Goal: Task Accomplishment & Management: Use online tool/utility

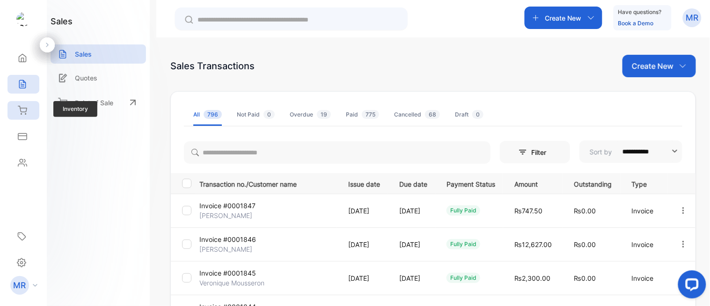
click at [23, 110] on icon at bounding box center [22, 110] width 9 height 9
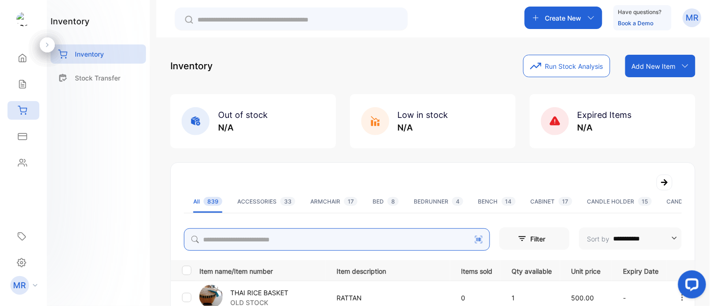
click at [235, 243] on input "search" at bounding box center [337, 239] width 306 height 22
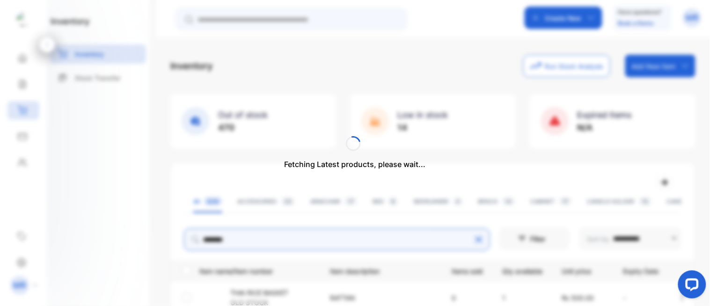
type input "********"
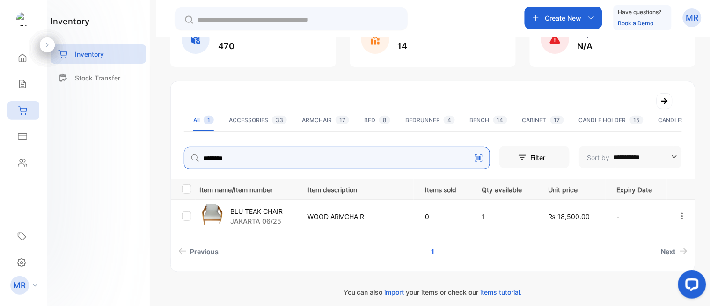
scroll to position [82, 0]
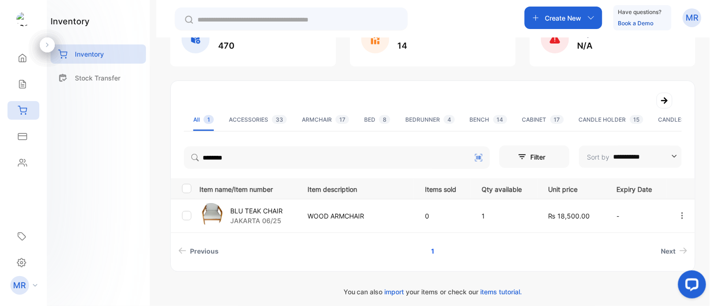
click at [270, 207] on p "BLU TEAK CHAIR" at bounding box center [256, 211] width 52 height 10
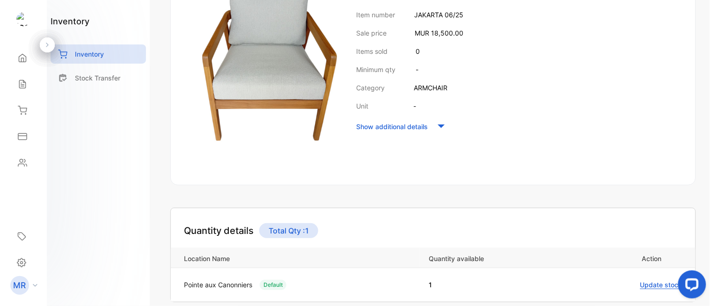
scroll to position [172, 0]
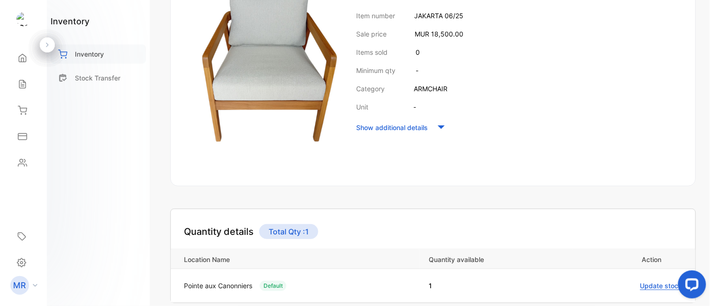
click at [84, 56] on p "Inventory" at bounding box center [89, 54] width 29 height 10
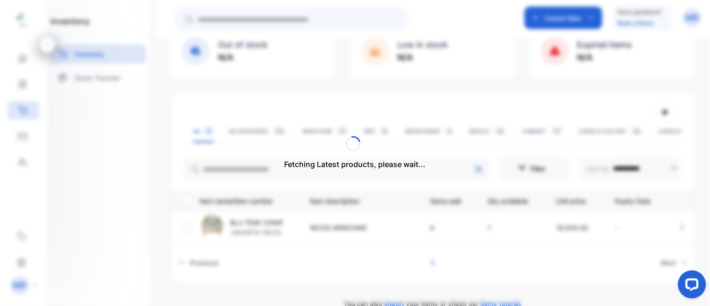
scroll to position [87, 0]
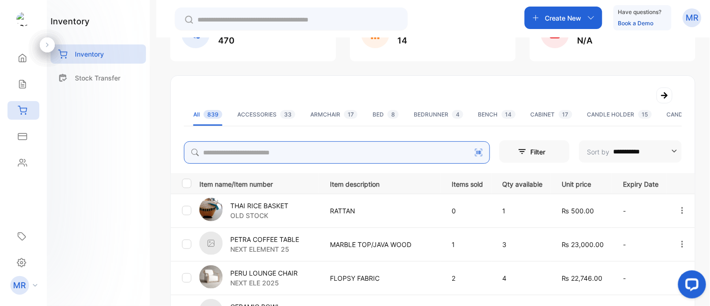
click at [249, 159] on input "search" at bounding box center [337, 152] width 306 height 22
click at [252, 146] on input "search" at bounding box center [337, 152] width 306 height 22
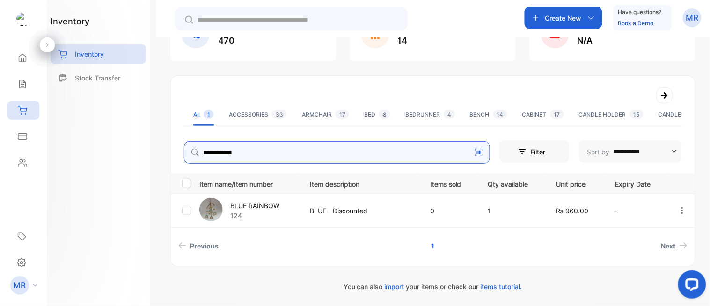
type input "**********"
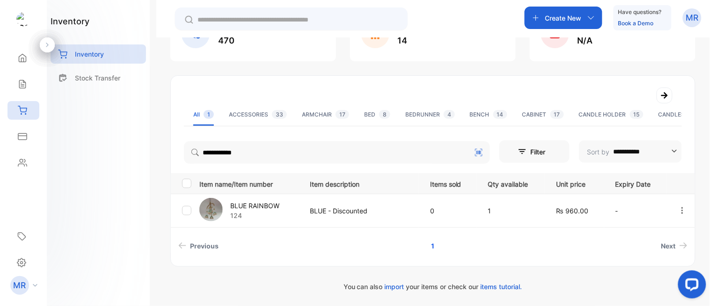
click at [144, 189] on div "inventory Inventory Stock Transfer" at bounding box center [98, 153] width 103 height 306
click at [266, 202] on p "BLUE RAINBOW" at bounding box center [254, 206] width 49 height 10
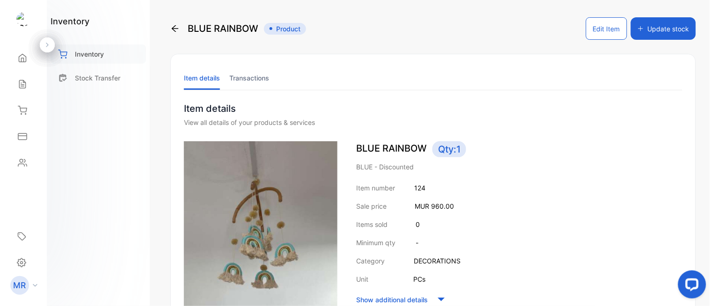
click at [97, 50] on p "Inventory" at bounding box center [89, 54] width 29 height 10
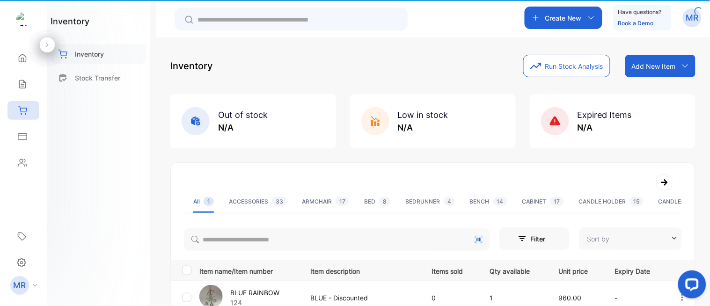
type input "**********"
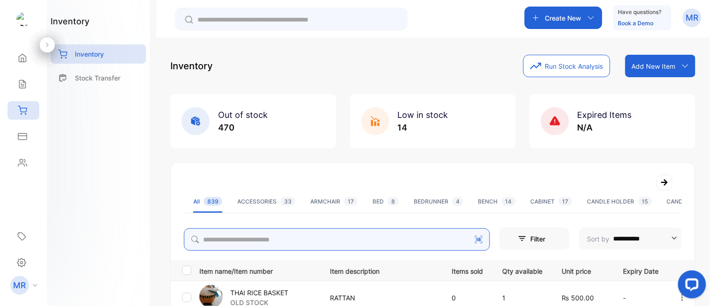
click at [240, 240] on input "search" at bounding box center [337, 239] width 306 height 22
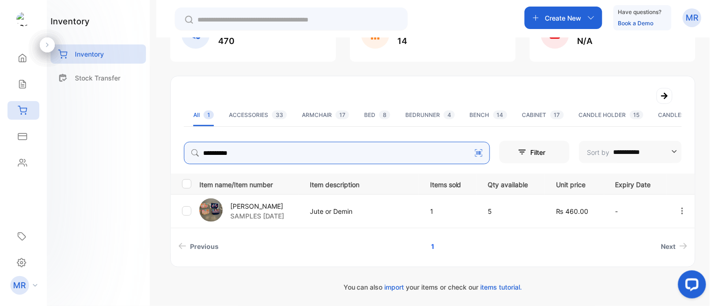
scroll to position [87, 0]
type input "**********"
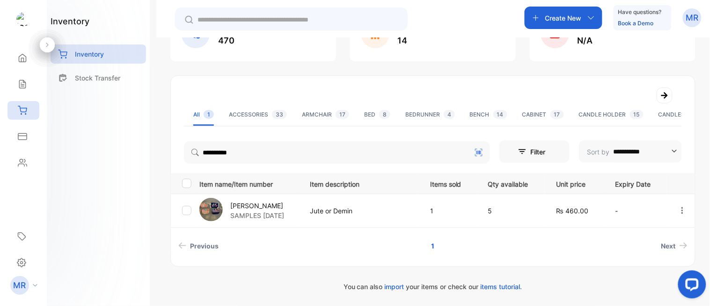
click at [273, 201] on p "BOHO POUCH" at bounding box center [257, 206] width 54 height 10
click at [253, 201] on p "BOHO POUCH" at bounding box center [257, 206] width 54 height 10
click at [231, 201] on p "BOHO POUCH" at bounding box center [257, 206] width 54 height 10
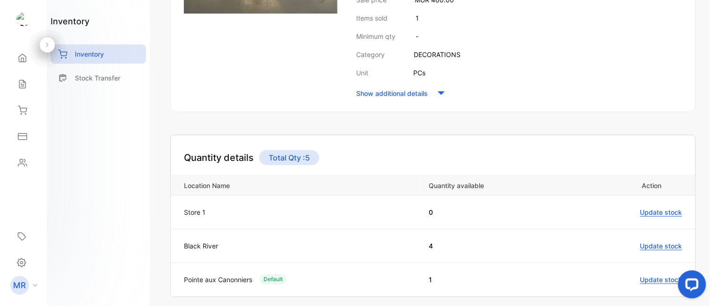
scroll to position [207, 0]
click at [97, 53] on p "Inventory" at bounding box center [89, 54] width 29 height 10
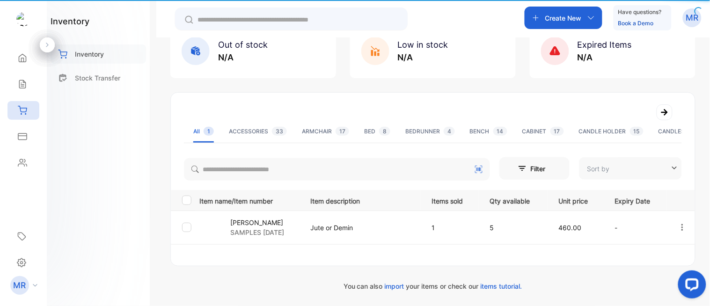
type input "**********"
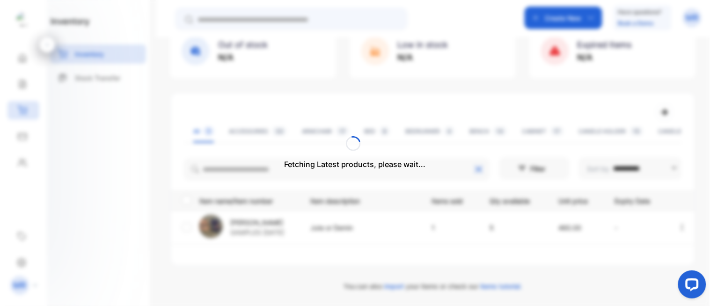
scroll to position [87, 0]
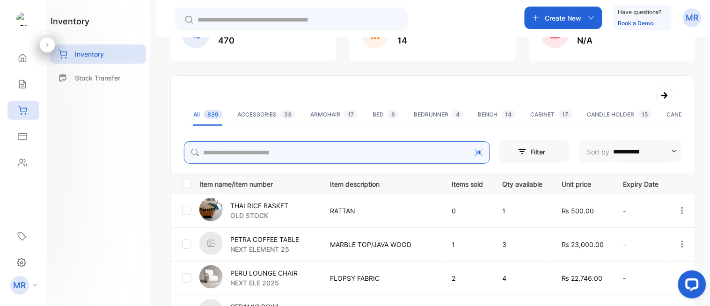
click at [254, 148] on input "search" at bounding box center [337, 152] width 306 height 22
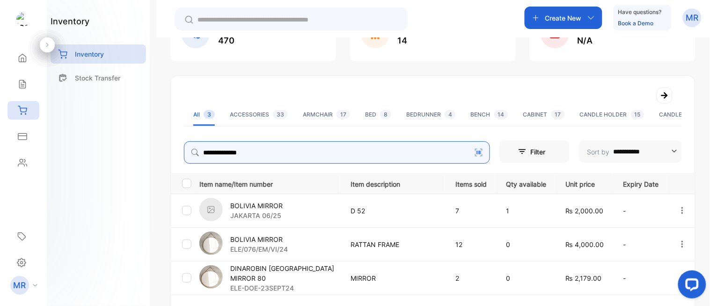
type input "**********"
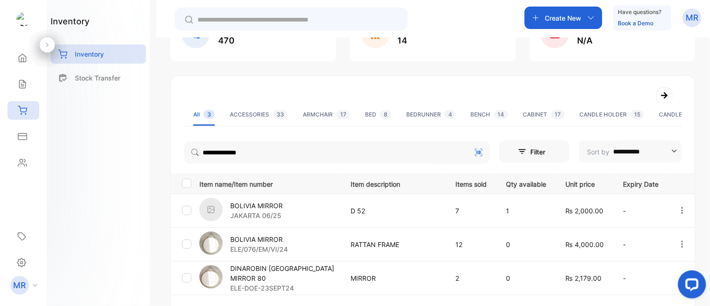
click at [283, 202] on div "BOLIVIA MIRROR JAKARTA 06/25" at bounding box center [269, 211] width 140 height 26
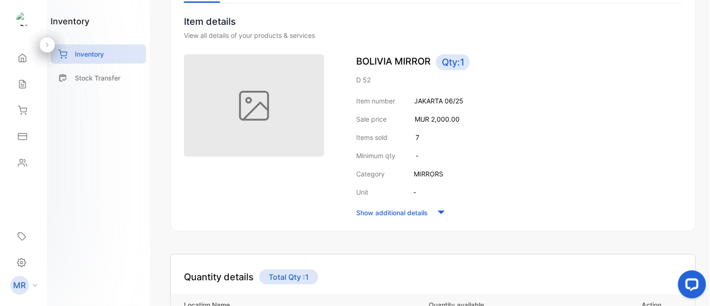
click at [281, 203] on div at bounding box center [260, 136] width 153 height 165
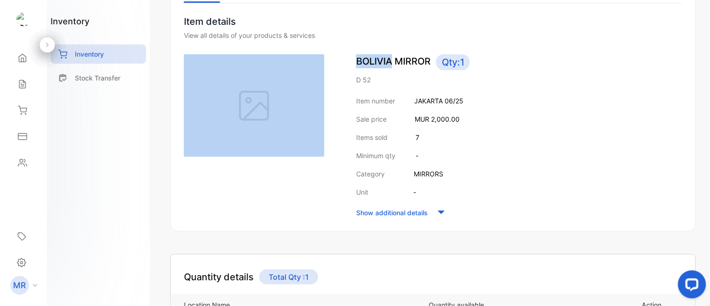
drag, startPoint x: 277, startPoint y: 207, endPoint x: 281, endPoint y: 203, distance: 5.3
click at [281, 203] on div at bounding box center [260, 136] width 153 height 165
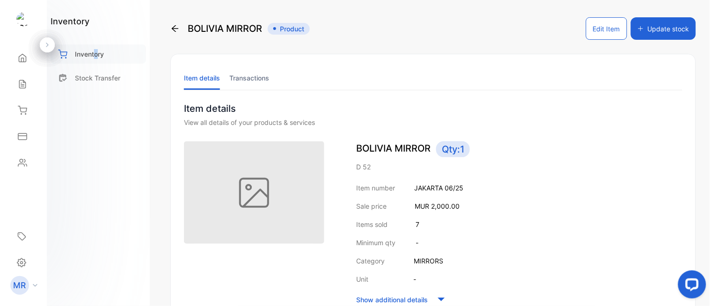
drag, startPoint x: 94, startPoint y: 37, endPoint x: 99, endPoint y: 52, distance: 15.2
click at [99, 52] on div "inventory Inventory Stock Transfer" at bounding box center [98, 53] width 95 height 77
click at [99, 52] on p "Inventory" at bounding box center [89, 54] width 29 height 10
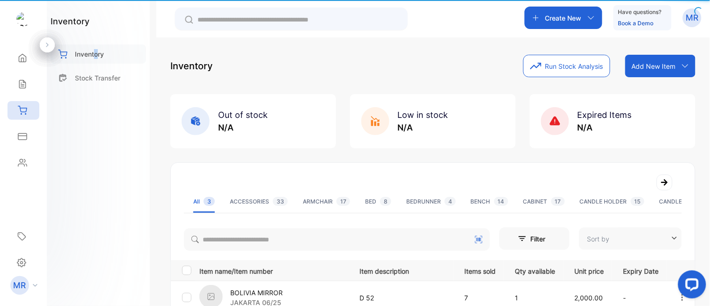
type input "**********"
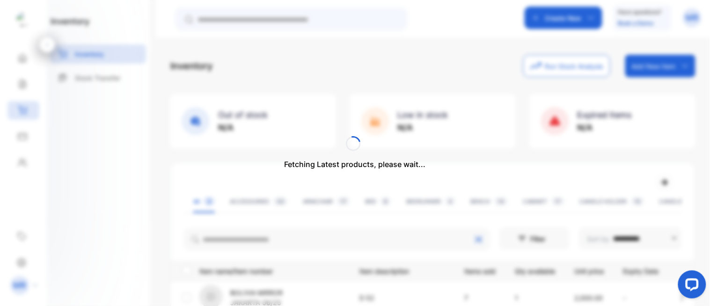
click at [92, 149] on div "Fetching Latest products, please wait..." at bounding box center [355, 153] width 710 height 306
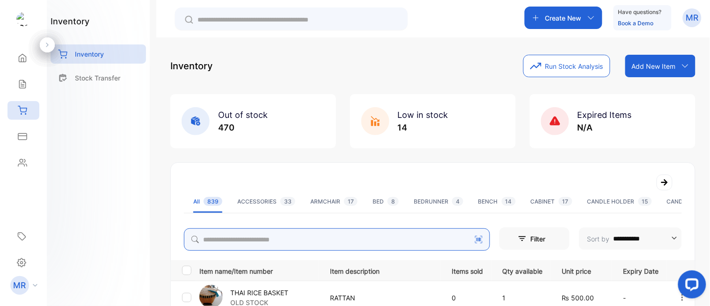
click at [248, 240] on input "search" at bounding box center [337, 239] width 306 height 22
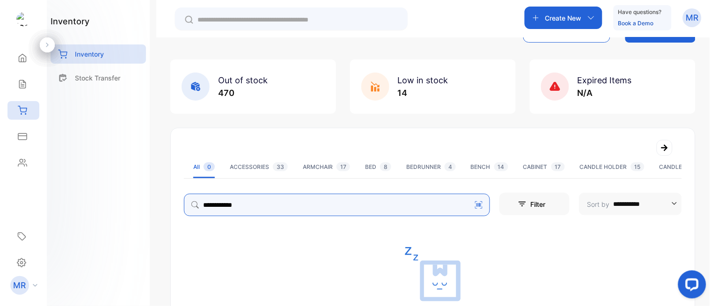
scroll to position [33, 0]
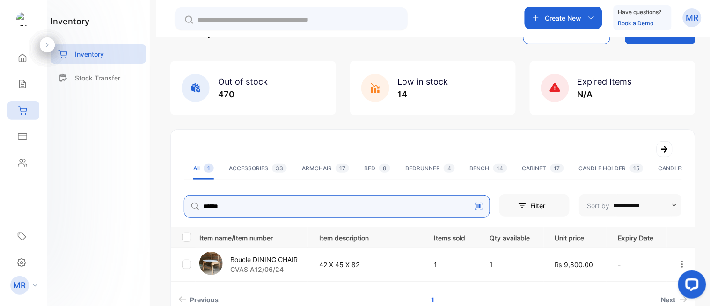
type input "******"
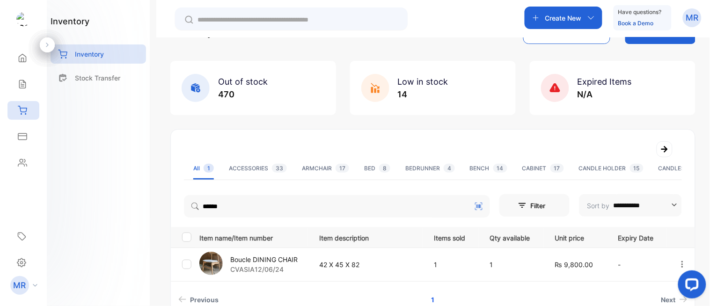
click at [291, 258] on p "Boucle DINING CHAIR" at bounding box center [263, 260] width 67 height 10
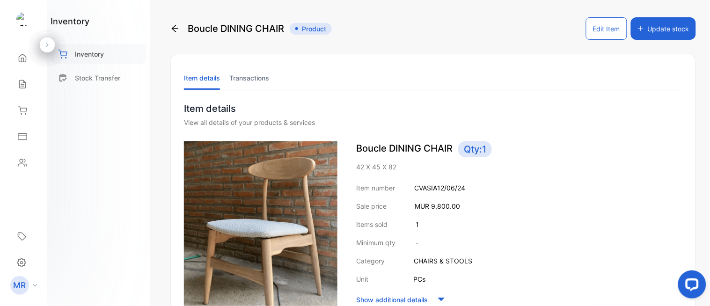
click at [96, 50] on p "Inventory" at bounding box center [89, 54] width 29 height 10
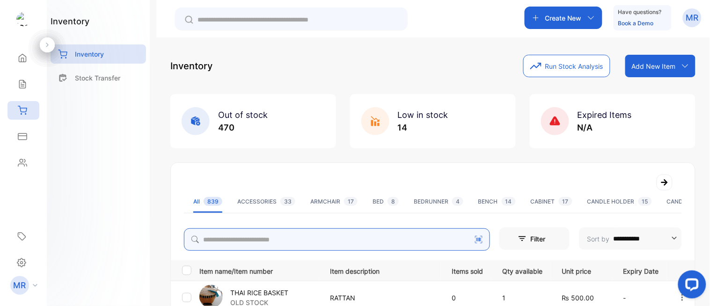
click at [261, 237] on input "search" at bounding box center [337, 239] width 306 height 22
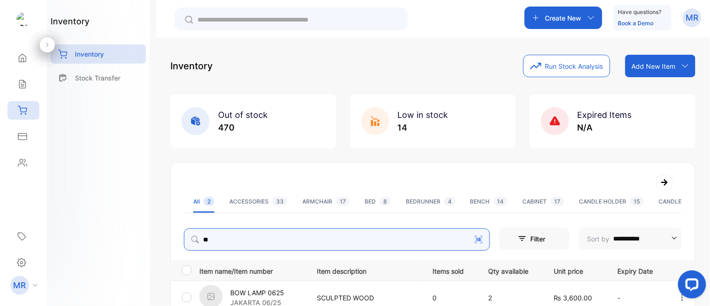
type input "*"
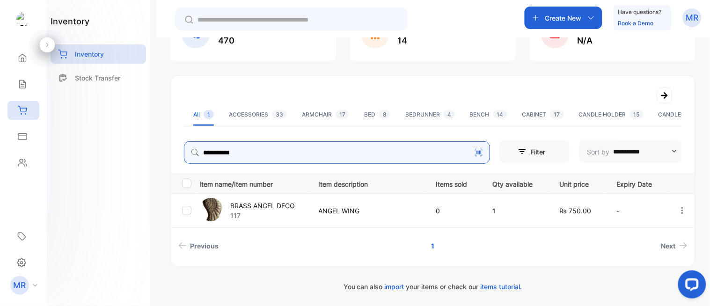
type input "**********"
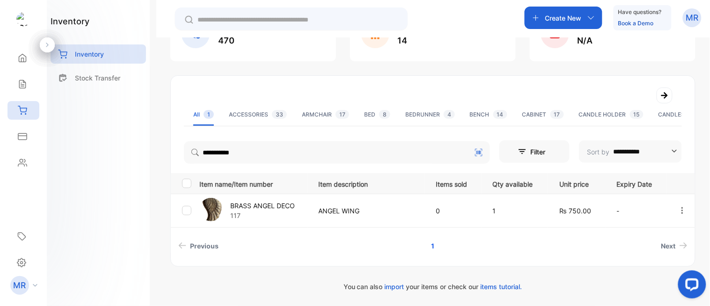
click at [267, 199] on div "BRASS ANGEL DECO 117" at bounding box center [253, 211] width 108 height 26
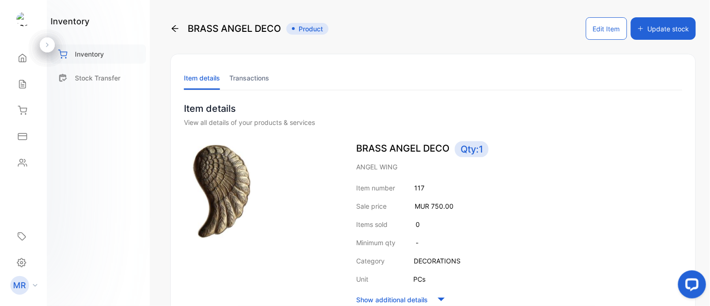
click at [104, 44] on div "Inventory" at bounding box center [98, 53] width 95 height 19
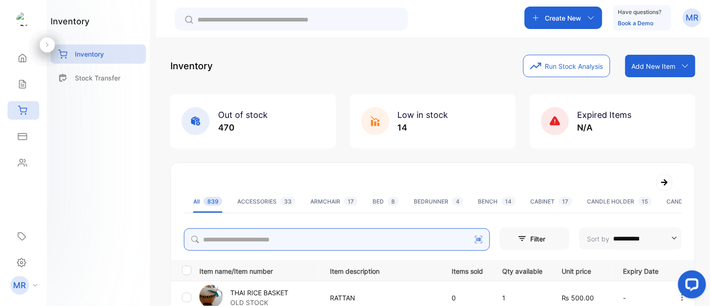
click at [283, 237] on input "search" at bounding box center [337, 239] width 306 height 22
type input "********"
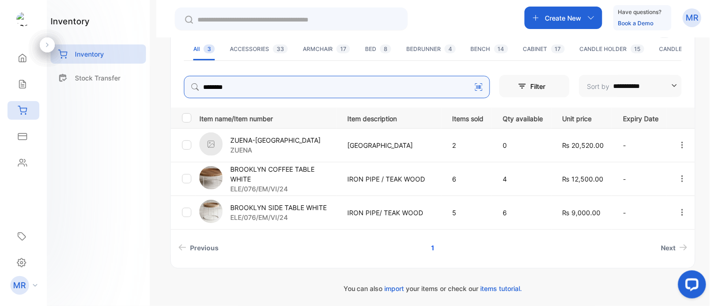
scroll to position [153, 0]
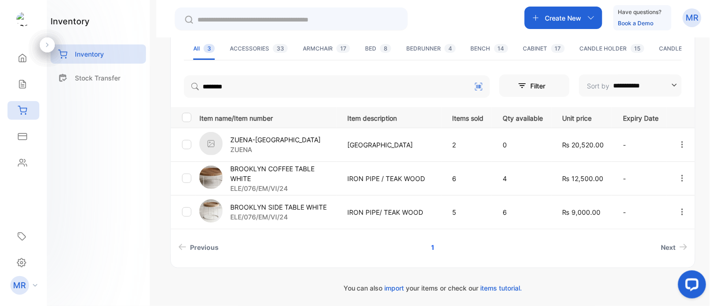
click at [309, 165] on p "BROOKLYN COFFEE TABLE WHITE" at bounding box center [283, 174] width 106 height 20
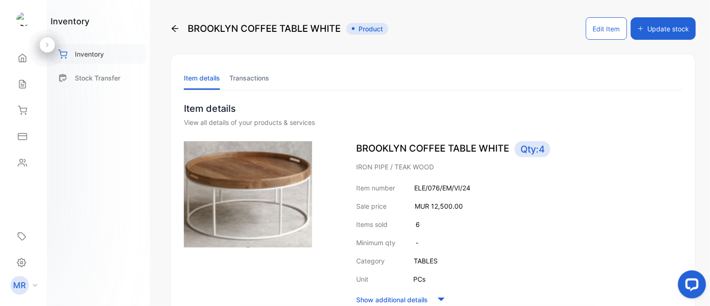
click at [89, 52] on p "Inventory" at bounding box center [89, 54] width 29 height 10
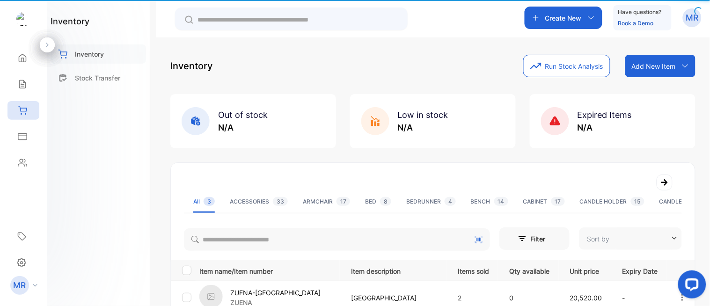
type input "**********"
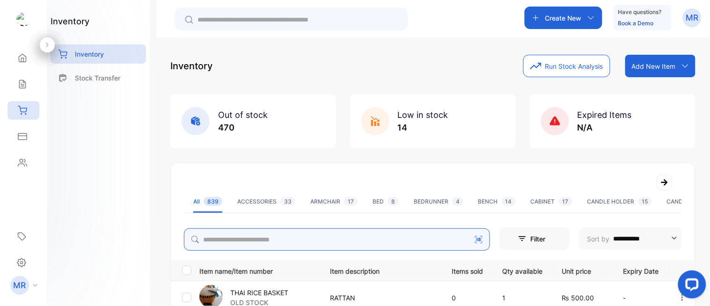
click at [230, 242] on input "search" at bounding box center [337, 239] width 306 height 22
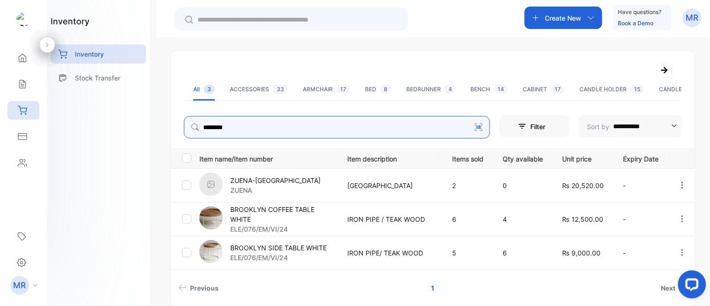
scroll to position [113, 0]
type input "********"
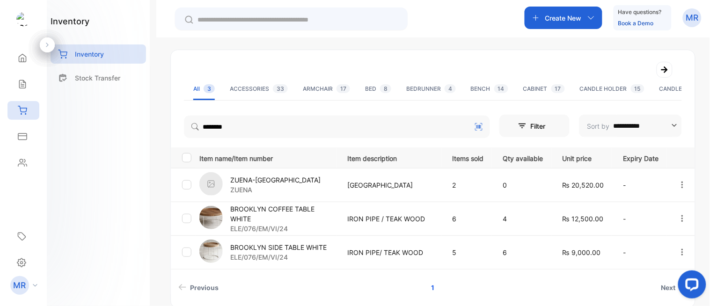
click at [318, 248] on p "BROOKLYN SIDE TABLE WHITE" at bounding box center [278, 247] width 96 height 10
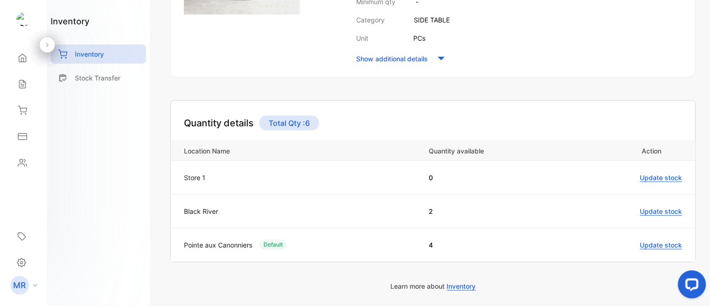
scroll to position [242, 0]
click at [108, 58] on div "Inventory" at bounding box center [98, 53] width 95 height 19
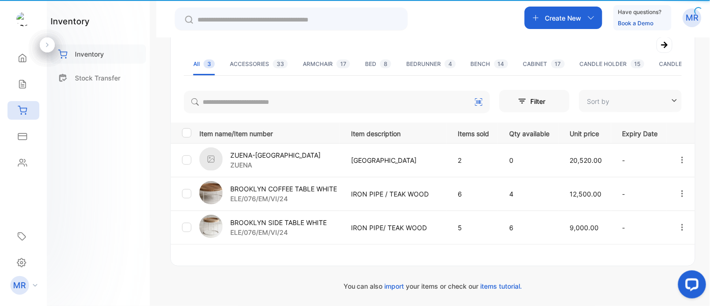
type input "**********"
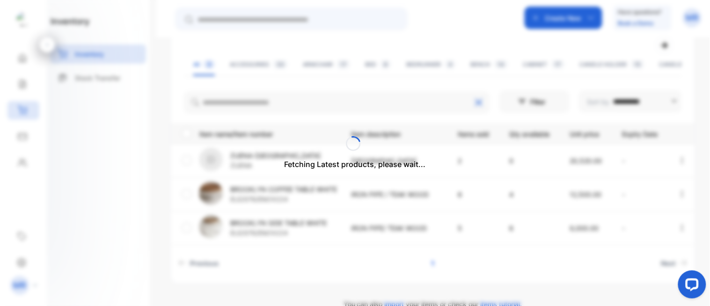
scroll to position [154, 0]
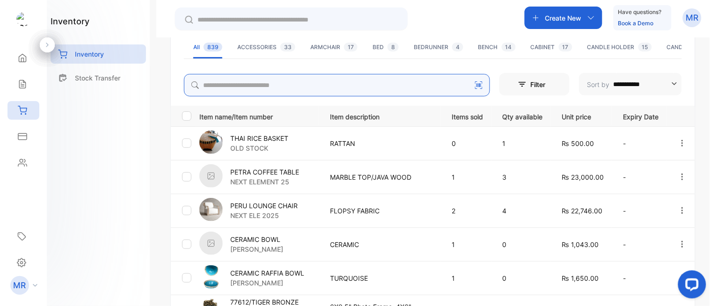
click at [273, 78] on input "search" at bounding box center [337, 85] width 306 height 22
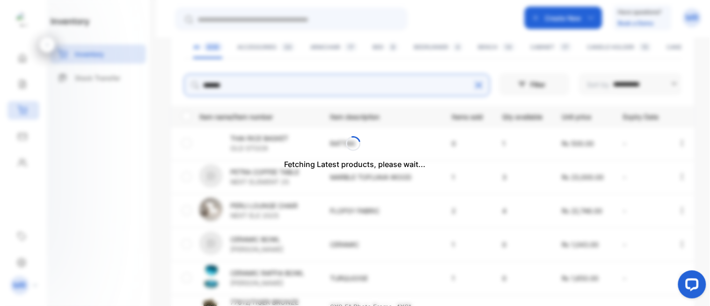
scroll to position [87, 0]
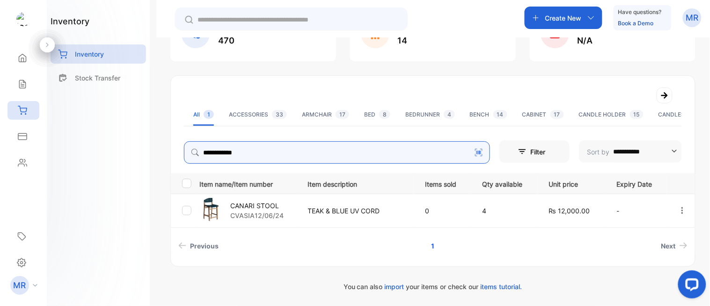
type input "**********"
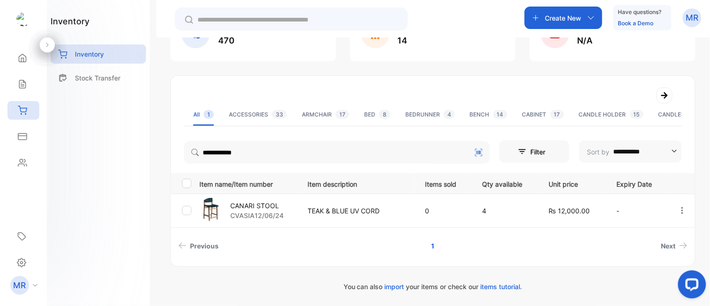
click at [281, 201] on p "CANARI STOOL" at bounding box center [256, 206] width 53 height 10
click at [268, 203] on p "CANARI STOOL" at bounding box center [256, 206] width 53 height 10
click at [288, 204] on div "CANARI STOOL CVASIA12/06/24" at bounding box center [247, 211] width 97 height 26
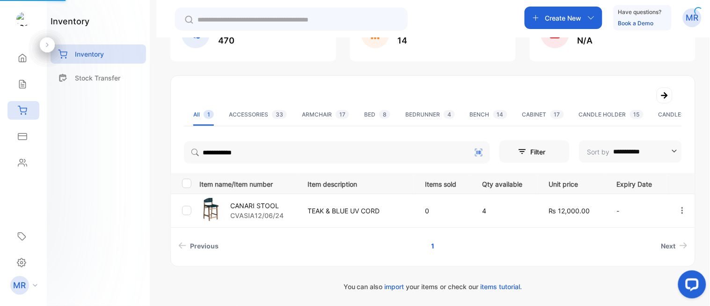
click at [288, 204] on div "CANARI STOOL CVASIA12/06/24" at bounding box center [247, 211] width 97 height 26
click at [265, 202] on p "CANARI STOOL" at bounding box center [256, 206] width 53 height 10
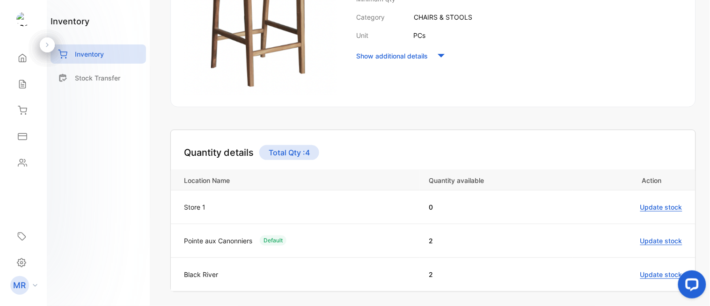
scroll to position [238, 0]
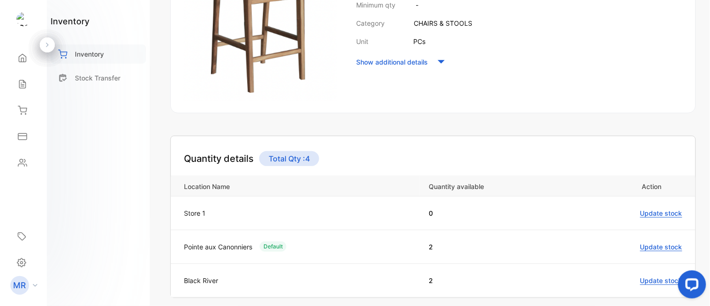
click at [101, 55] on p "Inventory" at bounding box center [89, 54] width 29 height 10
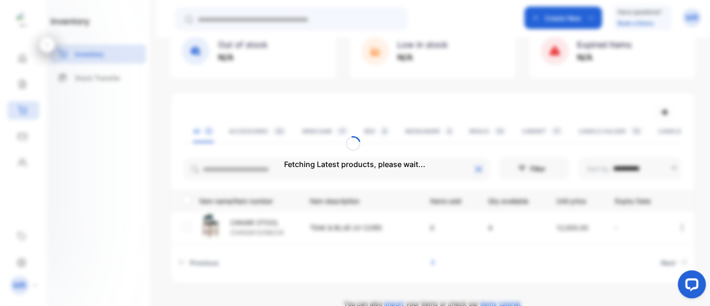
scroll to position [87, 0]
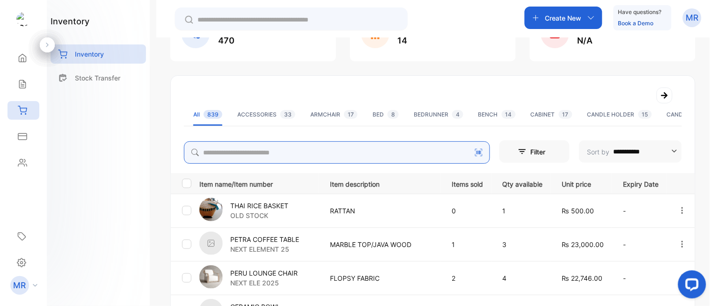
click at [235, 146] on input "search" at bounding box center [337, 152] width 306 height 22
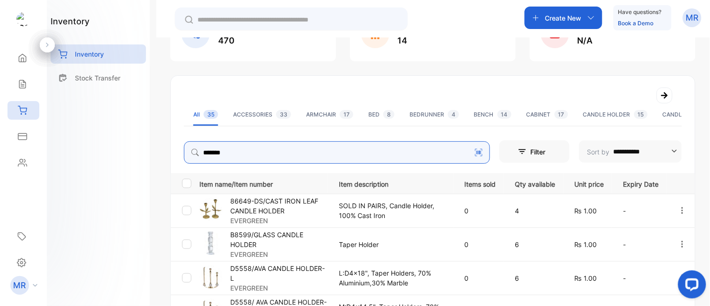
type input "**********"
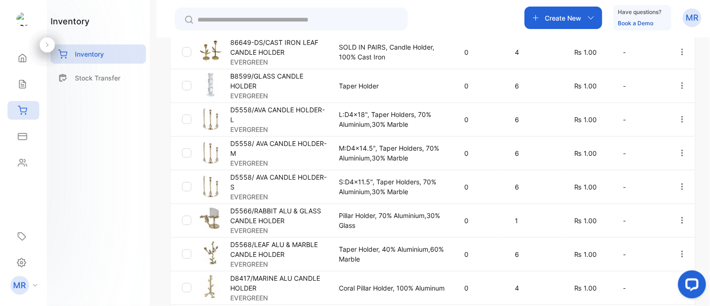
scroll to position [390, 0]
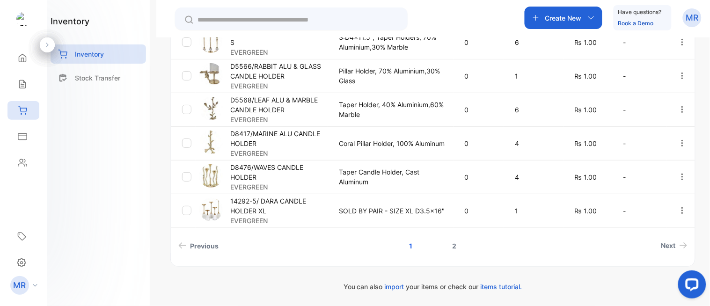
click at [451, 244] on link "2" at bounding box center [454, 245] width 27 height 17
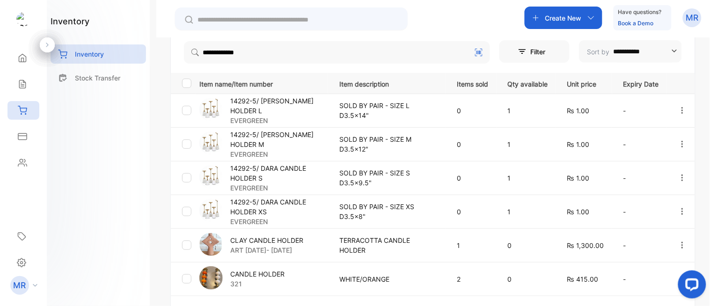
scroll to position [219, 0]
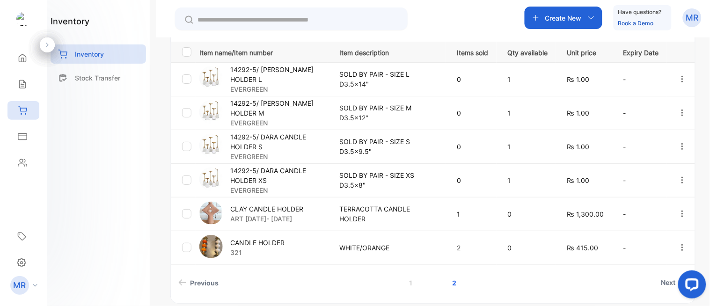
click at [226, 17] on input "text" at bounding box center [297, 20] width 201 height 10
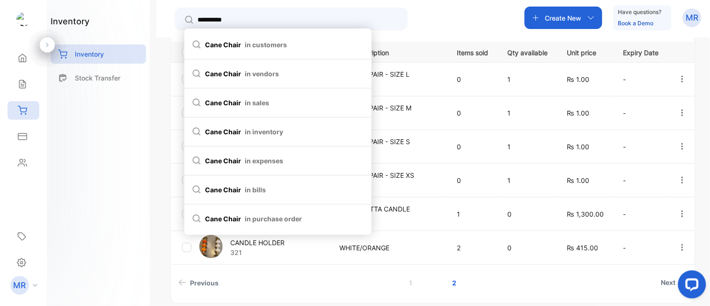
type input "**********"
click at [152, 144] on div "**********" at bounding box center [355, 181] width 710 height 362
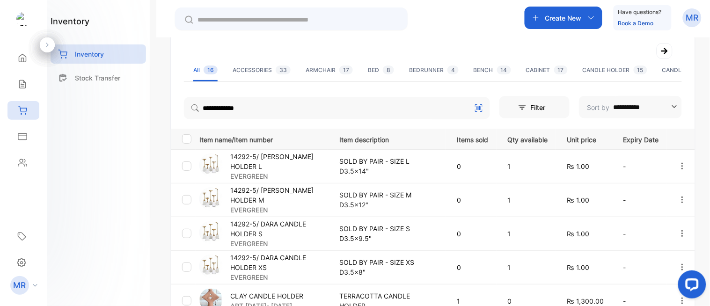
scroll to position [131, 0]
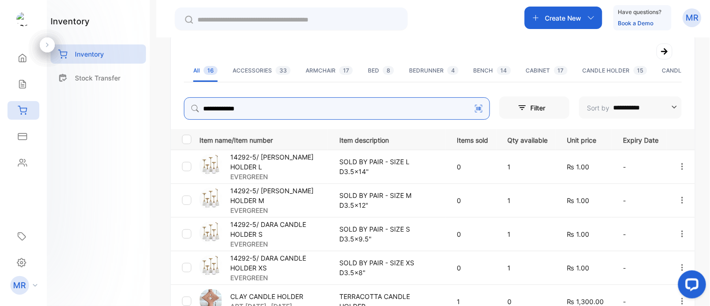
click at [331, 109] on input "**********" at bounding box center [337, 108] width 306 height 22
type input "*"
type input "****"
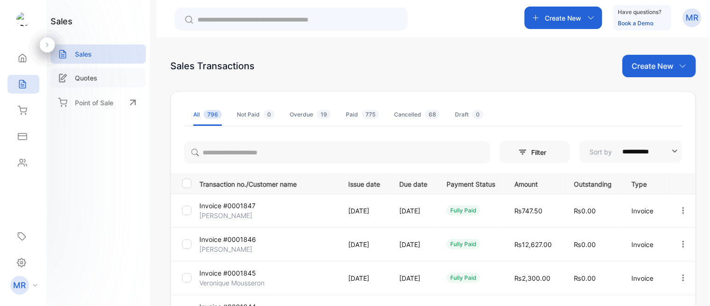
click at [85, 81] on p "Quotes" at bounding box center [86, 78] width 22 height 10
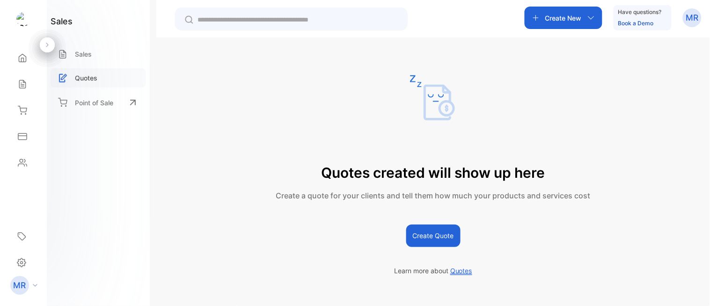
click at [95, 78] on p "Quotes" at bounding box center [86, 78] width 22 height 10
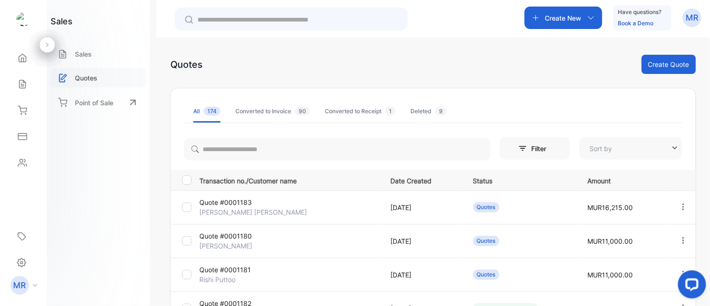
type input "**********"
click at [76, 44] on div "Sales" at bounding box center [98, 53] width 95 height 19
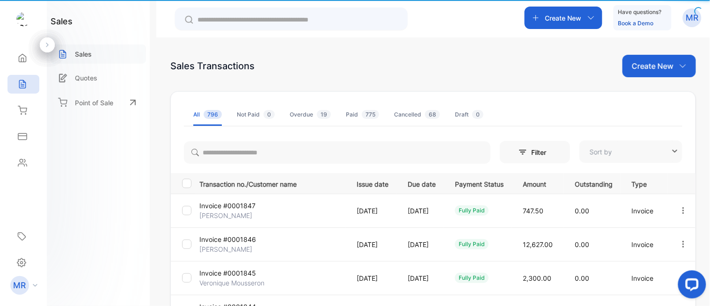
type input "**********"
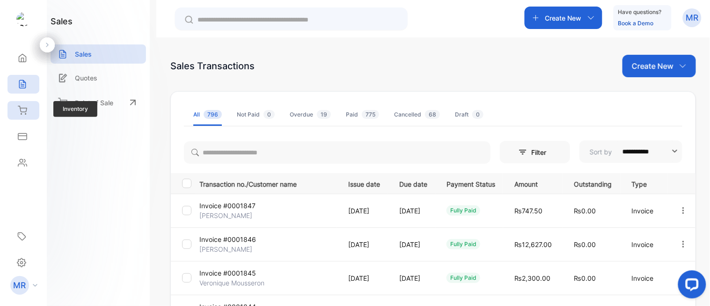
click at [29, 112] on div "Inventory" at bounding box center [23, 110] width 32 height 19
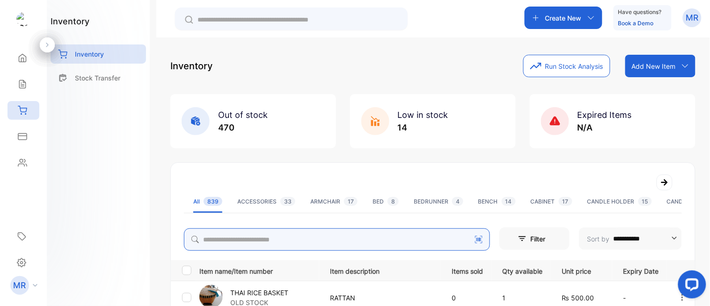
click at [245, 237] on input "search" at bounding box center [337, 239] width 306 height 22
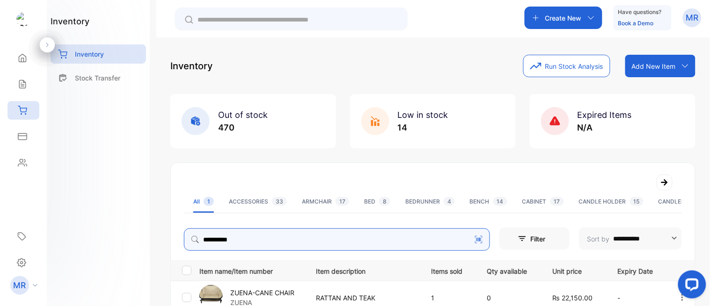
scroll to position [87, 0]
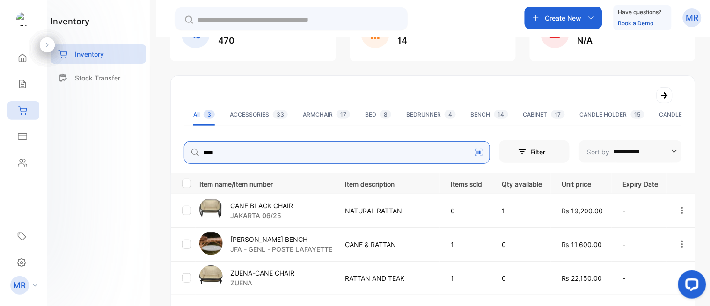
type input "****"
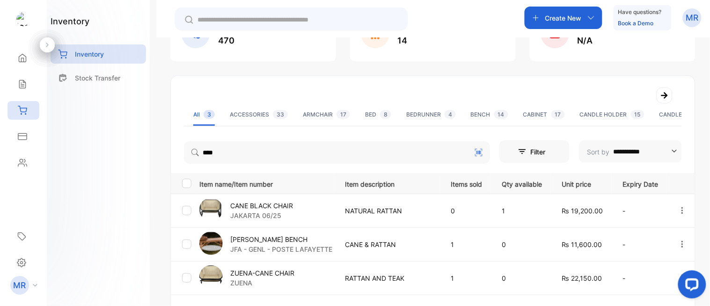
click at [286, 203] on p "CANE BLACK CHAIR" at bounding box center [261, 206] width 63 height 10
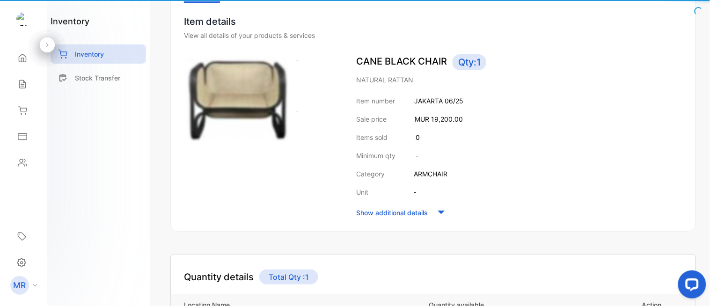
click at [289, 207] on div at bounding box center [260, 136] width 153 height 165
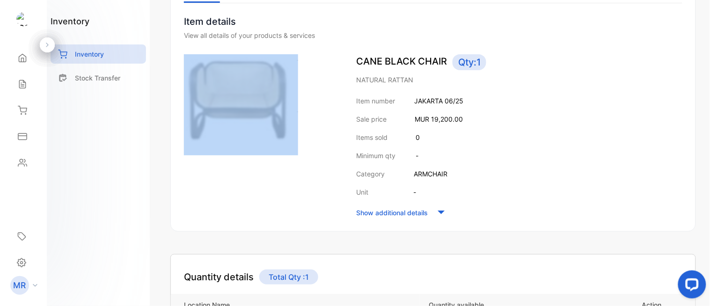
click at [289, 207] on div at bounding box center [260, 136] width 153 height 165
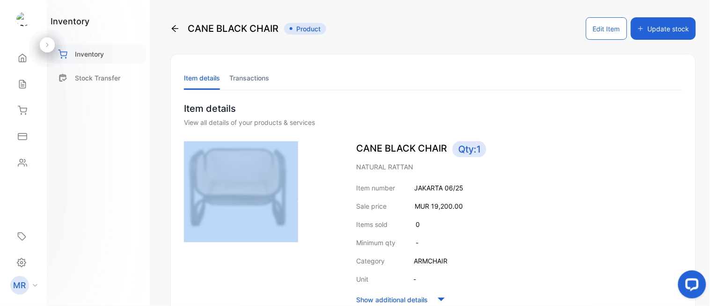
click at [105, 47] on div "Inventory" at bounding box center [98, 53] width 95 height 19
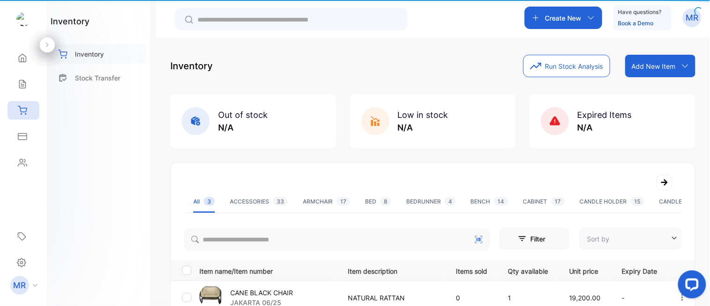
type input "**********"
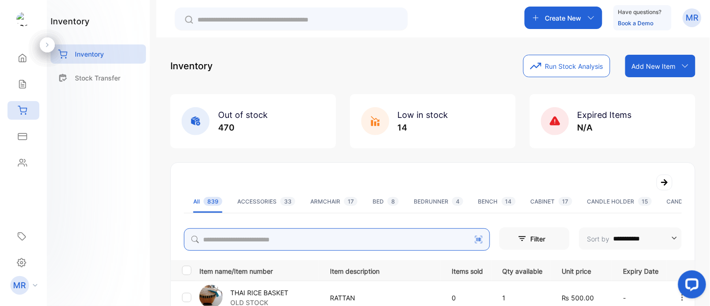
click at [271, 241] on input "search" at bounding box center [337, 239] width 306 height 22
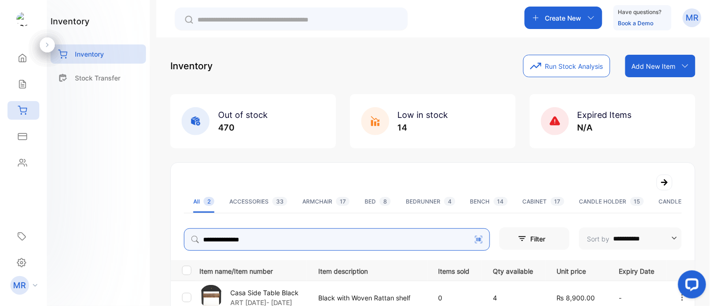
scroll to position [121, 0]
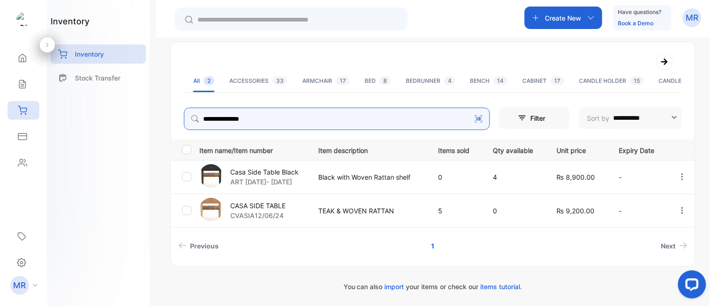
type input "**********"
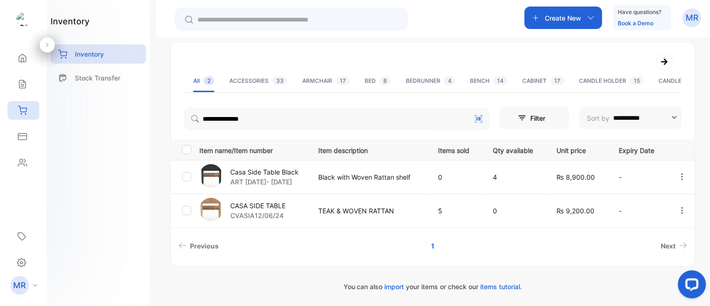
click at [247, 168] on p "Casa Side Table Black" at bounding box center [264, 172] width 68 height 10
click at [114, 125] on div "inventory Inventory Stock Transfer" at bounding box center [98, 153] width 103 height 306
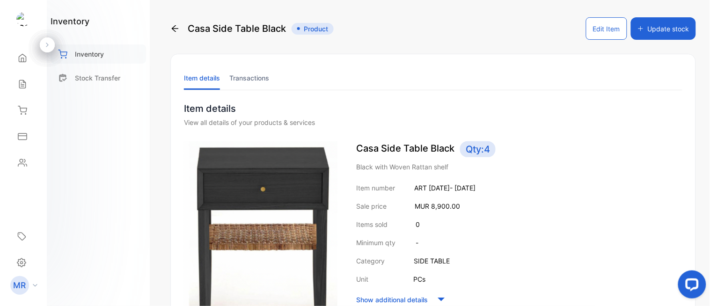
click at [105, 44] on div "Inventory" at bounding box center [98, 53] width 95 height 19
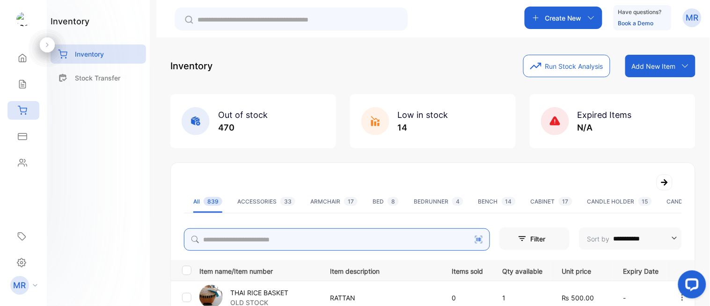
click at [248, 240] on input "search" at bounding box center [337, 239] width 306 height 22
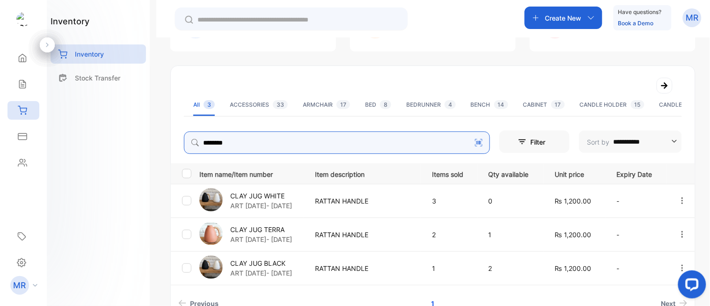
scroll to position [154, 0]
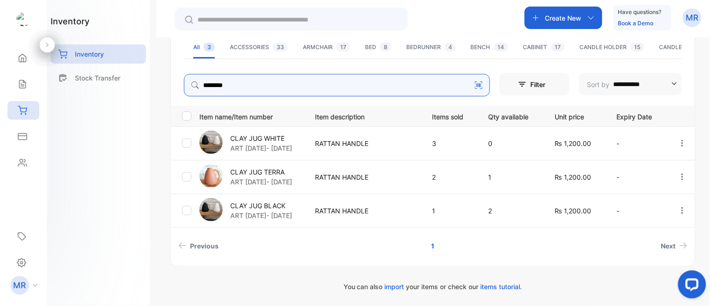
type input "********"
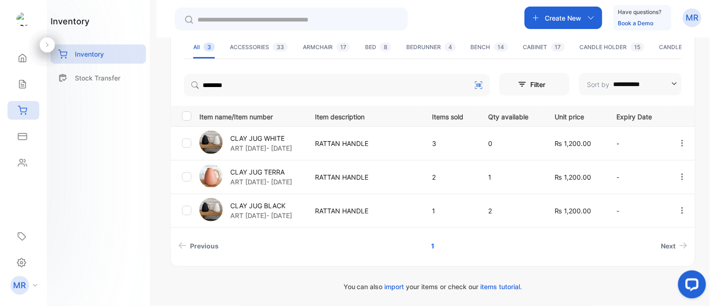
click at [286, 204] on div "CLAY JUG BLACK ART 7- 15DEC24" at bounding box center [251, 211] width 104 height 26
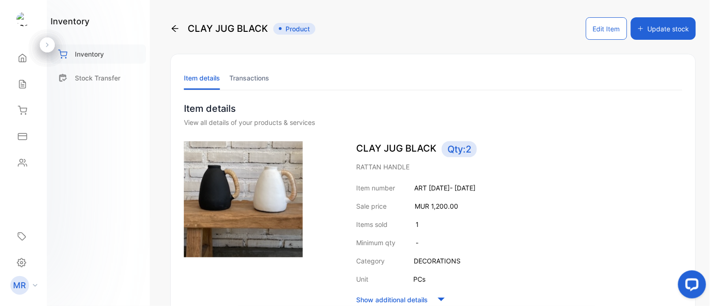
click at [87, 54] on p "Inventory" at bounding box center [89, 54] width 29 height 10
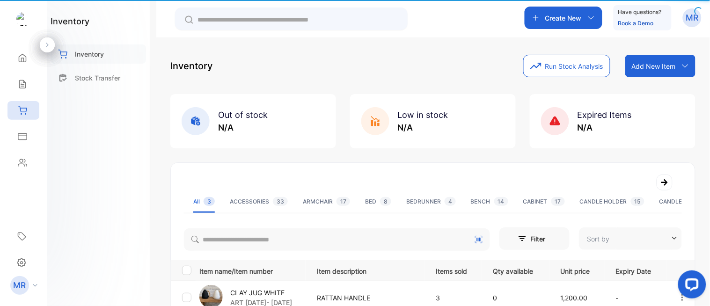
type input "**********"
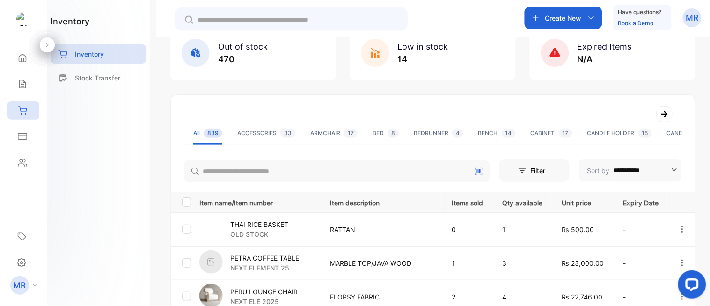
scroll to position [72, 0]
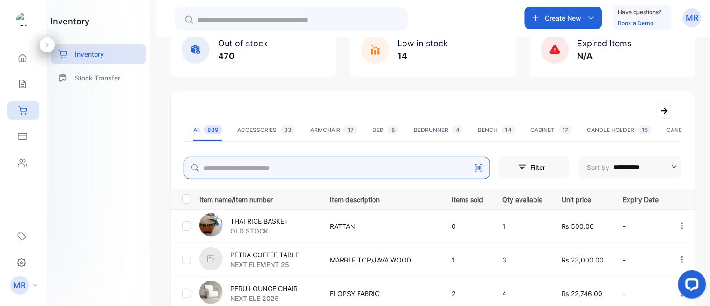
click at [269, 164] on input "search" at bounding box center [337, 168] width 306 height 22
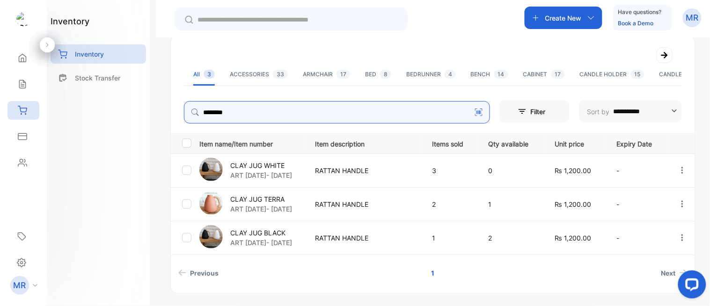
scroll to position [143, 0]
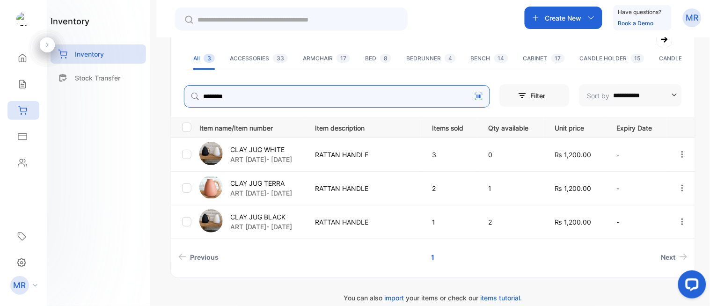
type input "********"
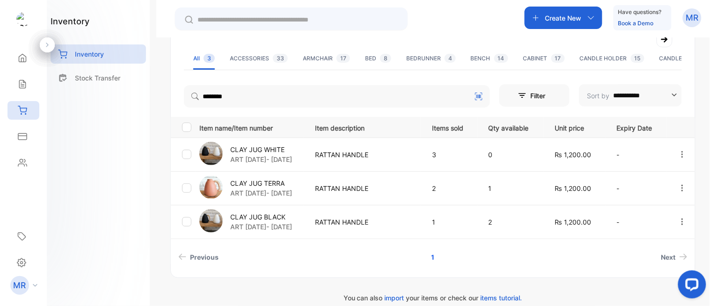
click at [282, 178] on p "CLAY JUG TERRA" at bounding box center [261, 183] width 62 height 10
click at [134, 179] on div "inventory Inventory Stock Transfer" at bounding box center [98, 153] width 103 height 306
click at [273, 176] on div "CLAY JUG TERRA ART 7- 15DEC24" at bounding box center [251, 188] width 104 height 26
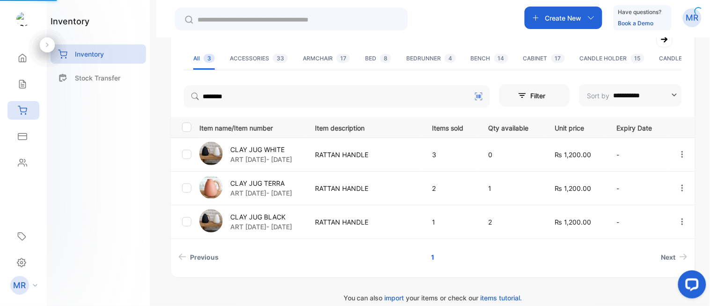
click at [258, 176] on div "CLAY JUG TERRA ART 7- 15DEC24" at bounding box center [251, 188] width 104 height 26
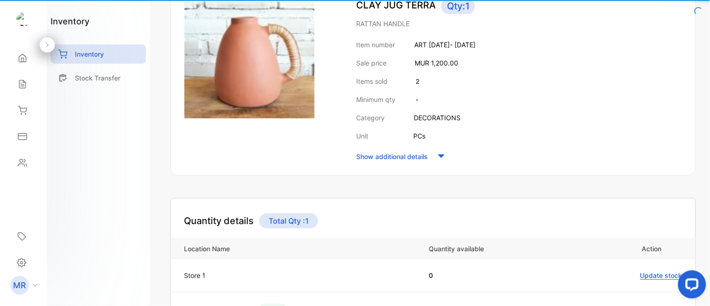
click at [274, 179] on div "CLAY JUG TERRA Product Edit Item Update stock Item details Transactions Item de…" at bounding box center [433, 153] width 554 height 306
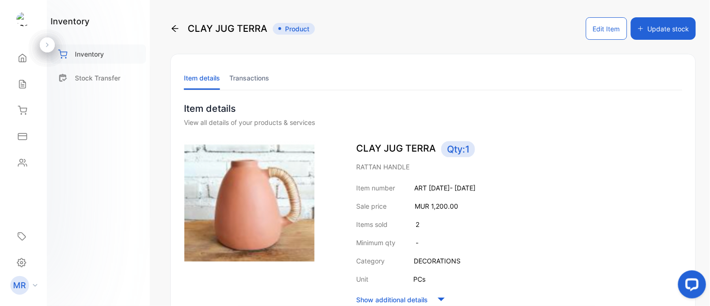
click at [80, 55] on p "Inventory" at bounding box center [89, 54] width 29 height 10
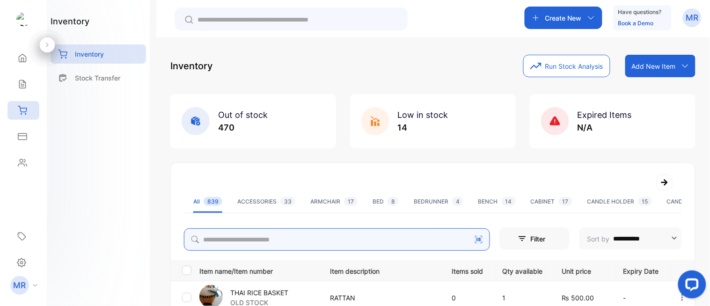
click at [247, 242] on input "search" at bounding box center [337, 239] width 306 height 22
type input "********"
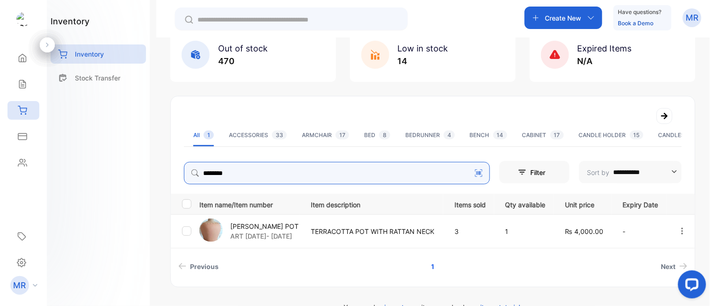
scroll to position [67, 0]
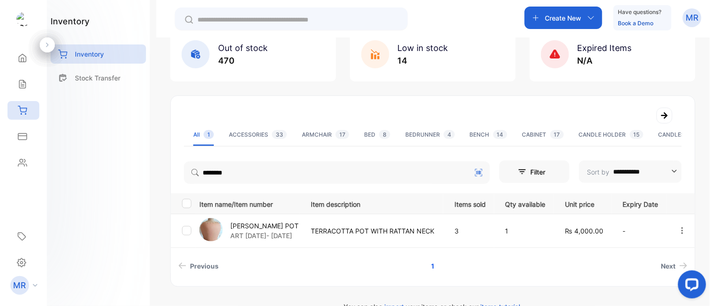
click at [260, 221] on p "CLEO POT" at bounding box center [264, 226] width 68 height 10
click at [268, 222] on p "CLEO POT" at bounding box center [264, 226] width 68 height 10
click at [245, 221] on p "CLEO POT" at bounding box center [264, 226] width 68 height 10
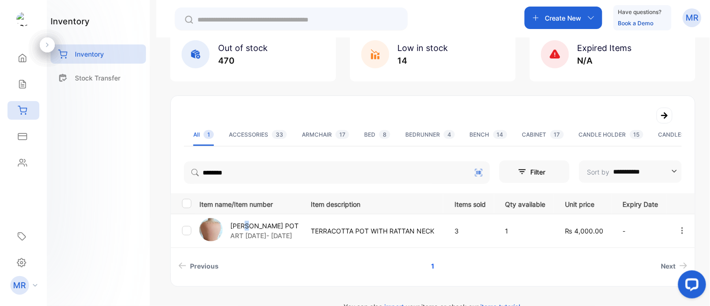
click at [245, 221] on p "CLEO POT" at bounding box center [264, 226] width 68 height 10
click at [127, 183] on div "inventory Inventory Stock Transfer" at bounding box center [98, 153] width 103 height 306
click at [240, 221] on p "CLEO POT" at bounding box center [264, 226] width 68 height 10
click at [206, 221] on img at bounding box center [210, 229] width 23 height 23
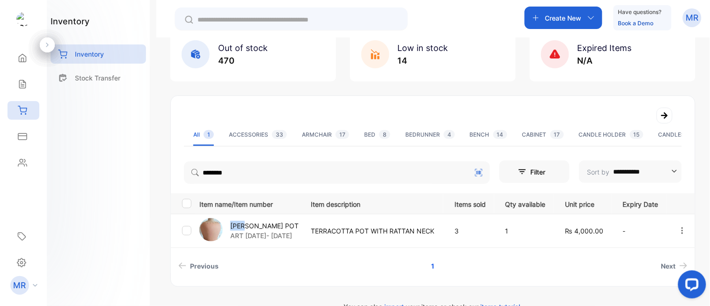
click at [206, 221] on img at bounding box center [210, 229] width 23 height 23
click at [101, 202] on div "inventory Inventory Stock Transfer" at bounding box center [98, 153] width 103 height 306
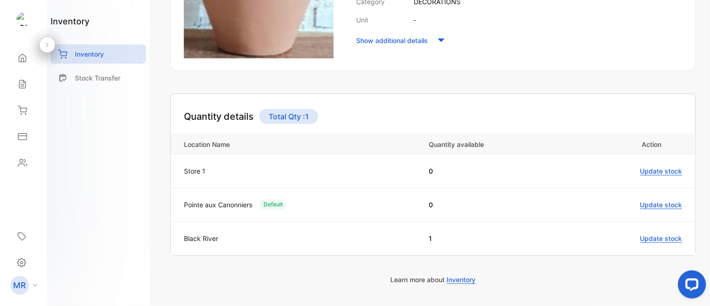
scroll to position [259, 0]
click at [92, 54] on p "Inventory" at bounding box center [89, 54] width 29 height 10
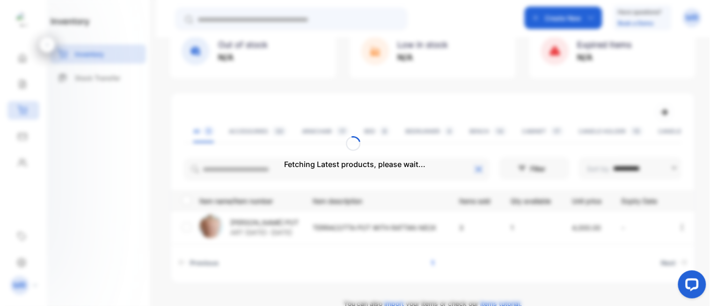
scroll to position [87, 0]
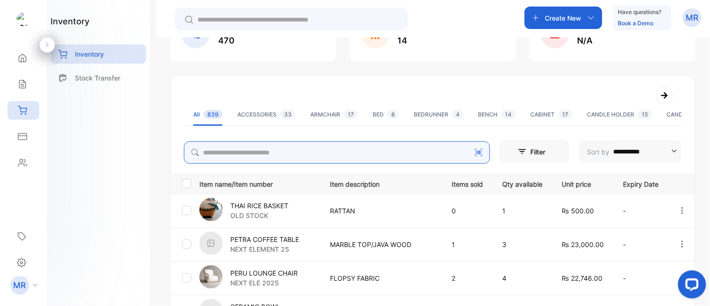
click at [239, 146] on input "search" at bounding box center [337, 152] width 306 height 22
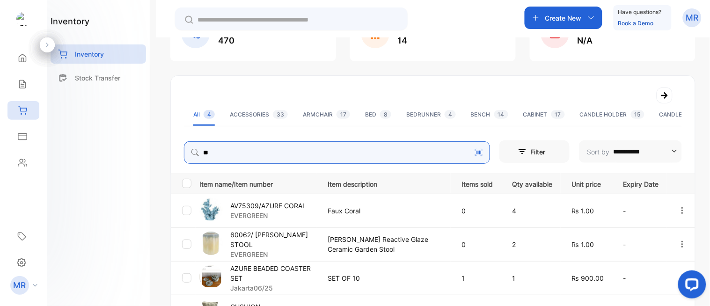
type input "**********"
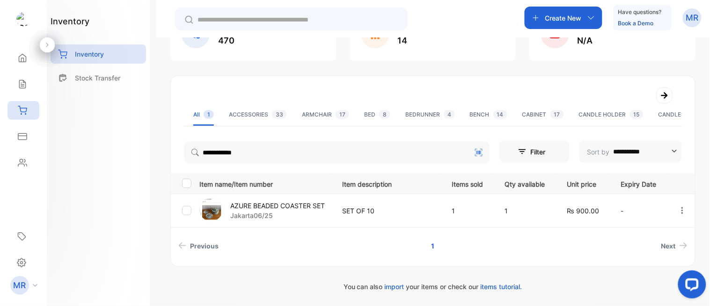
click at [304, 201] on p "AZURE BEADED COASTER SET" at bounding box center [277, 206] width 95 height 10
click at [314, 210] on p "AZURE BEADED COASTER SET" at bounding box center [277, 206] width 95 height 10
click at [293, 203] on p "AZURE BEADED COASTER SET" at bounding box center [277, 206] width 95 height 10
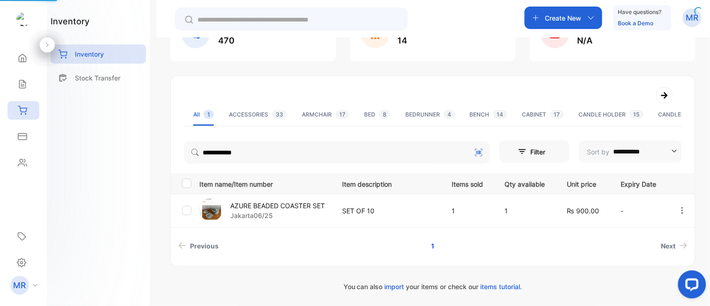
click at [293, 203] on p "AZURE BEADED COASTER SET" at bounding box center [277, 206] width 95 height 10
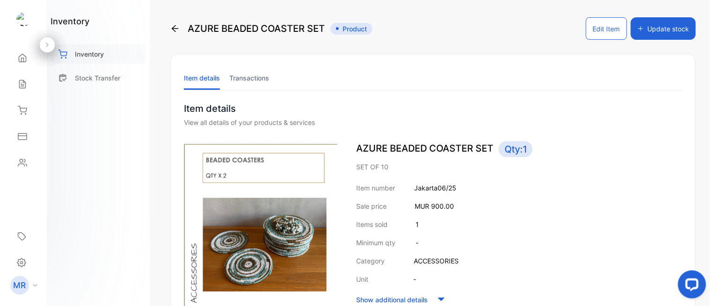
click at [108, 46] on div "Inventory" at bounding box center [98, 53] width 95 height 19
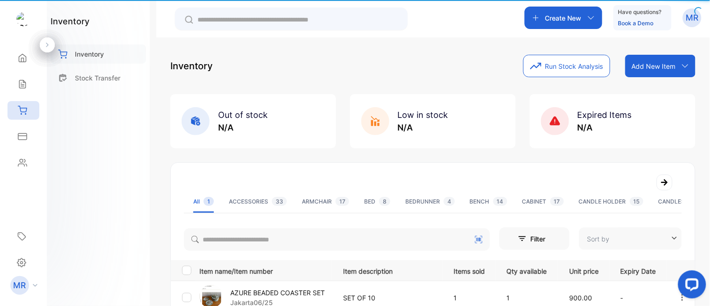
type input "**********"
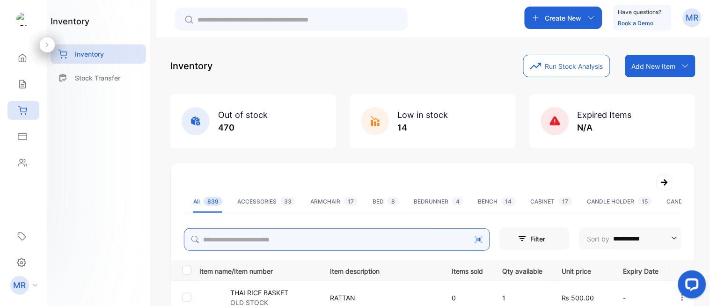
click at [244, 241] on input "search" at bounding box center [337, 239] width 306 height 22
type input "**********"
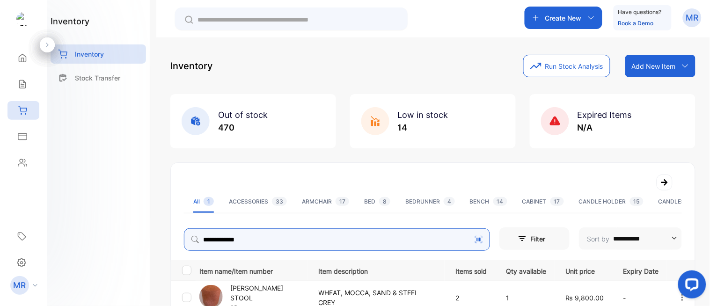
scroll to position [87, 0]
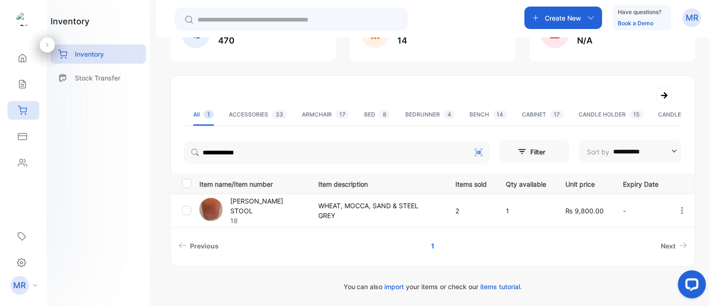
click at [272, 197] on div "COLETTE STOOL 18" at bounding box center [253, 210] width 108 height 29
click at [254, 201] on p "COLETTE STOOL" at bounding box center [268, 206] width 77 height 20
click at [284, 203] on div "COLETTE STOOL 18" at bounding box center [253, 210] width 108 height 29
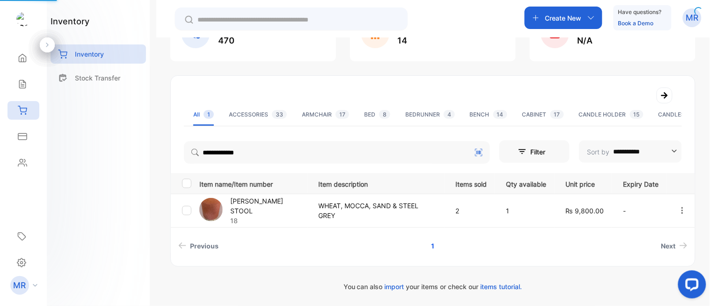
click at [284, 203] on div "COLETTE STOOL 18" at bounding box center [253, 210] width 108 height 29
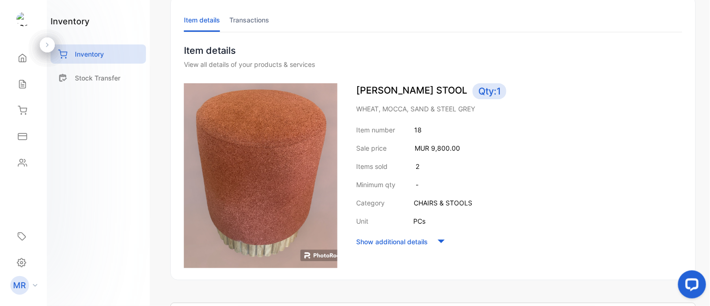
scroll to position [263, 0]
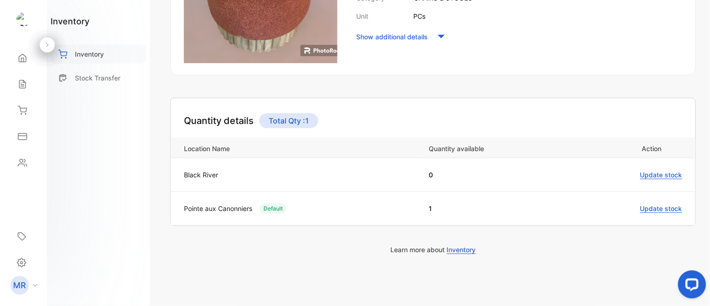
click at [100, 46] on div "Inventory" at bounding box center [98, 53] width 95 height 19
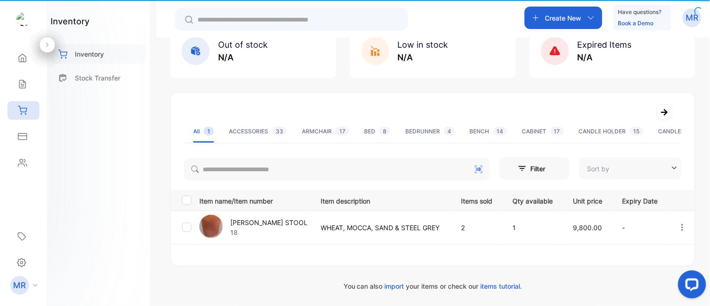
type input "**********"
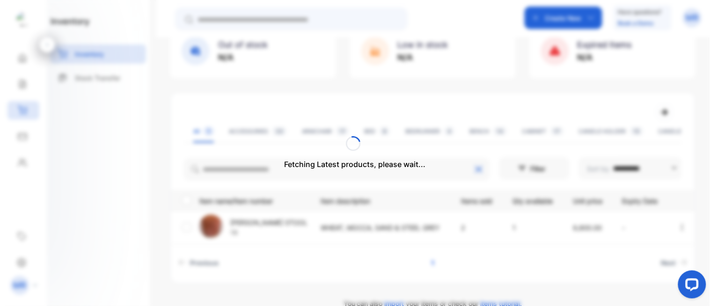
scroll to position [87, 0]
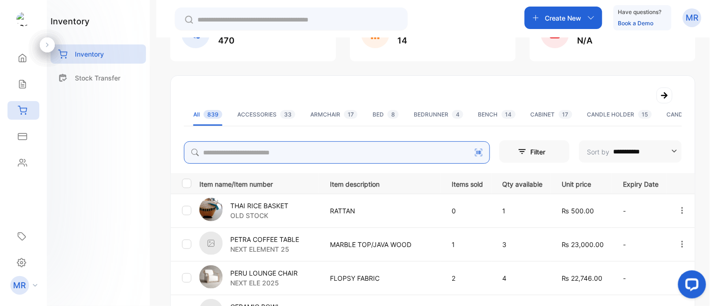
click at [282, 146] on input "search" at bounding box center [337, 152] width 306 height 22
type input "**********"
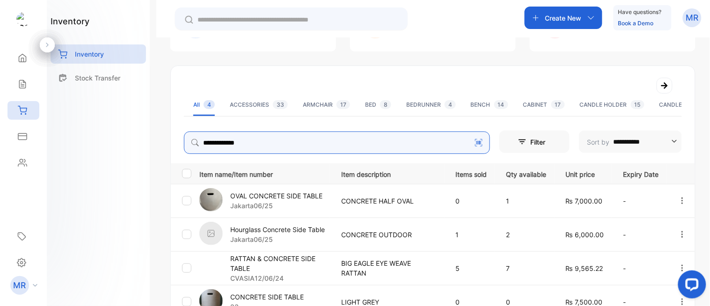
scroll to position [122, 0]
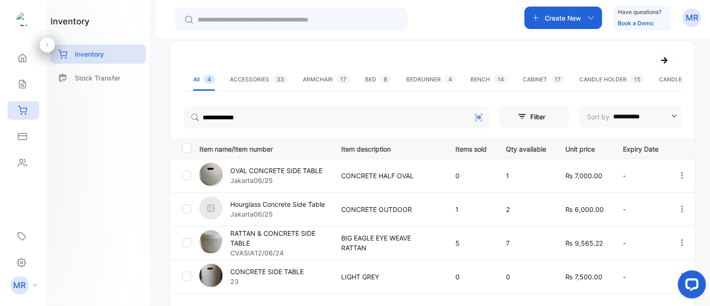
click at [296, 206] on p "Hourglass Concrete Side Table" at bounding box center [277, 204] width 95 height 10
click at [285, 197] on div "Hourglass Concrete Side Table Jakarta06/25" at bounding box center [264, 210] width 130 height 26
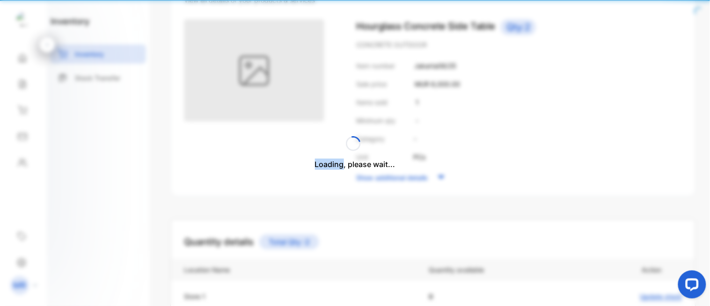
click at [303, 202] on div "Loading, please wait..." at bounding box center [355, 153] width 710 height 306
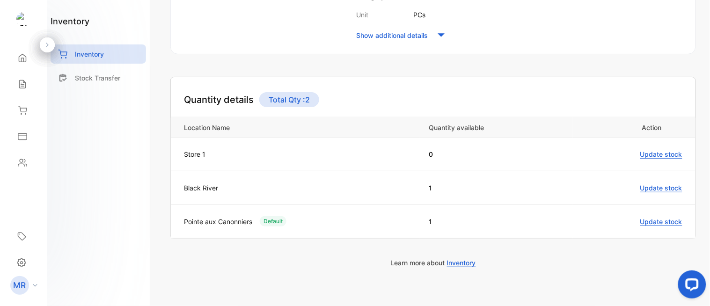
scroll to position [278, 0]
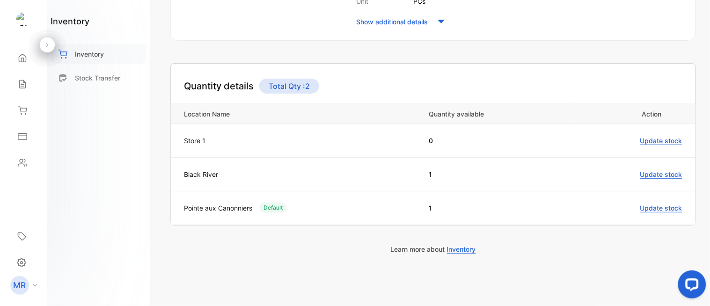
click at [91, 49] on p "Inventory" at bounding box center [89, 54] width 29 height 10
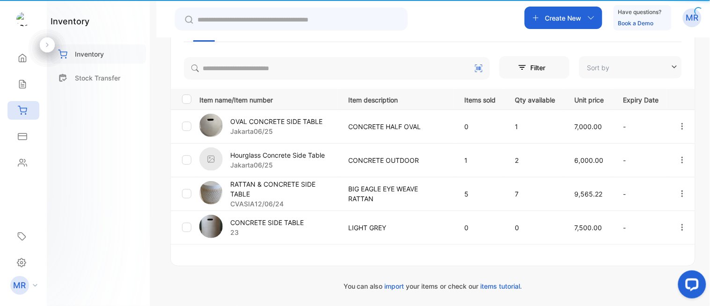
type input "**********"
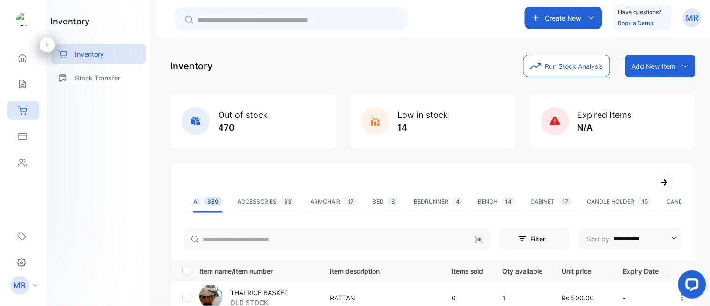
scroll to position [108, 0]
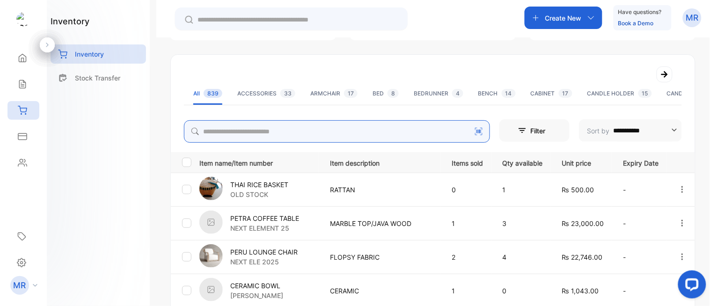
click at [267, 129] on input "search" at bounding box center [337, 131] width 306 height 22
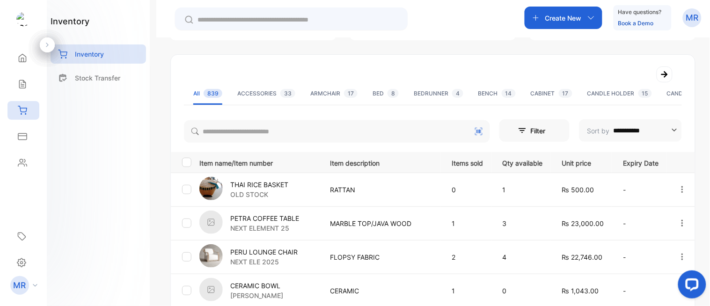
click at [104, 127] on div "inventory Inventory Stock Transfer" at bounding box center [98, 153] width 103 height 306
click at [105, 47] on div "Inventory" at bounding box center [98, 53] width 95 height 19
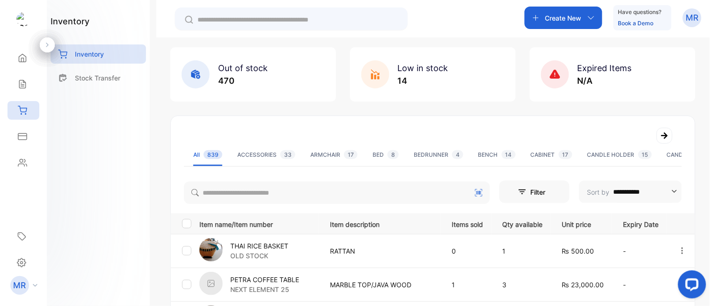
scroll to position [0, 0]
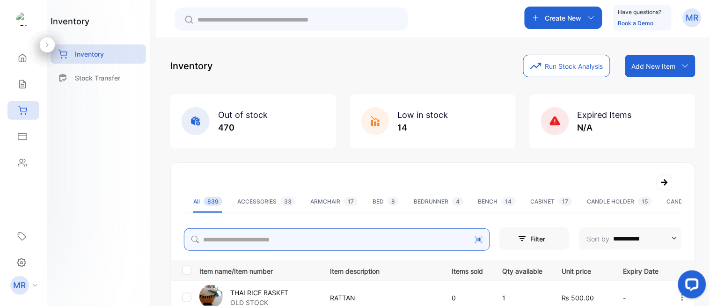
click at [270, 230] on input "search" at bounding box center [337, 239] width 306 height 22
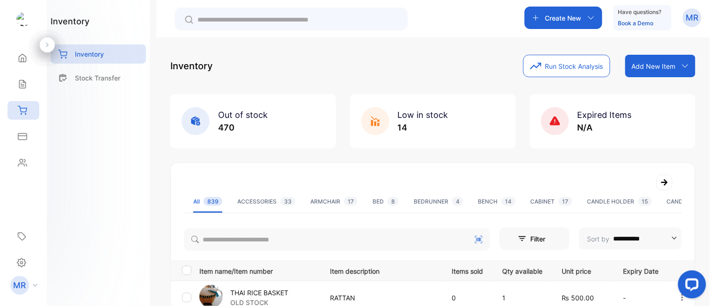
click at [113, 187] on div "inventory Inventory Stock Transfer" at bounding box center [98, 153] width 103 height 306
click at [25, 127] on div "Expenses" at bounding box center [23, 136] width 32 height 19
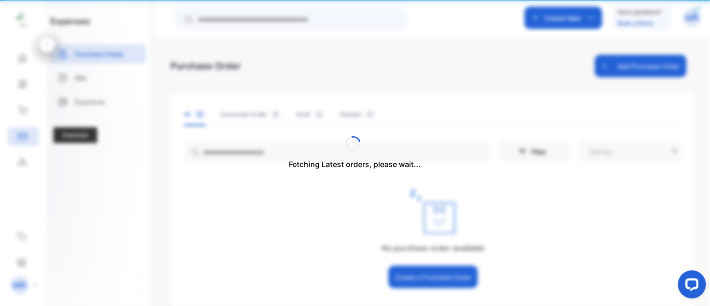
type input "**********"
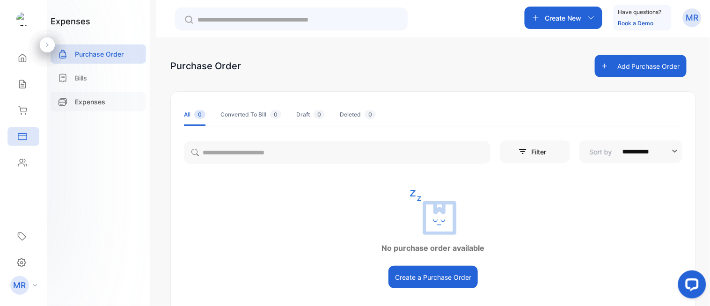
click at [98, 104] on p "Expenses" at bounding box center [90, 102] width 30 height 10
click at [100, 100] on p "Expenses" at bounding box center [90, 102] width 30 height 10
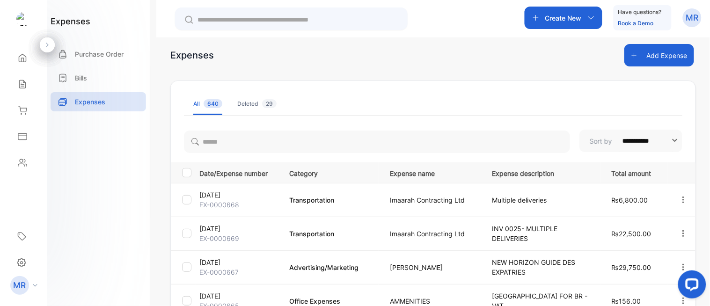
scroll to position [10, 0]
click at [18, 88] on icon at bounding box center [22, 84] width 9 height 9
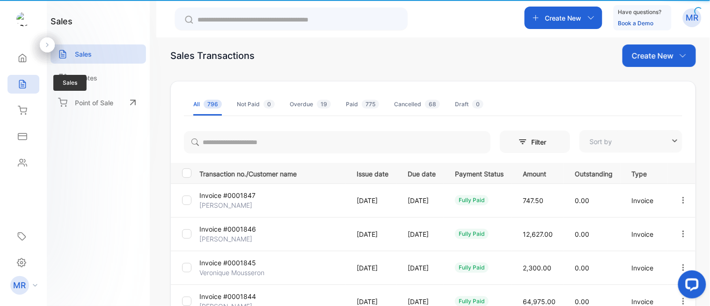
type input "**********"
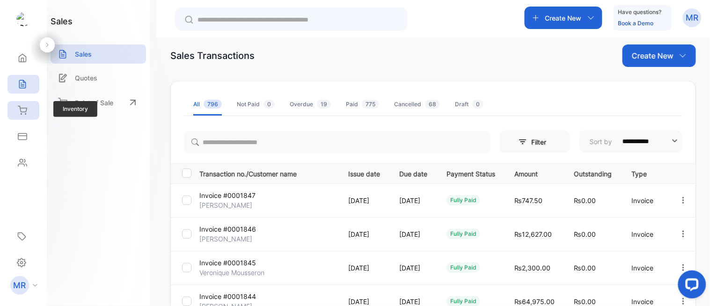
click at [21, 114] on icon at bounding box center [22, 110] width 8 height 8
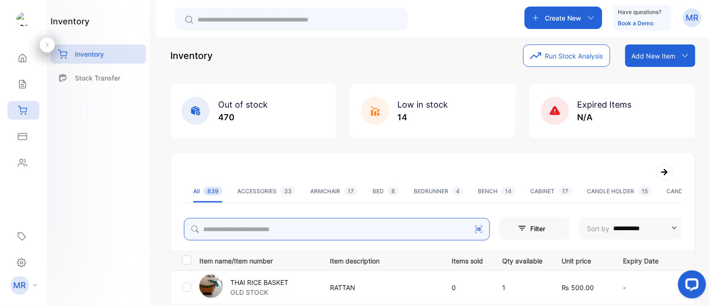
click at [246, 227] on input "search" at bounding box center [337, 229] width 306 height 22
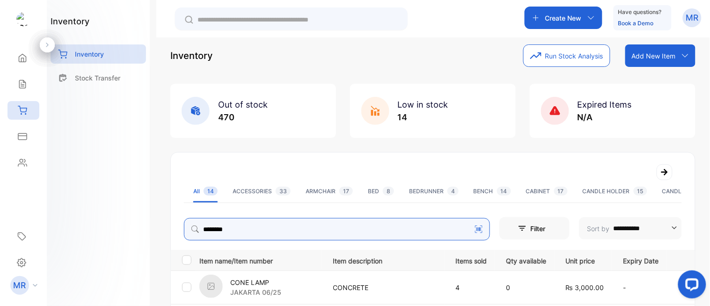
type input "********"
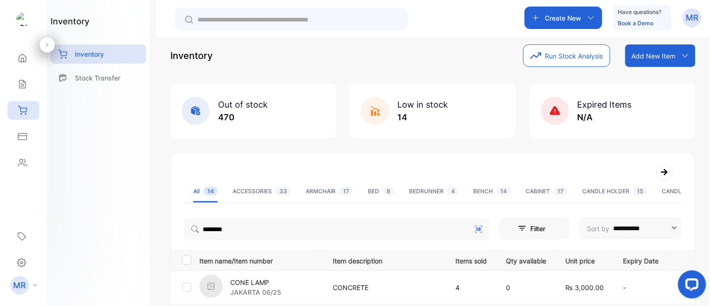
click at [86, 200] on div "inventory Inventory Stock Transfer" at bounding box center [98, 153] width 103 height 306
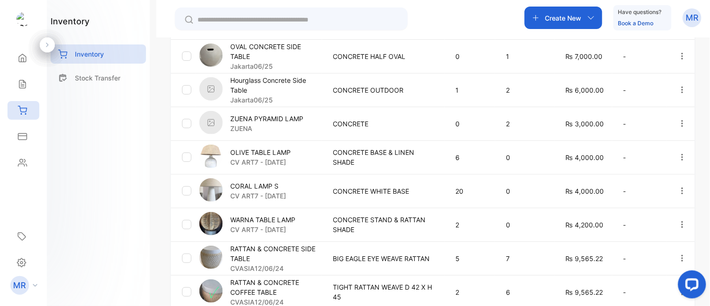
scroll to position [303, 0]
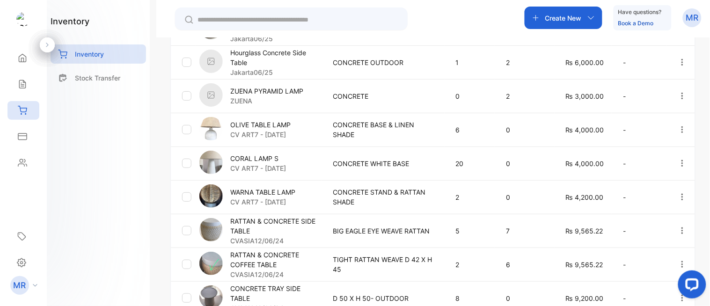
click at [300, 216] on p "RATTAN & CONCRETE SIDE TABLE" at bounding box center [275, 226] width 91 height 20
click at [244, 216] on p "RATTAN & CONCRETE SIDE TABLE" at bounding box center [275, 226] width 91 height 20
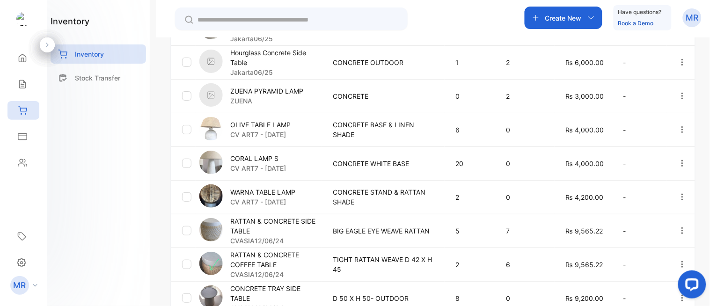
click at [244, 216] on p "RATTAN & CONCRETE SIDE TABLE" at bounding box center [275, 226] width 91 height 20
click at [278, 217] on p "RATTAN & CONCRETE SIDE TABLE" at bounding box center [275, 226] width 91 height 20
click at [238, 217] on p "RATTAN & CONCRETE SIDE TABLE" at bounding box center [275, 226] width 91 height 20
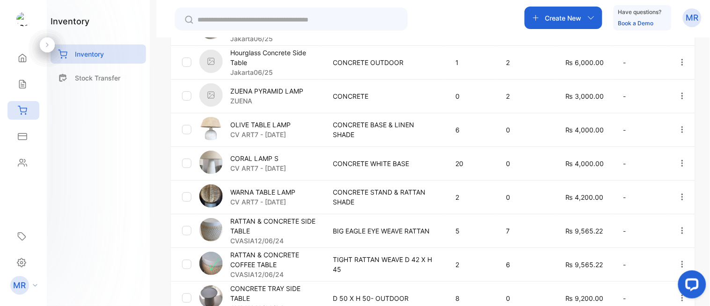
click at [301, 225] on p "RATTAN & CONCRETE SIDE TABLE" at bounding box center [275, 226] width 91 height 20
click at [208, 228] on img at bounding box center [210, 229] width 23 height 23
click at [215, 218] on img at bounding box center [210, 229] width 23 height 23
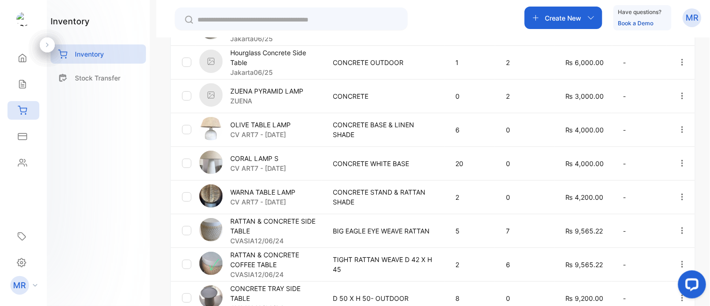
click at [215, 218] on img at bounding box center [210, 229] width 23 height 23
drag, startPoint x: 215, startPoint y: 217, endPoint x: 277, endPoint y: 222, distance: 62.0
click at [277, 222] on div "RATTAN & CONCRETE SIDE TABLE CVASIA12/06/24" at bounding box center [260, 230] width 122 height 29
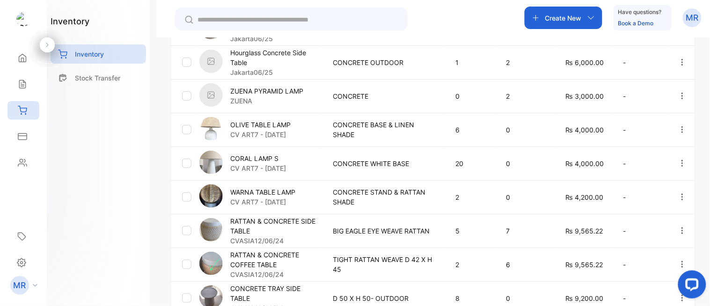
click at [265, 216] on p "RATTAN & CONCRETE SIDE TABLE" at bounding box center [275, 226] width 91 height 20
click at [284, 225] on p "RATTAN & CONCRETE SIDE TABLE" at bounding box center [275, 226] width 91 height 20
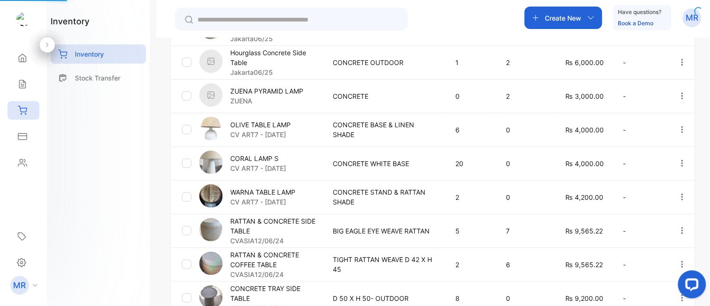
click at [284, 219] on p "RATTAN & CONCRETE SIDE TABLE" at bounding box center [275, 226] width 91 height 20
click at [303, 230] on p "RATTAN & CONCRETE SIDE TABLE" at bounding box center [275, 226] width 91 height 20
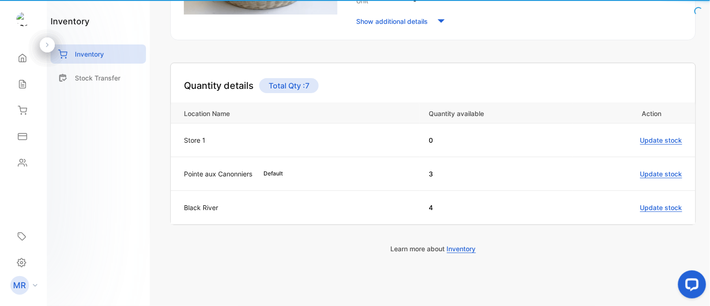
click at [244, 213] on td "Black River" at bounding box center [295, 207] width 248 height 34
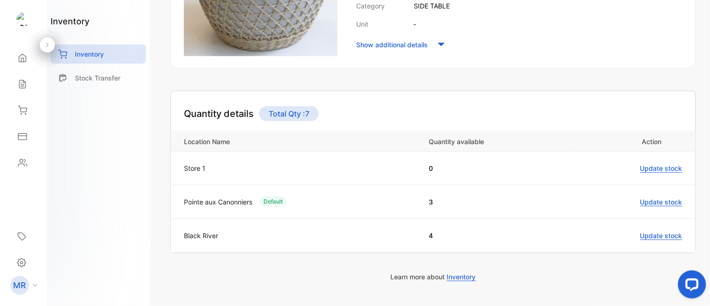
scroll to position [256, 0]
click at [99, 47] on div "Inventory" at bounding box center [98, 53] width 95 height 19
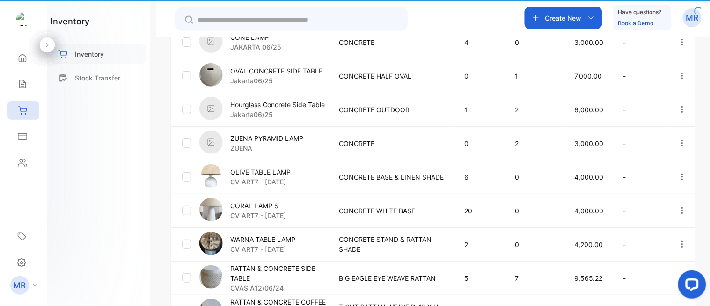
type input "**********"
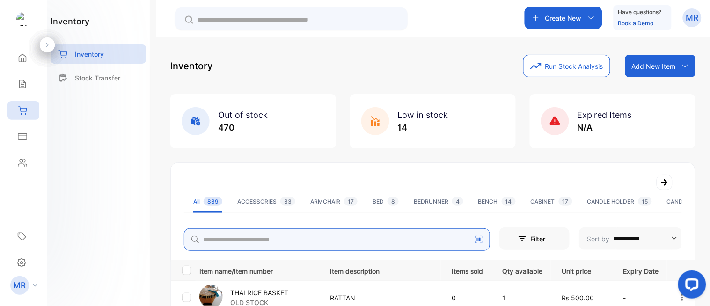
click at [263, 245] on input "search" at bounding box center [337, 239] width 306 height 22
type input "********"
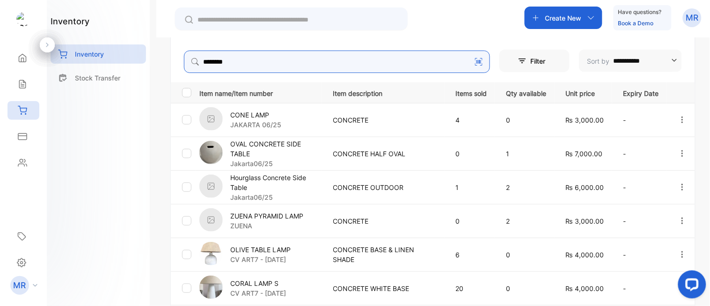
scroll to position [179, 0]
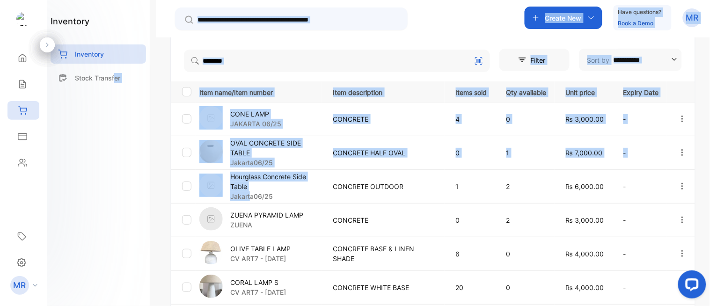
drag, startPoint x: 114, startPoint y: 192, endPoint x: 375, endPoint y: 231, distance: 264.5
click at [375, 231] on div "**********" at bounding box center [355, 181] width 710 height 362
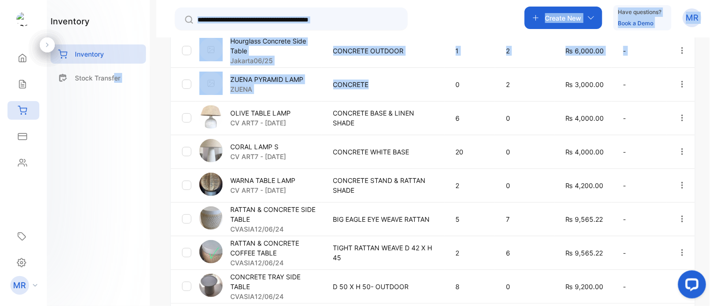
scroll to position [315, 0]
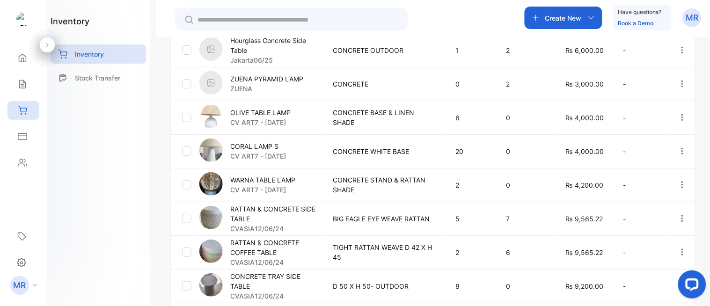
click at [100, 189] on div "inventory Inventory Stock Transfer" at bounding box center [98, 153] width 103 height 306
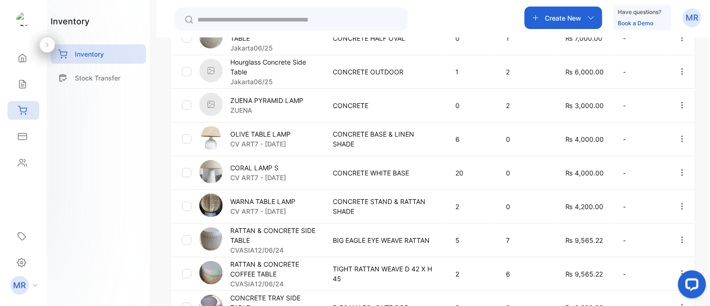
scroll to position [390, 0]
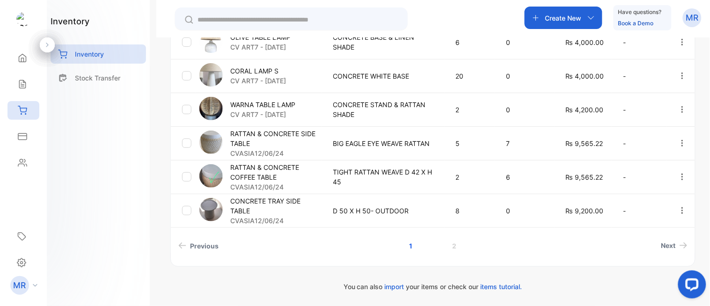
click at [286, 161] on td "RATTAN & CONCRETE COFFEE TABLE CVASIA12/06/24" at bounding box center [259, 177] width 126 height 34
click at [301, 174] on p "RATTAN & CONCRETE COFFEE TABLE" at bounding box center [275, 172] width 91 height 20
click at [265, 171] on p "RATTAN & CONCRETE COFFEE TABLE" at bounding box center [275, 172] width 91 height 20
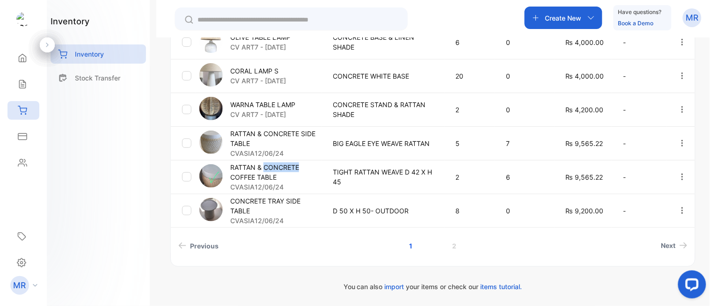
click at [265, 171] on p "RATTAN & CONCRETE COFFEE TABLE" at bounding box center [275, 172] width 91 height 20
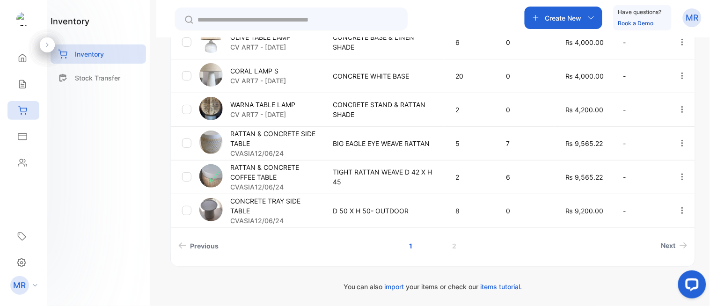
click at [300, 176] on p "RATTAN & CONCRETE COFFEE TABLE" at bounding box center [275, 172] width 91 height 20
click at [362, 171] on p "TIGHT RATTAN WEAVE D 42 X H 45" at bounding box center [384, 177] width 103 height 20
click at [277, 171] on p "RATTAN & CONCRETE COFFEE TABLE" at bounding box center [275, 172] width 91 height 20
click at [252, 171] on p "RATTAN & CONCRETE COFFEE TABLE" at bounding box center [275, 172] width 91 height 20
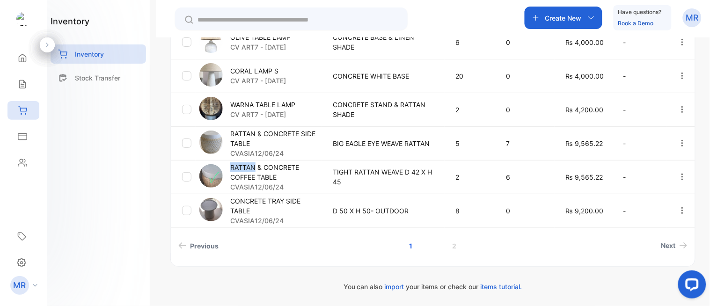
click at [252, 171] on p "RATTAN & CONCRETE COFFEE TABLE" at bounding box center [275, 172] width 91 height 20
click at [219, 167] on img at bounding box center [210, 175] width 23 height 23
click at [283, 175] on p "RATTAN & CONCRETE COFFEE TABLE" at bounding box center [275, 172] width 91 height 20
click at [263, 185] on p "CVASIA12/06/24" at bounding box center [275, 187] width 91 height 10
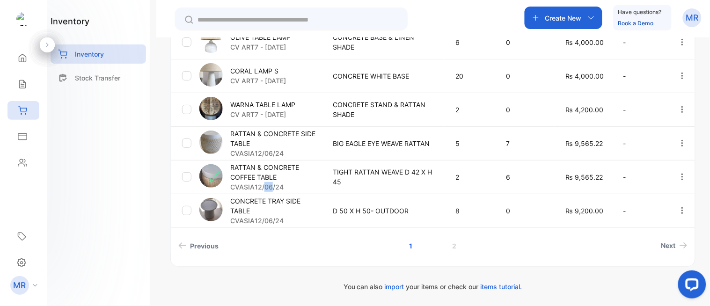
click at [263, 185] on p "CVASIA12/06/24" at bounding box center [275, 187] width 91 height 10
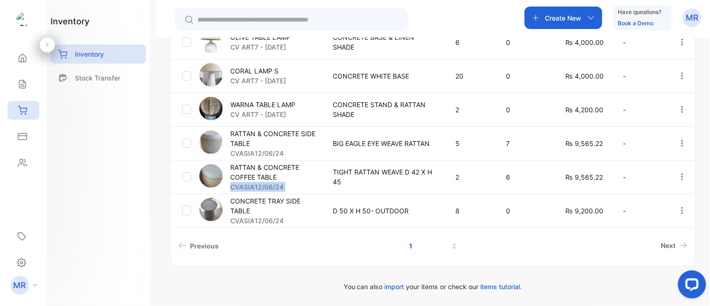
click at [263, 185] on p "CVASIA12/06/24" at bounding box center [275, 187] width 91 height 10
drag, startPoint x: 263, startPoint y: 185, endPoint x: 300, endPoint y: 183, distance: 37.5
click at [300, 183] on p "CVASIA12/06/24" at bounding box center [275, 187] width 91 height 10
click at [248, 167] on p "RATTAN & CONCRETE COFFEE TABLE" at bounding box center [275, 172] width 91 height 20
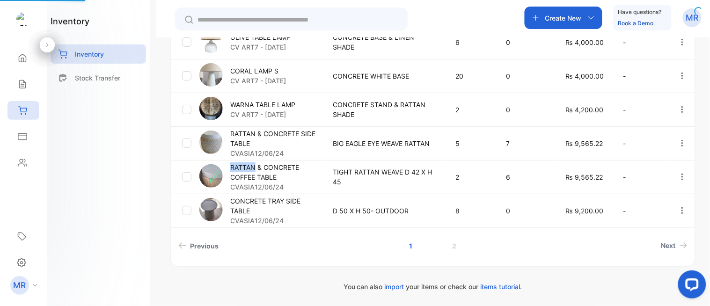
click at [248, 167] on p "RATTAN & CONCRETE COFFEE TABLE" at bounding box center [275, 172] width 91 height 20
click at [223, 168] on div "RATTAN & CONCRETE COFFEE TABLE CVASIA12/06/24" at bounding box center [260, 176] width 122 height 29
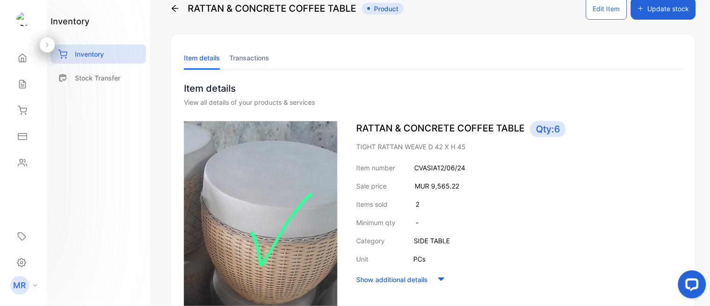
scroll to position [9, 0]
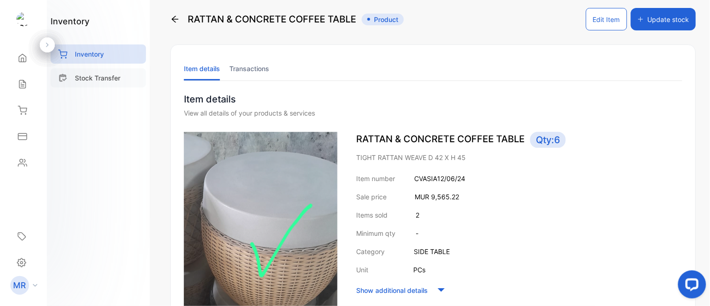
click at [107, 73] on p "Stock Transfer" at bounding box center [97, 78] width 45 height 10
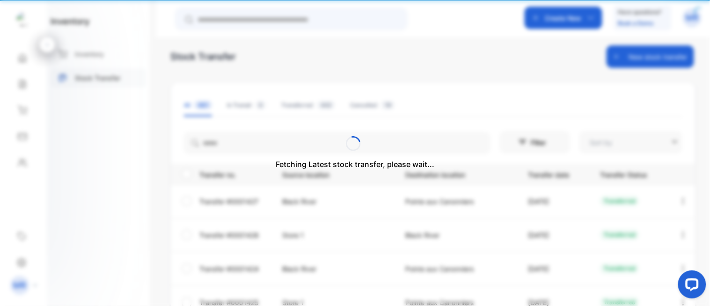
type input "**********"
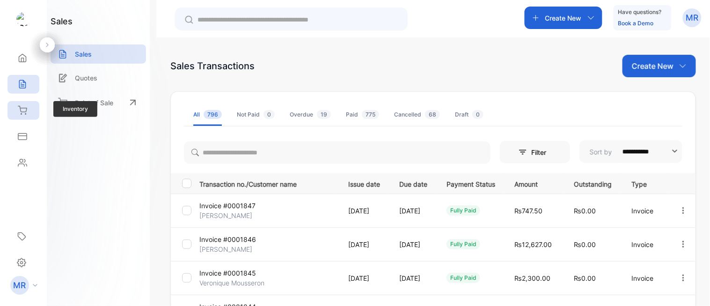
click at [19, 115] on div "Inventory" at bounding box center [23, 110] width 32 height 19
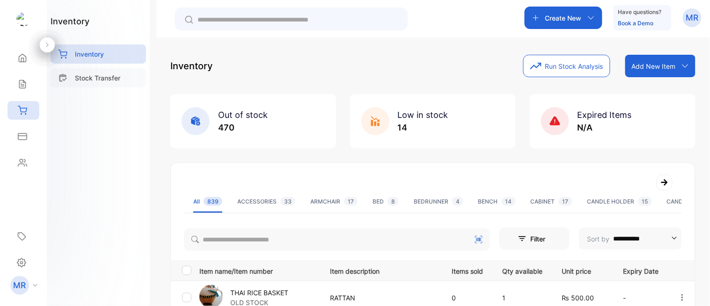
click at [109, 76] on p "Stock Transfer" at bounding box center [97, 78] width 45 height 10
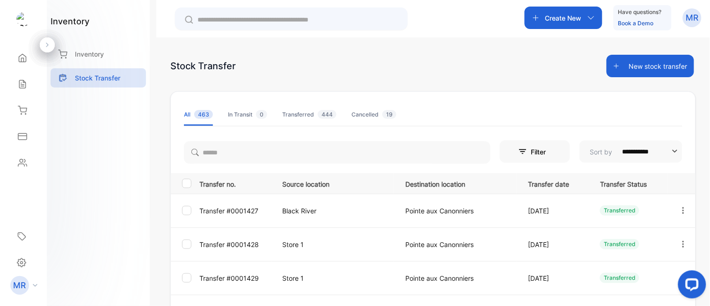
click at [655, 62] on button "New stock transfer" at bounding box center [650, 66] width 88 height 22
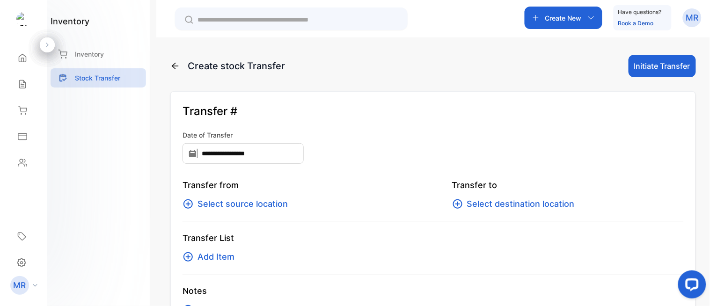
click at [267, 200] on span "Select source location" at bounding box center [242, 203] width 90 height 13
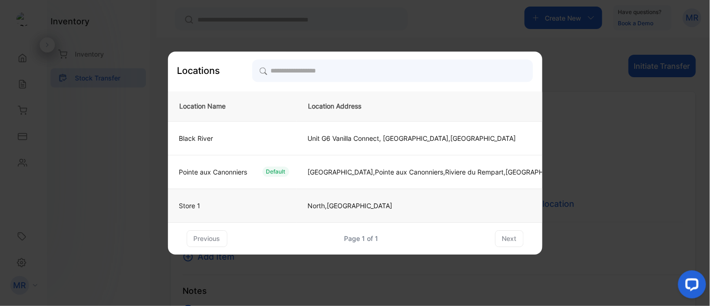
click at [265, 195] on td "Store 1" at bounding box center [232, 206] width 129 height 34
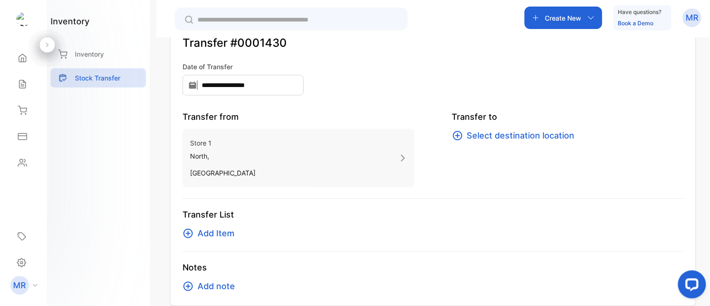
scroll to position [83, 0]
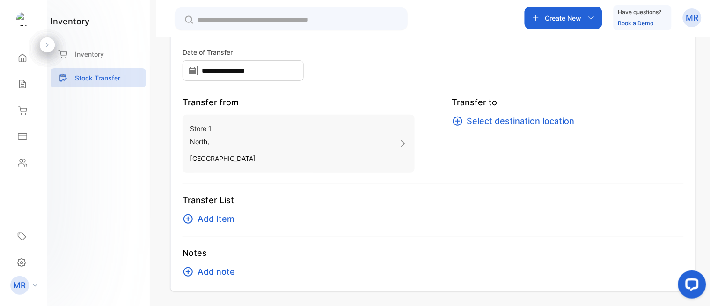
click at [515, 119] on span "Select destination location" at bounding box center [521, 121] width 108 height 13
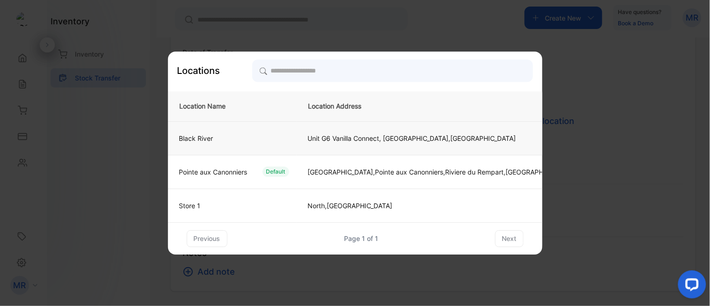
click at [264, 132] on td "Black River" at bounding box center [232, 138] width 129 height 34
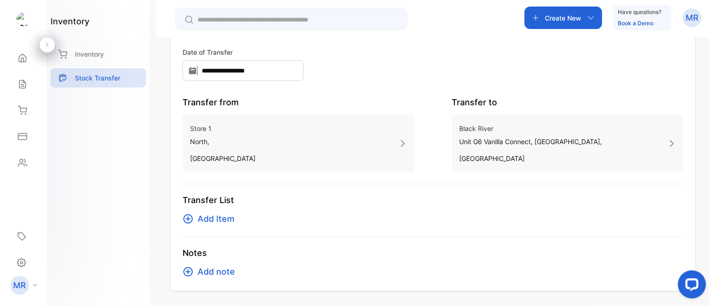
click at [207, 218] on span "Add Item" at bounding box center [215, 218] width 37 height 13
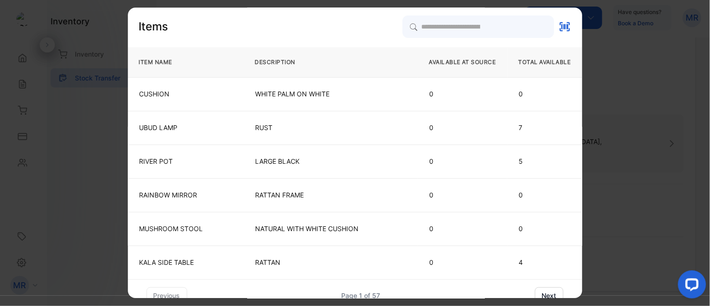
click at [339, 110] on td "WHITE PALM ON WHITE" at bounding box center [331, 94] width 174 height 34
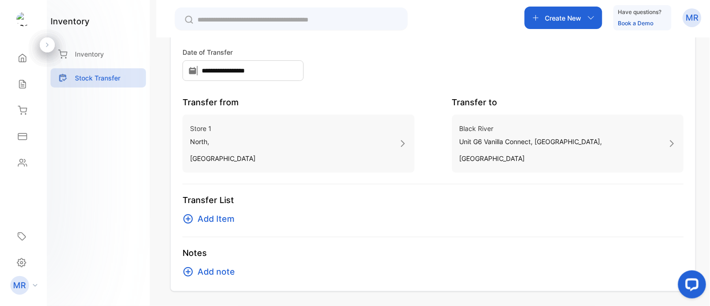
click at [222, 218] on span "Add Item" at bounding box center [215, 218] width 37 height 13
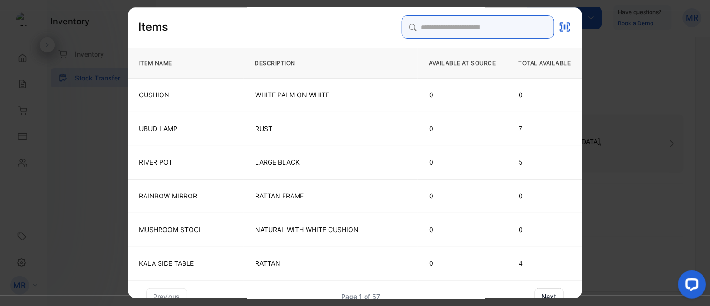
click at [409, 33] on input "search" at bounding box center [478, 26] width 153 height 23
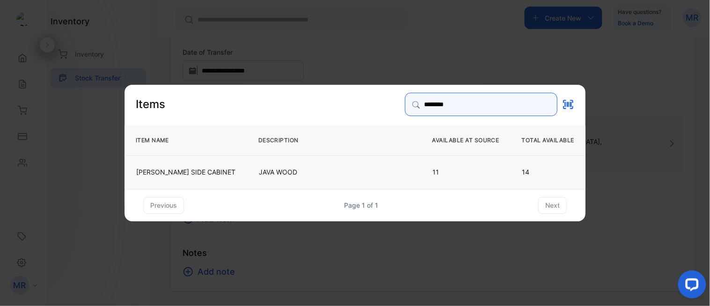
type input "********"
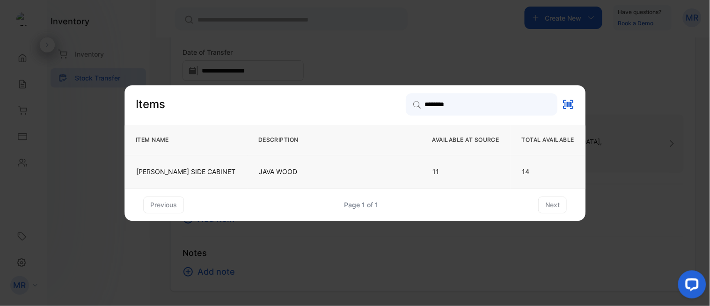
click at [357, 178] on td "JAVA WOOD" at bounding box center [334, 172] width 174 height 34
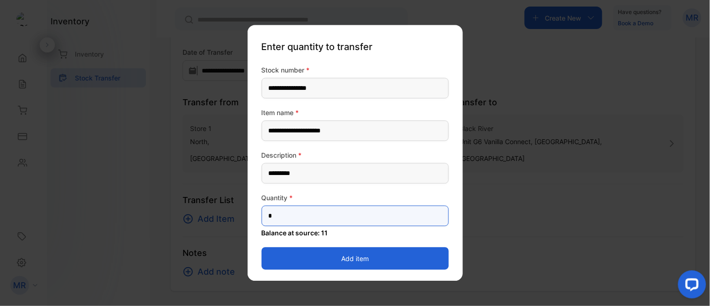
click at [321, 215] on input "*" at bounding box center [355, 216] width 187 height 21
type input "*"
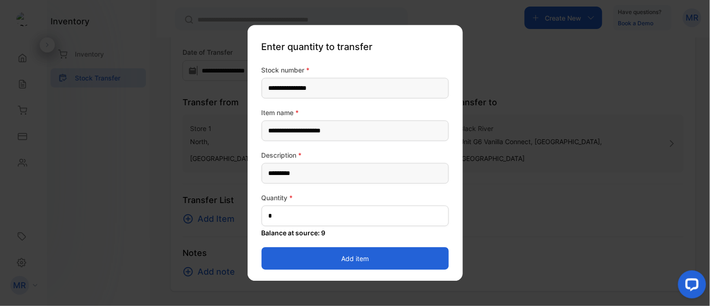
click at [363, 258] on button "Add item" at bounding box center [355, 259] width 187 height 22
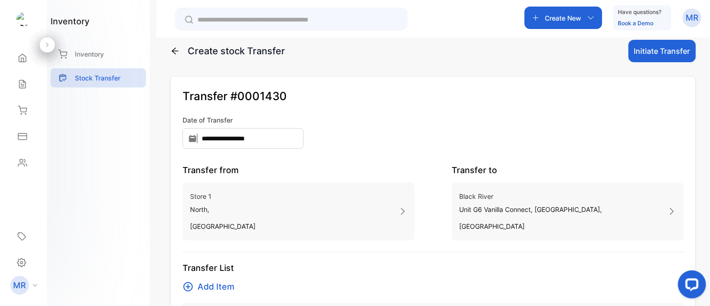
scroll to position [0, 0]
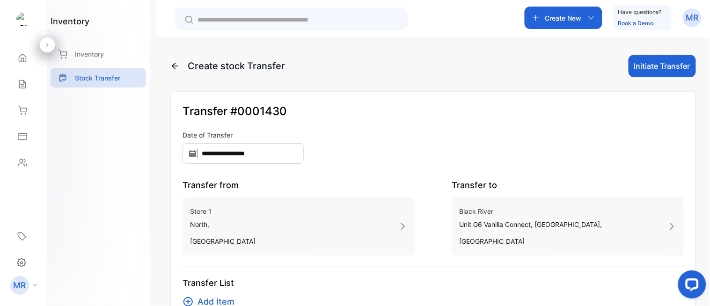
click at [669, 63] on button "Initiate Transfer" at bounding box center [661, 66] width 67 height 22
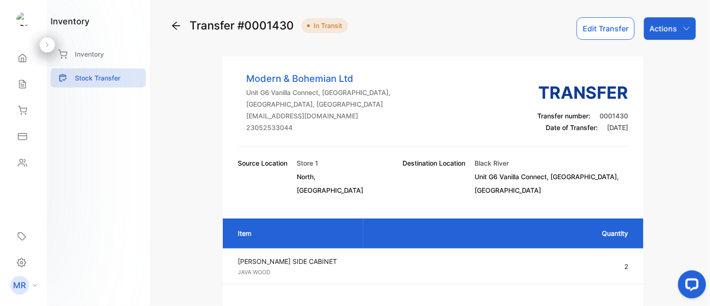
click at [676, 24] on div "Actions" at bounding box center [670, 28] width 52 height 22
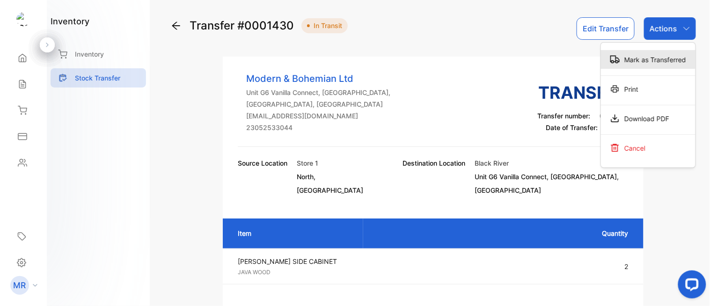
click at [654, 53] on div "Mark as Transferred" at bounding box center [648, 59] width 95 height 19
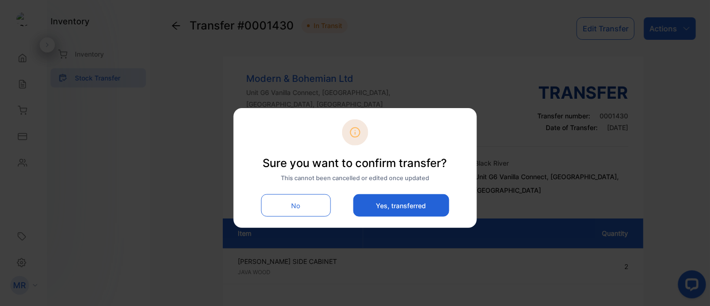
click at [419, 207] on button "Yes, transferred" at bounding box center [401, 205] width 96 height 22
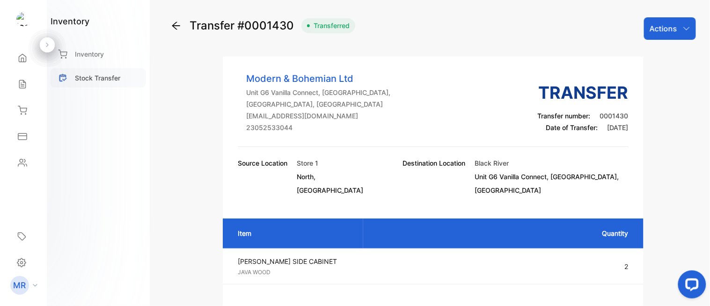
click at [123, 76] on div "Stock Transfer" at bounding box center [98, 77] width 95 height 19
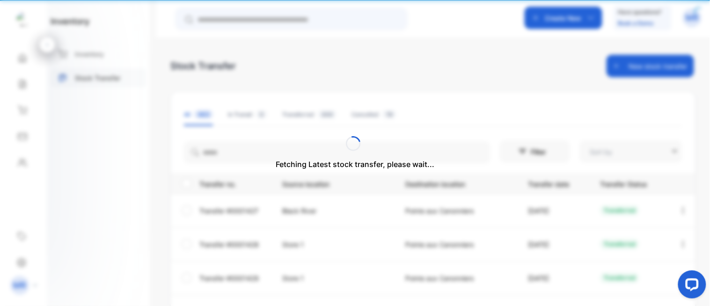
type input "**********"
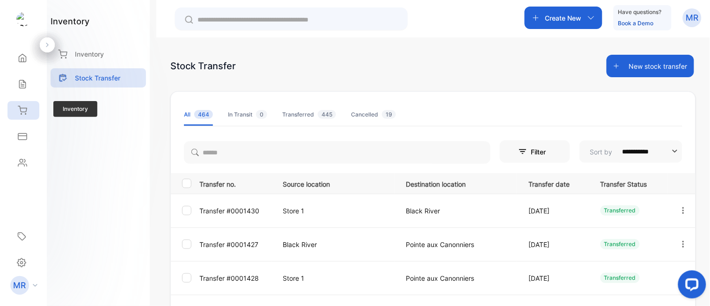
click at [22, 108] on icon at bounding box center [22, 110] width 8 height 8
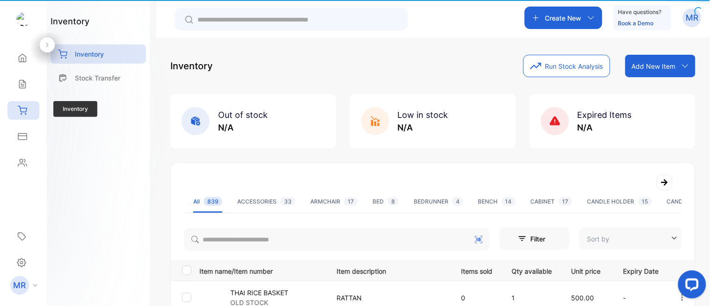
type input "**********"
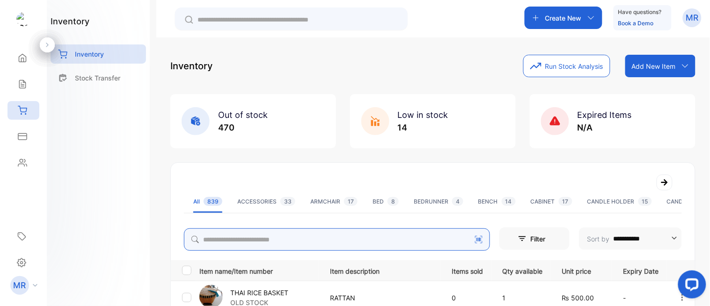
click at [263, 236] on input "search" at bounding box center [337, 239] width 306 height 22
type input "**********"
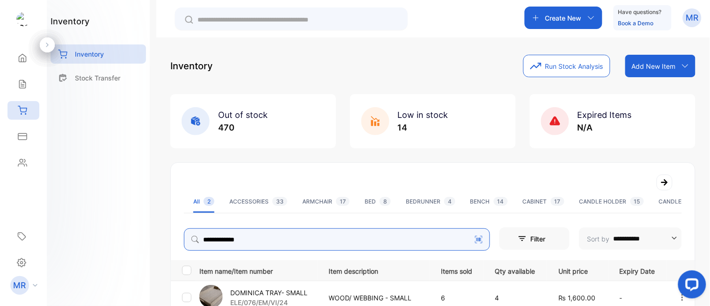
scroll to position [121, 0]
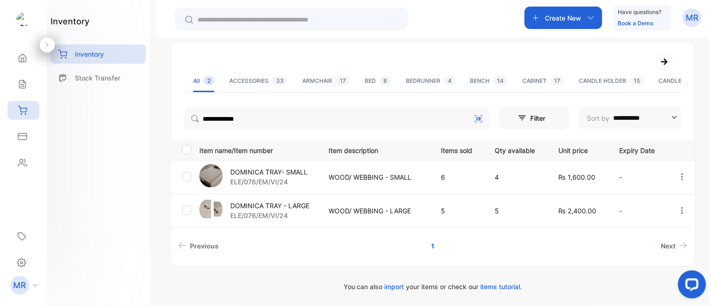
click at [298, 169] on p "DOMINICA TRAY- SMALL" at bounding box center [268, 172] width 77 height 10
click at [310, 178] on div "DOMINICA TRAY- SMALL ELE/076/EM/VI/24" at bounding box center [258, 177] width 118 height 26
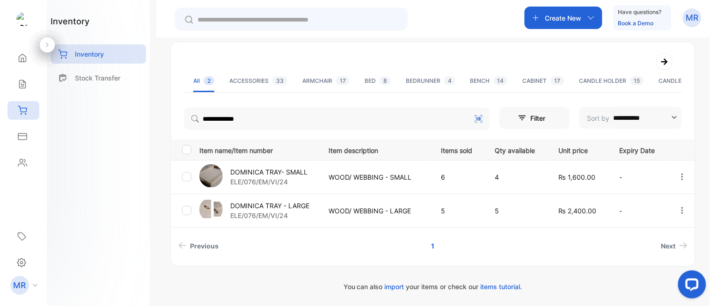
click at [310, 178] on div "DOMINICA TRAY- SMALL ELE/076/EM/VI/24" at bounding box center [258, 177] width 118 height 26
click at [213, 172] on img at bounding box center [210, 175] width 23 height 23
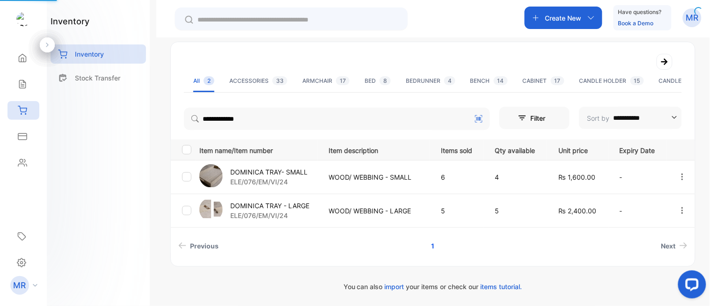
click at [213, 172] on img at bounding box center [210, 175] width 23 height 23
click at [243, 167] on p "DOMINICA TRAY- SMALL" at bounding box center [268, 172] width 77 height 10
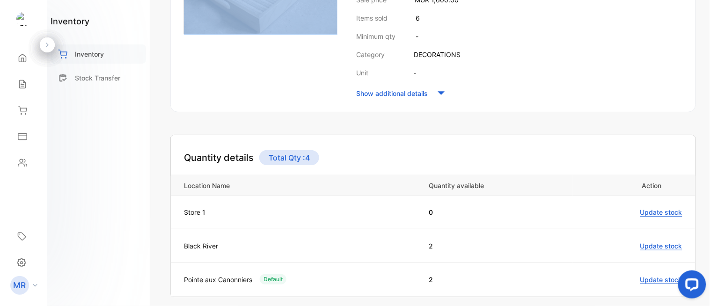
click at [104, 50] on div "Inventory" at bounding box center [98, 53] width 95 height 19
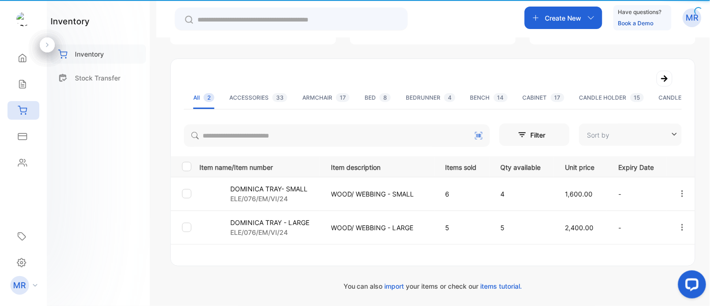
type input "**********"
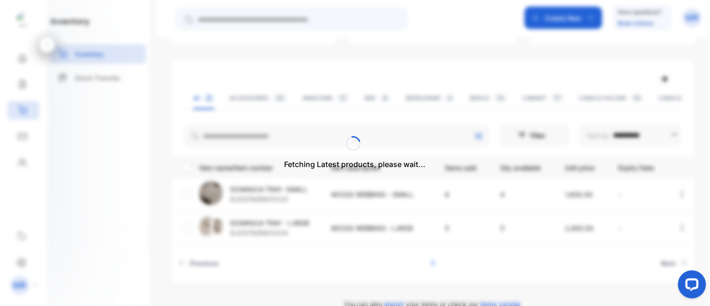
scroll to position [121, 0]
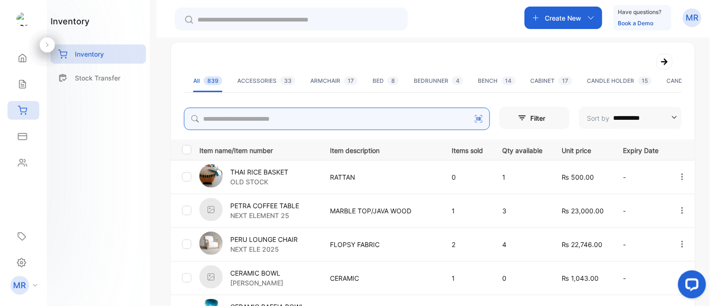
click at [264, 118] on input "search" at bounding box center [337, 119] width 306 height 22
type input "**********"
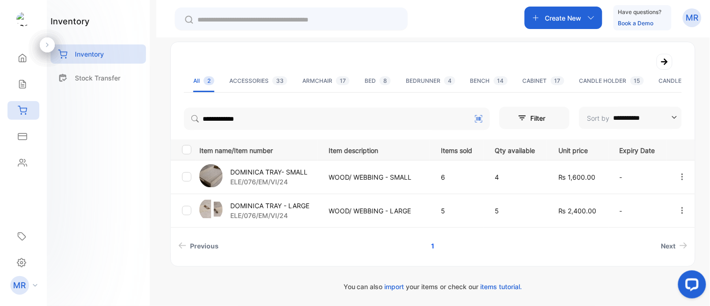
click at [290, 201] on p "DOMINICA TRAY - LARGE" at bounding box center [269, 206] width 79 height 10
click at [303, 206] on p "DOMINICA TRAY - LARGE" at bounding box center [269, 206] width 79 height 10
click at [218, 203] on img at bounding box center [210, 209] width 23 height 23
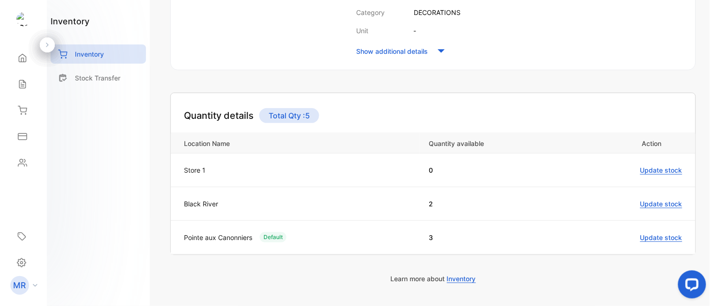
scroll to position [278, 0]
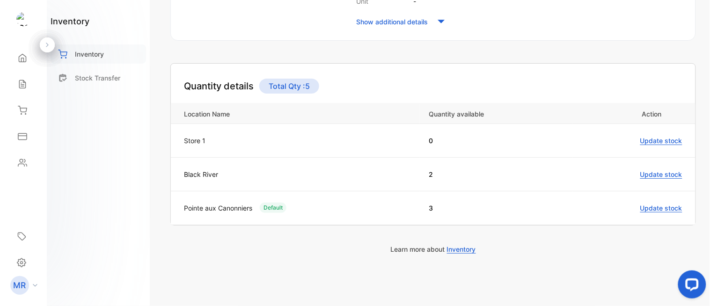
click at [79, 54] on p "Inventory" at bounding box center [89, 54] width 29 height 10
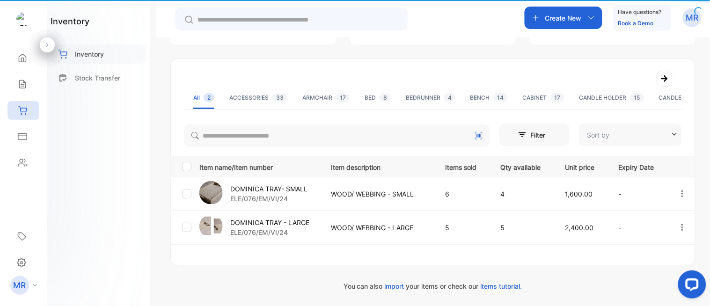
type input "**********"
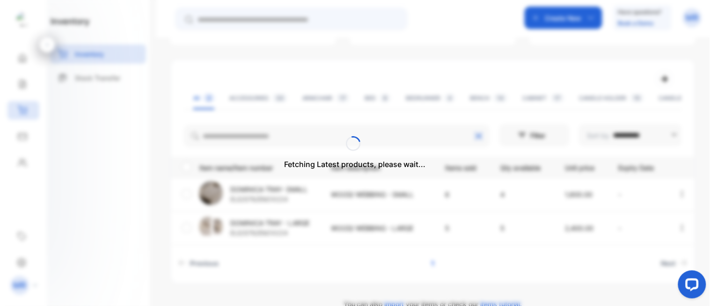
scroll to position [121, 0]
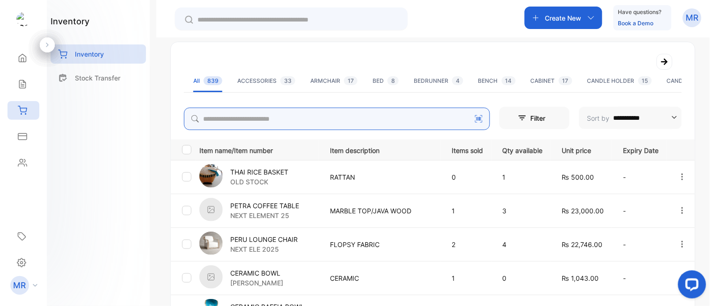
click at [261, 111] on input "search" at bounding box center [337, 119] width 306 height 22
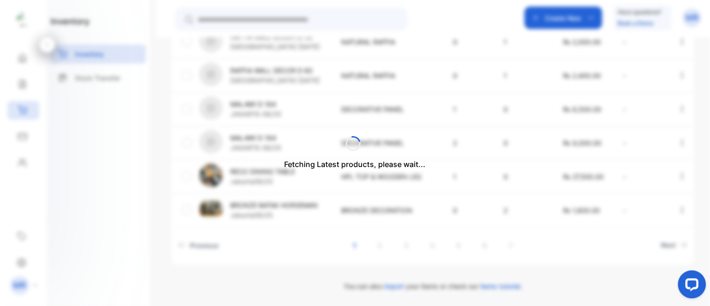
scroll to position [189, 0]
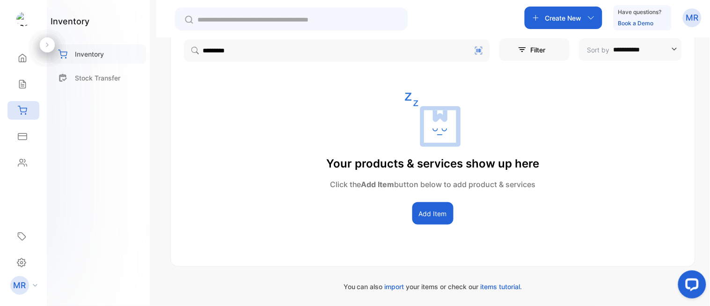
click at [106, 59] on div "Inventory" at bounding box center [98, 53] width 95 height 19
click at [99, 52] on p "Inventory" at bounding box center [89, 54] width 29 height 10
click at [84, 50] on p "Inventory" at bounding box center [89, 54] width 29 height 10
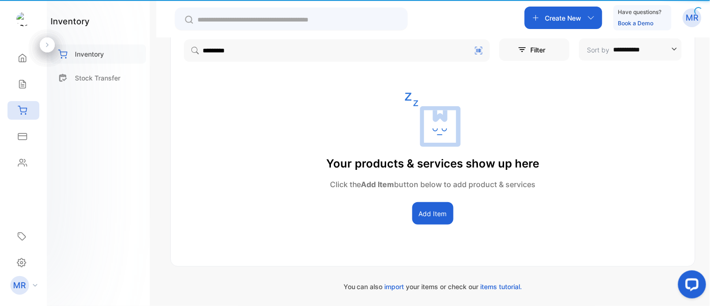
click at [84, 50] on p "Inventory" at bounding box center [89, 54] width 29 height 10
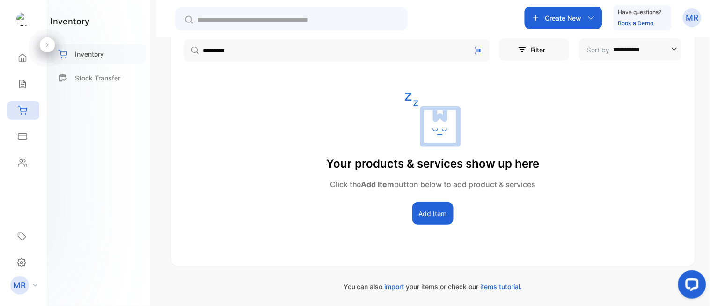
click at [84, 50] on p "Inventory" at bounding box center [89, 54] width 29 height 10
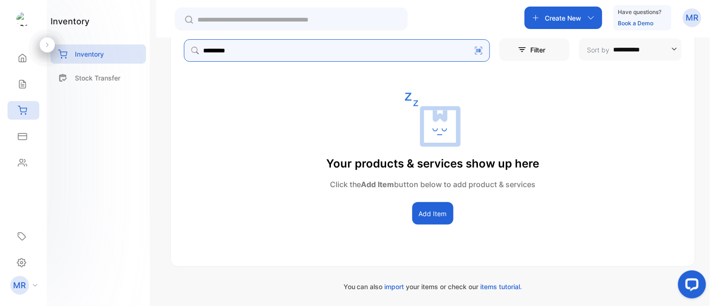
click at [248, 51] on input "********" at bounding box center [337, 50] width 306 height 22
type input "*"
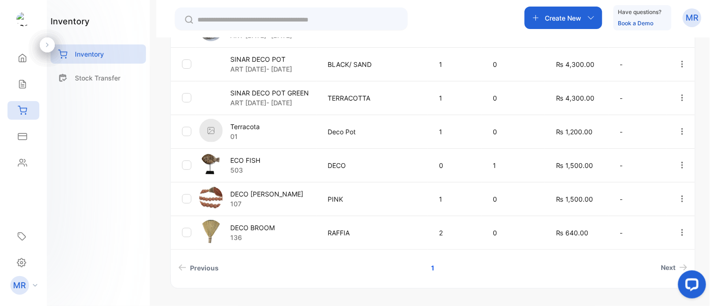
scroll to position [334, 0]
type input "***"
click at [260, 156] on div "ECO FISH 503" at bounding box center [257, 166] width 117 height 26
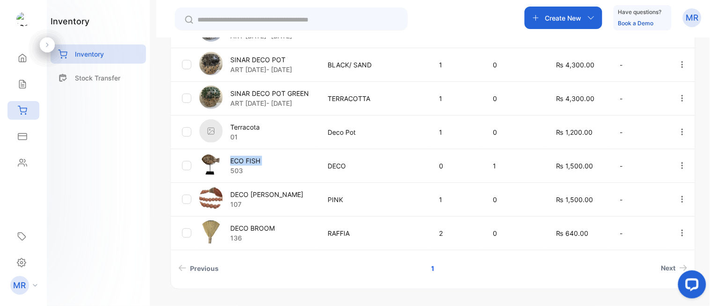
click at [260, 156] on div "ECO FISH 503" at bounding box center [257, 166] width 117 height 26
click at [281, 161] on div "ECO FISH 503" at bounding box center [257, 166] width 117 height 26
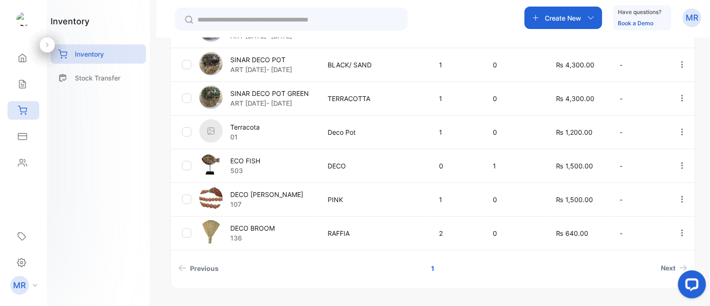
click at [264, 152] on td "ECO FISH 503" at bounding box center [256, 166] width 121 height 34
click at [253, 153] on div "ECO FISH 503" at bounding box center [257, 166] width 117 height 26
click at [236, 158] on p "ECO FISH" at bounding box center [245, 161] width 30 height 10
click at [260, 157] on p "ECO FISH" at bounding box center [245, 161] width 30 height 10
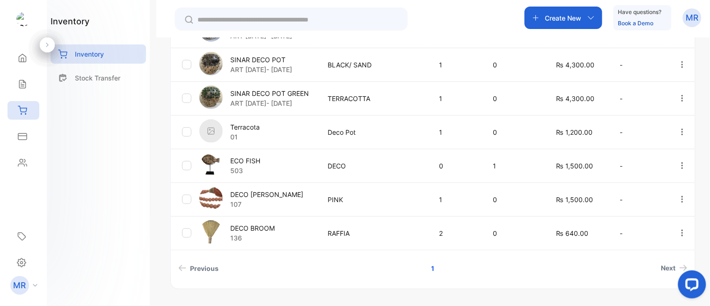
click at [260, 157] on p "ECO FISH" at bounding box center [245, 161] width 30 height 10
click at [247, 19] on input "text" at bounding box center [297, 20] width 201 height 10
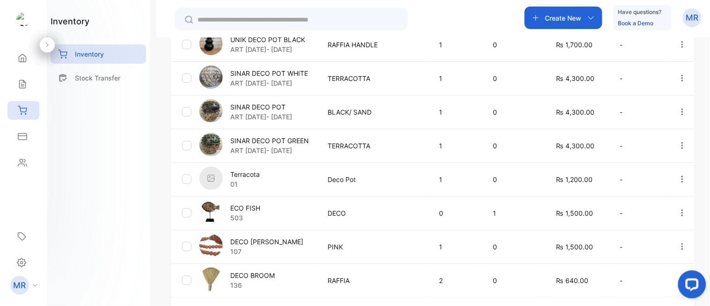
scroll to position [357, 0]
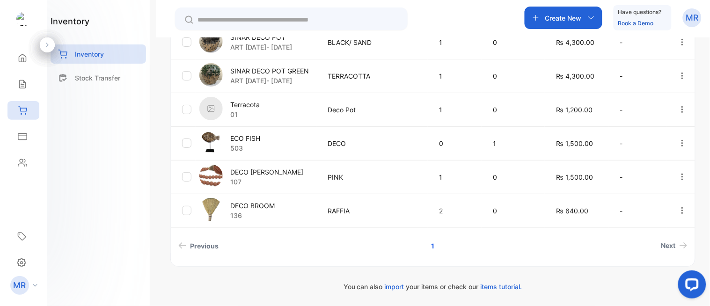
click at [243, 137] on p "ECO FISH" at bounding box center [245, 138] width 30 height 10
click at [256, 134] on p "ECO FISH" at bounding box center [245, 138] width 30 height 10
click at [256, 133] on p "ECO FISH" at bounding box center [245, 138] width 30 height 10
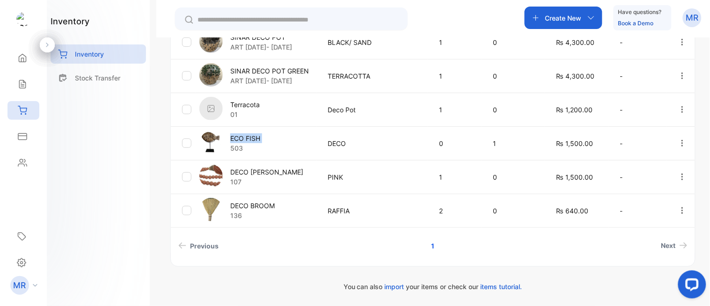
click at [256, 133] on p "ECO FISH" at bounding box center [245, 138] width 30 height 10
drag, startPoint x: 256, startPoint y: 133, endPoint x: 267, endPoint y: 133, distance: 11.7
click at [267, 133] on div "ECO FISH 503" at bounding box center [257, 144] width 117 height 26
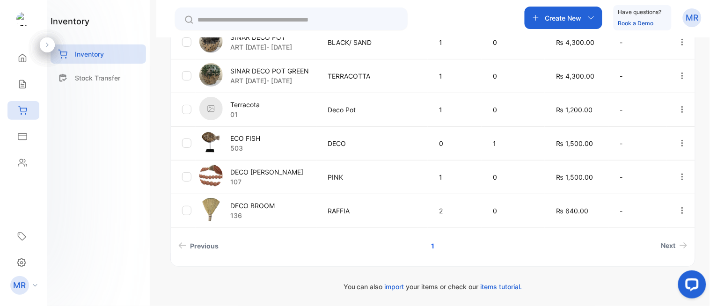
click at [250, 132] on div "ECO FISH 503" at bounding box center [257, 144] width 117 height 26
click at [228, 131] on div "ECO FISH 503" at bounding box center [257, 144] width 117 height 26
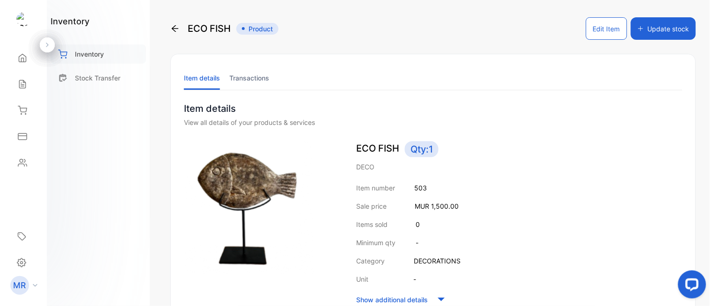
click at [102, 47] on div "Inventory" at bounding box center [98, 53] width 95 height 19
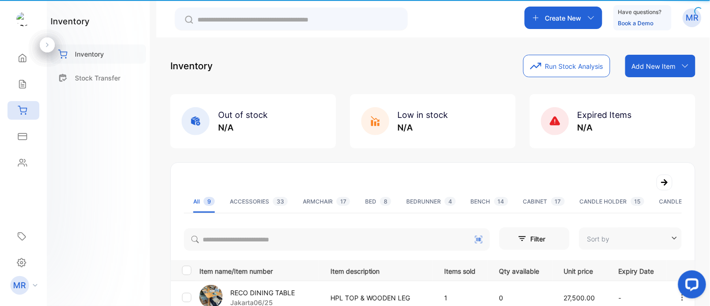
type input "**********"
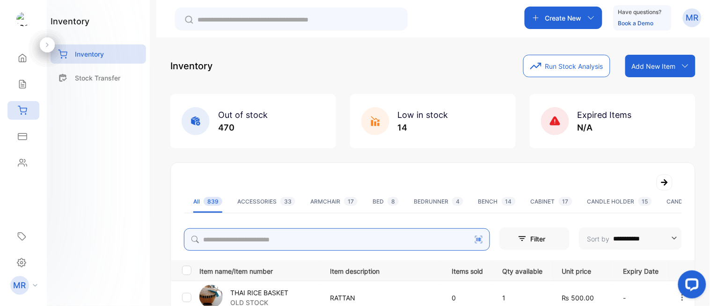
click at [281, 244] on input "search" at bounding box center [337, 239] width 306 height 22
type input "*********"
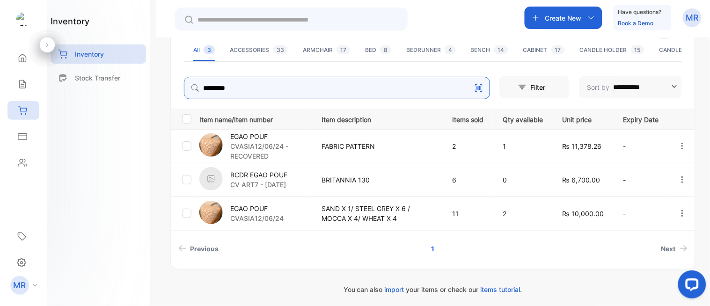
scroll to position [152, 0]
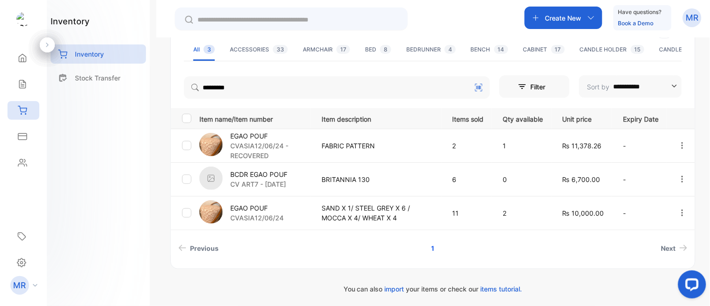
click at [282, 139] on p "EGAO POUF" at bounding box center [270, 136] width 80 height 10
click at [120, 161] on div "inventory Inventory Stock Transfer" at bounding box center [98, 153] width 103 height 306
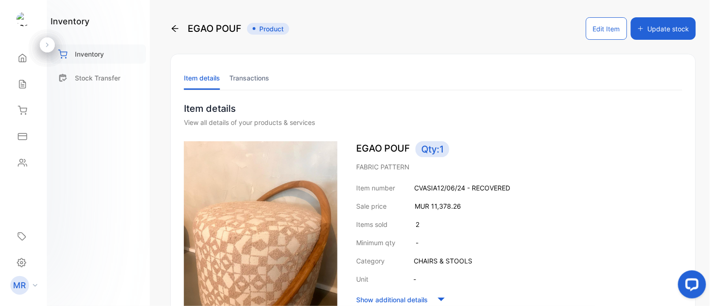
click at [86, 57] on p "Inventory" at bounding box center [89, 54] width 29 height 10
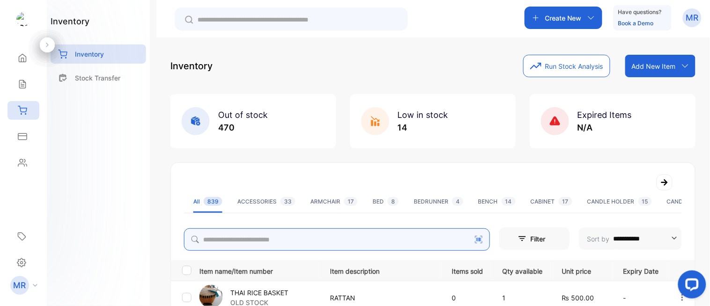
click at [226, 232] on input "search" at bounding box center [337, 239] width 306 height 22
type input "**********"
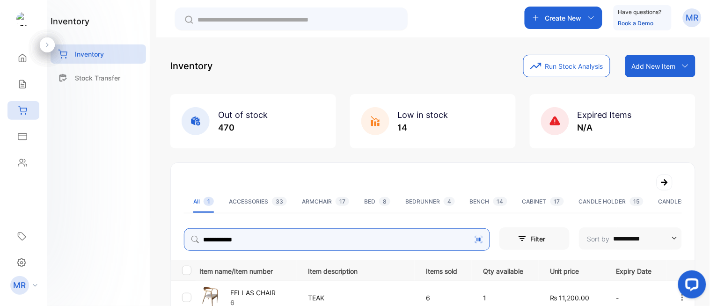
scroll to position [87, 0]
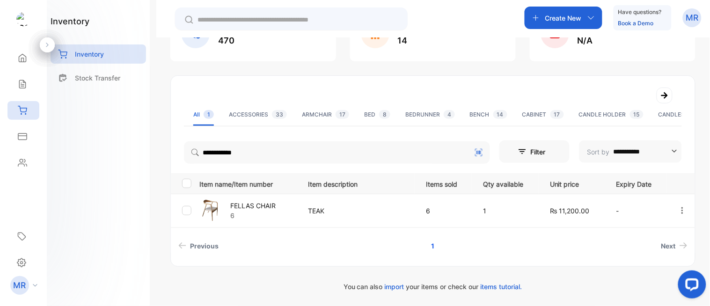
click at [261, 203] on p "FELLAS CHAIR" at bounding box center [252, 206] width 45 height 10
click at [256, 203] on p "FELLAS CHAIR" at bounding box center [252, 206] width 45 height 10
click at [217, 202] on img at bounding box center [210, 209] width 23 height 23
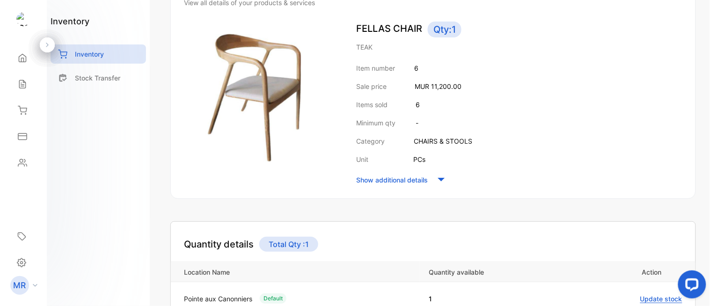
scroll to position [119, 0]
click at [101, 49] on p "Inventory" at bounding box center [89, 54] width 29 height 10
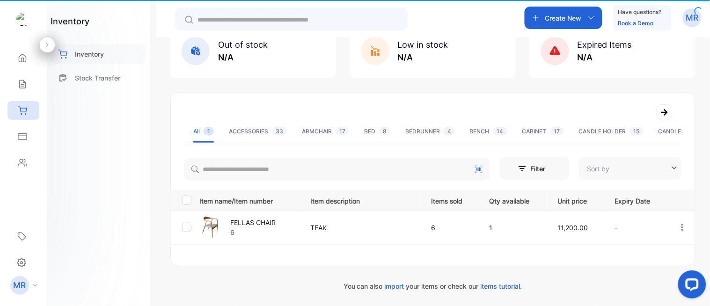
type input "**********"
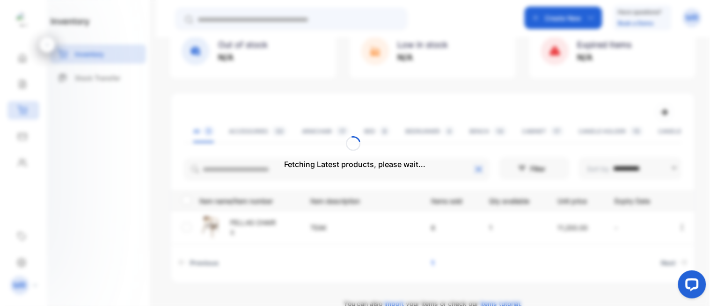
scroll to position [87, 0]
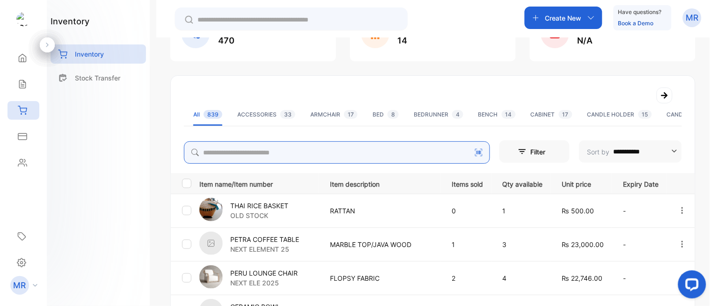
click at [237, 154] on input "search" at bounding box center [337, 152] width 306 height 22
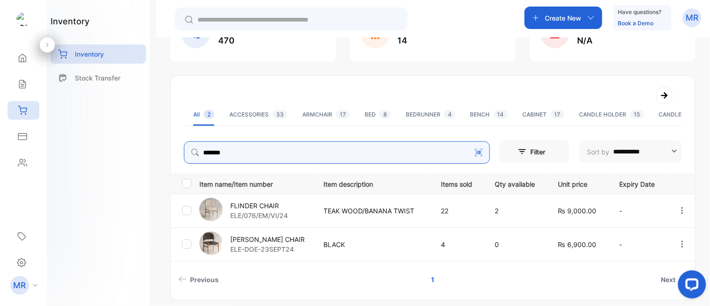
type input "*******"
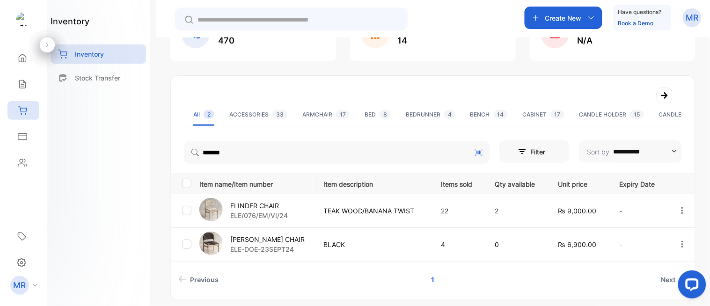
click at [267, 198] on div "FLINDER CHAIR ELE/076/EM/VI/24" at bounding box center [255, 211] width 113 height 26
click at [250, 198] on div "FLINDER CHAIR ELE/076/EM/VI/24" at bounding box center [255, 211] width 113 height 26
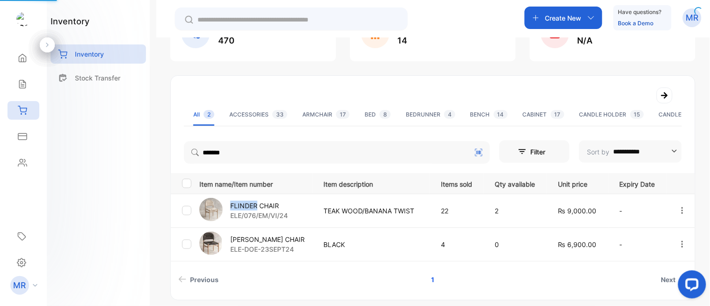
click at [250, 198] on div "FLINDER CHAIR ELE/076/EM/VI/24" at bounding box center [255, 211] width 113 height 26
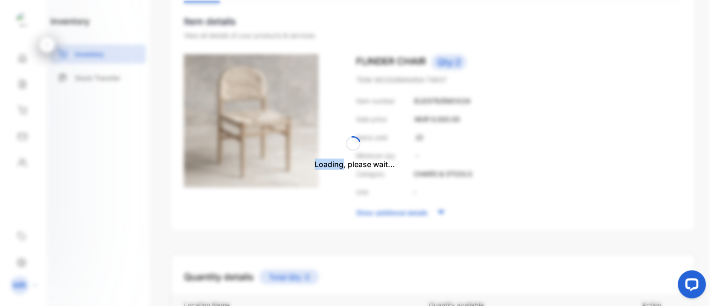
drag, startPoint x: 201, startPoint y: 209, endPoint x: 254, endPoint y: 204, distance: 52.7
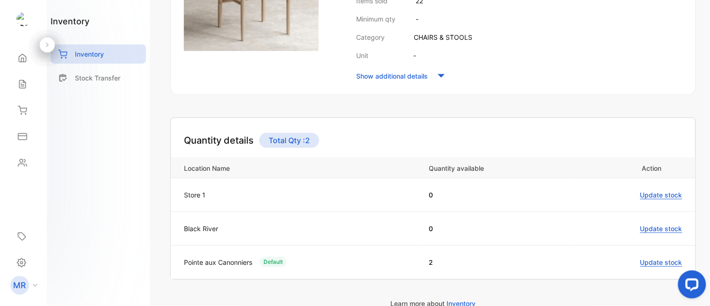
scroll to position [278, 0]
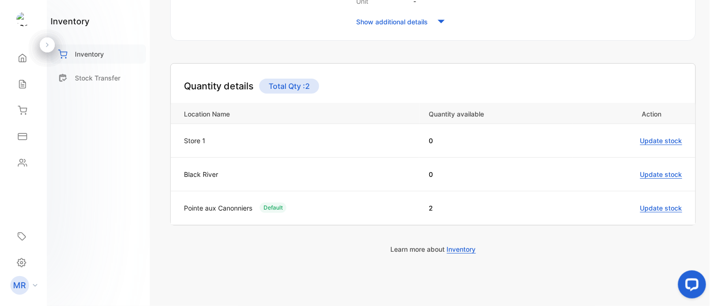
click at [99, 52] on p "Inventory" at bounding box center [89, 54] width 29 height 10
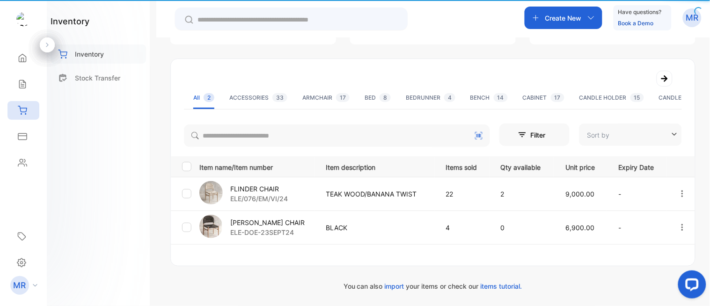
type input "**********"
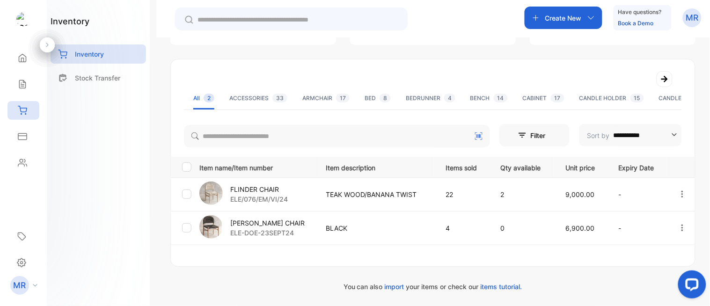
scroll to position [121, 0]
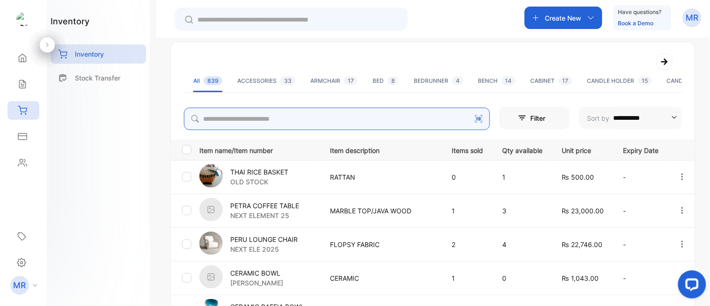
click at [283, 122] on input "search" at bounding box center [337, 119] width 306 height 22
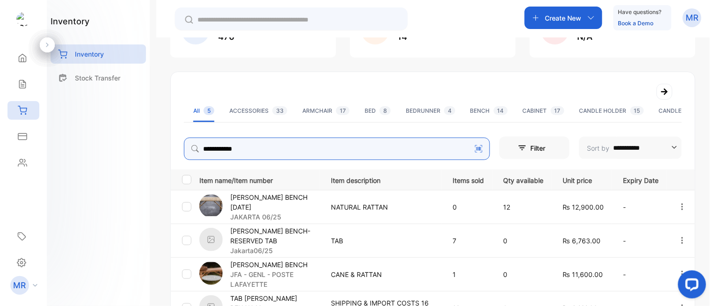
scroll to position [92, 0]
type input "**********"
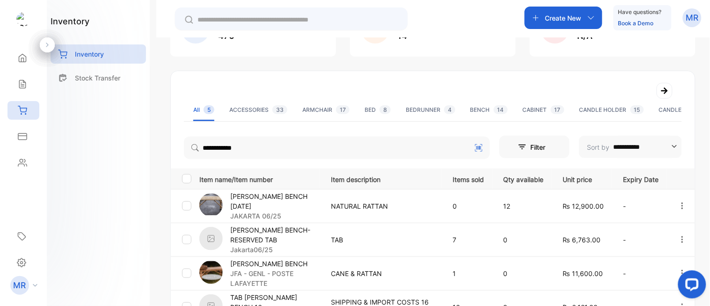
click at [220, 194] on img at bounding box center [210, 204] width 23 height 23
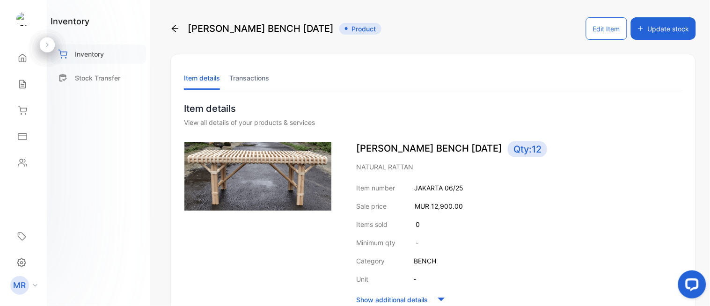
click at [102, 47] on div "Inventory" at bounding box center [98, 53] width 95 height 19
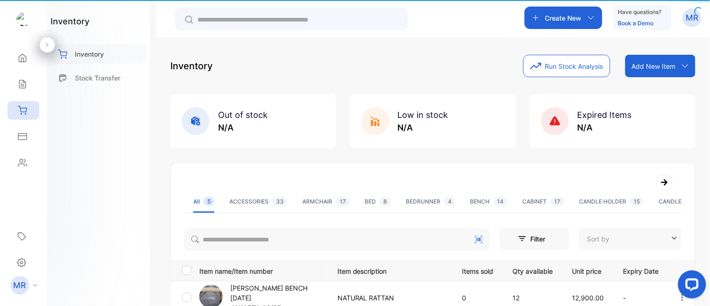
type input "**********"
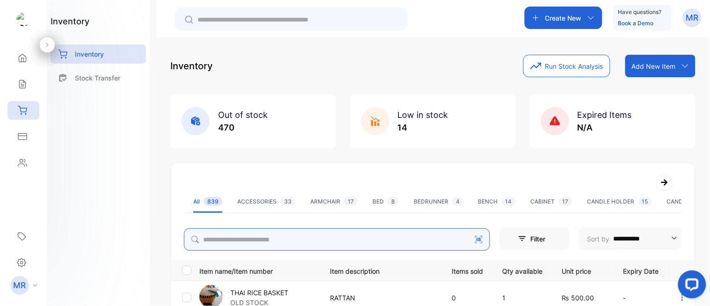
click at [253, 240] on input "search" at bounding box center [337, 239] width 306 height 22
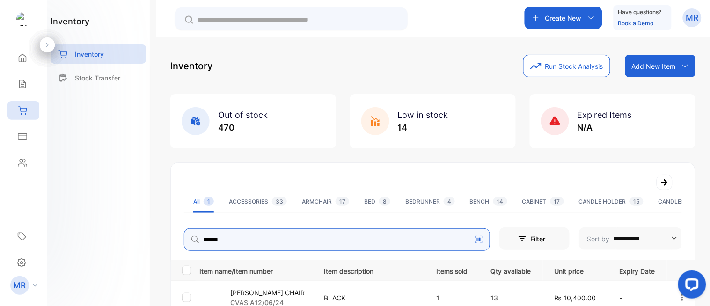
scroll to position [87, 0]
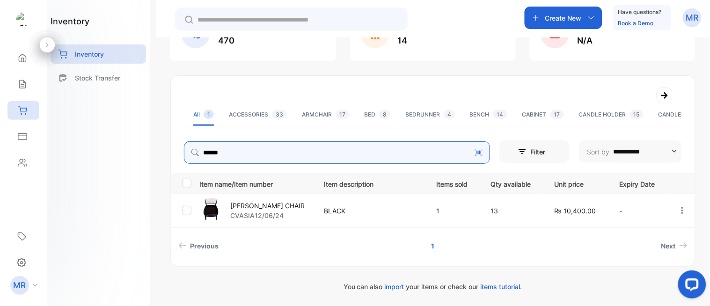
type input "******"
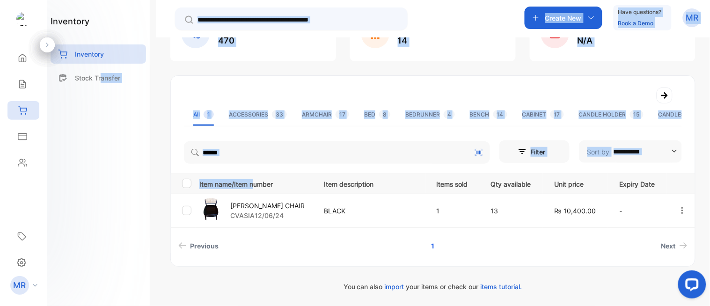
drag, startPoint x: 101, startPoint y: 172, endPoint x: 253, endPoint y: 192, distance: 153.4
click at [253, 192] on div "**********" at bounding box center [355, 181] width 710 height 362
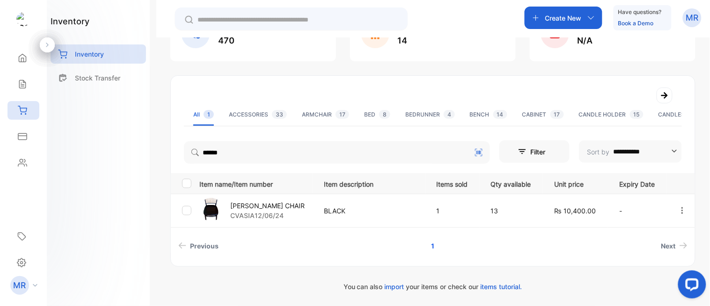
click at [59, 186] on div "inventory Inventory Stock Transfer" at bounding box center [98, 153] width 103 height 306
click at [282, 202] on p "GRACIA CHAIR" at bounding box center [267, 206] width 74 height 10
click at [267, 201] on p "GRACIA CHAIR" at bounding box center [267, 206] width 74 height 10
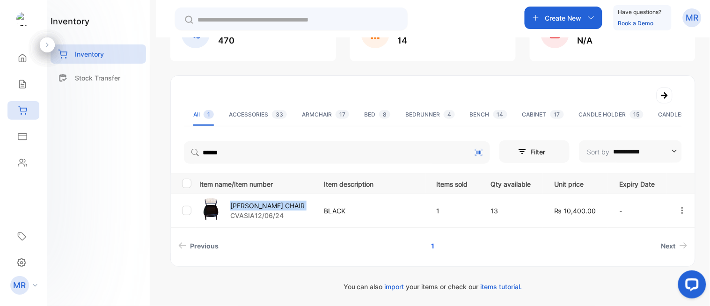
click at [267, 201] on p "GRACIA CHAIR" at bounding box center [267, 206] width 74 height 10
click at [122, 173] on div "inventory Inventory Stock Transfer" at bounding box center [98, 153] width 103 height 306
click at [260, 202] on p "GRACIA CHAIR" at bounding box center [267, 206] width 74 height 10
click at [245, 199] on div "GRACIA CHAIR CVASIA12/06/24" at bounding box center [255, 211] width 113 height 26
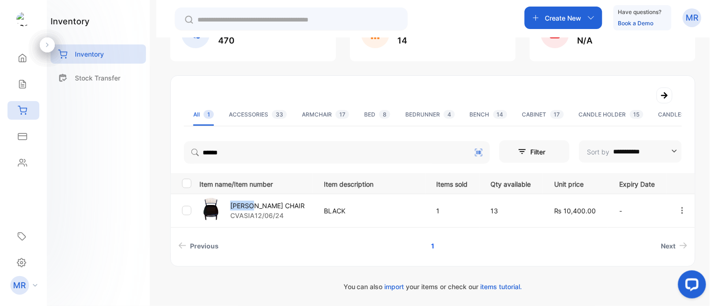
click at [245, 199] on div "GRACIA CHAIR CVASIA12/06/24" at bounding box center [255, 211] width 113 height 26
click at [156, 182] on div "**********" at bounding box center [433, 190] width 554 height 306
click at [248, 199] on div "GRACIA CHAIR CVASIA12/06/24" at bounding box center [255, 211] width 113 height 26
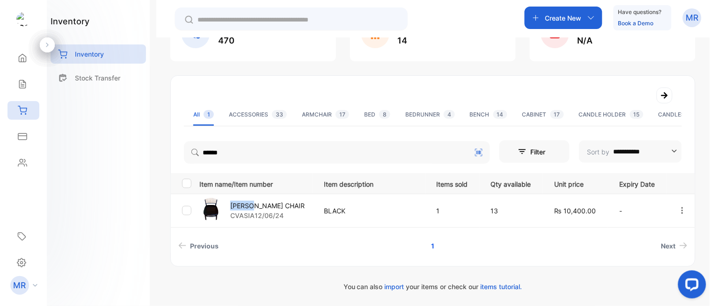
click at [248, 199] on div "GRACIA CHAIR CVASIA12/06/24" at bounding box center [255, 211] width 113 height 26
drag, startPoint x: 248, startPoint y: 199, endPoint x: 269, endPoint y: 202, distance: 21.2
click at [269, 202] on div "GRACIA CHAIR CVASIA12/06/24" at bounding box center [255, 211] width 113 height 26
click at [269, 202] on p "GRACIA CHAIR" at bounding box center [267, 206] width 74 height 10
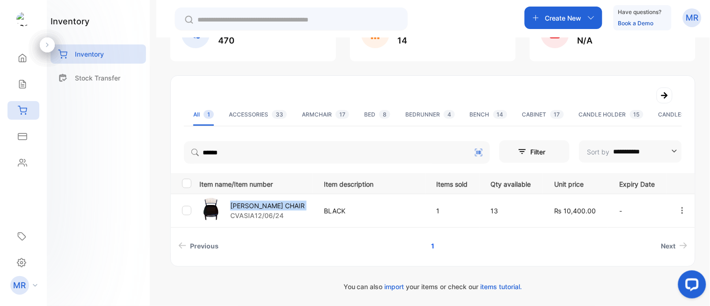
click at [269, 202] on p "GRACIA CHAIR" at bounding box center [267, 206] width 74 height 10
click at [106, 206] on div "inventory Inventory Stock Transfer" at bounding box center [98, 153] width 103 height 306
click at [242, 201] on p "GRACIA CHAIR" at bounding box center [267, 206] width 74 height 10
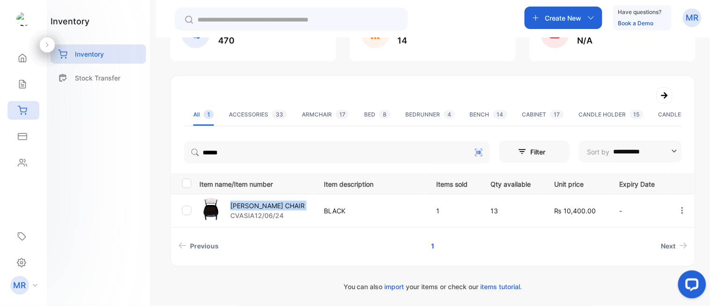
click at [242, 201] on p "GRACIA CHAIR" at bounding box center [267, 206] width 74 height 10
click at [117, 170] on div "inventory Inventory Stock Transfer" at bounding box center [98, 153] width 103 height 306
click at [244, 194] on td "GRACIA CHAIR CVASIA12/06/24" at bounding box center [254, 211] width 117 height 34
click at [251, 201] on p "GRACIA CHAIR" at bounding box center [267, 206] width 74 height 10
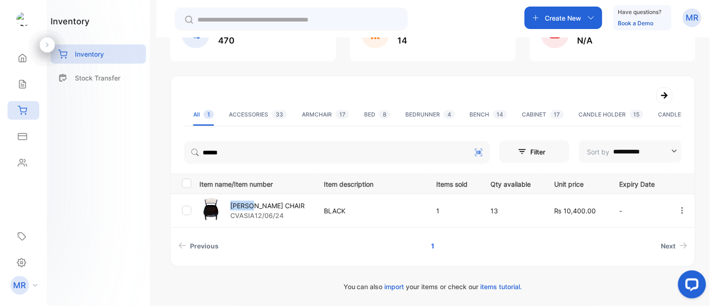
click at [251, 201] on p "GRACIA CHAIR" at bounding box center [267, 206] width 74 height 10
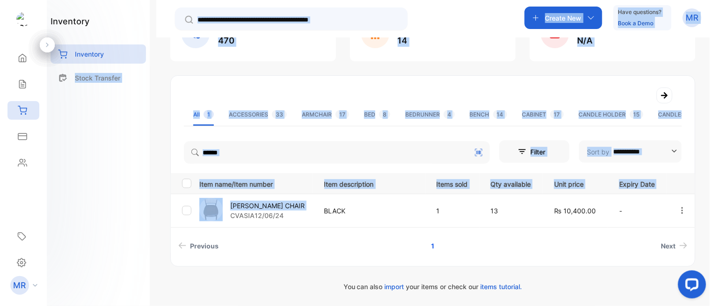
drag, startPoint x: 251, startPoint y: 200, endPoint x: 110, endPoint y: 167, distance: 145.2
click at [110, 167] on div "**********" at bounding box center [355, 181] width 710 height 362
click at [110, 167] on div "inventory Inventory Stock Transfer" at bounding box center [98, 153] width 103 height 306
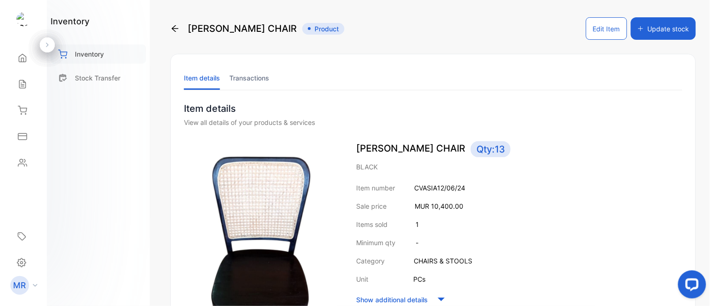
click at [97, 57] on p "Inventory" at bounding box center [89, 54] width 29 height 10
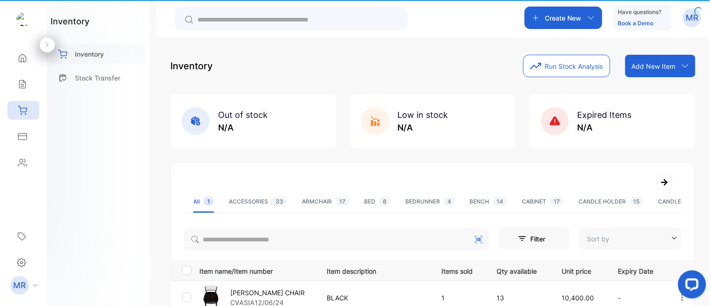
type input "**********"
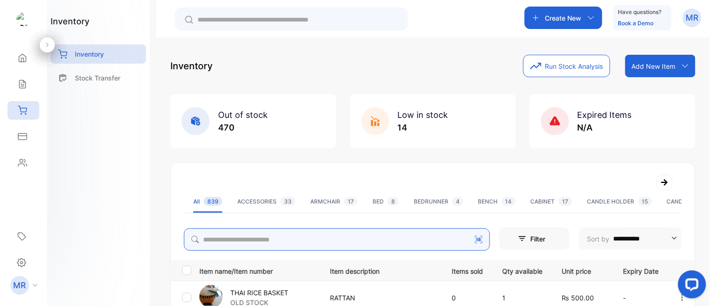
click at [283, 232] on input "search" at bounding box center [337, 239] width 306 height 22
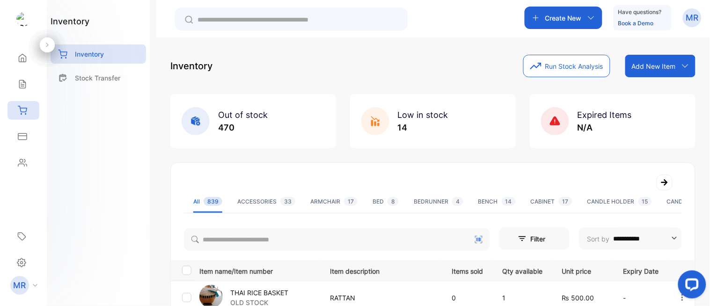
click at [148, 189] on div "inventory Inventory Stock Transfer" at bounding box center [98, 153] width 103 height 306
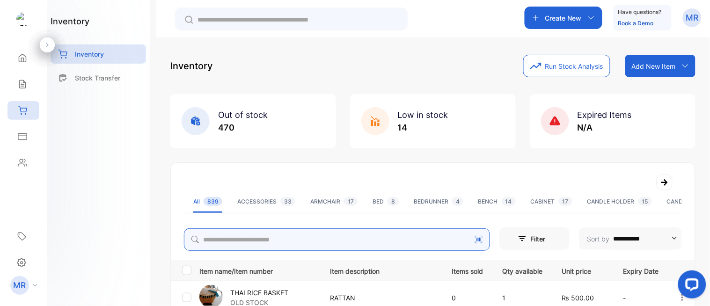
click at [226, 248] on input "search" at bounding box center [337, 239] width 306 height 22
type input "**********"
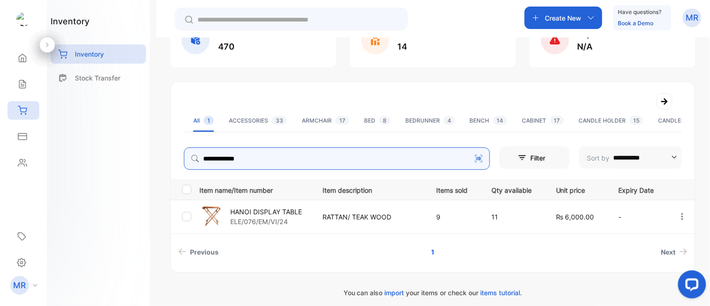
scroll to position [81, 0]
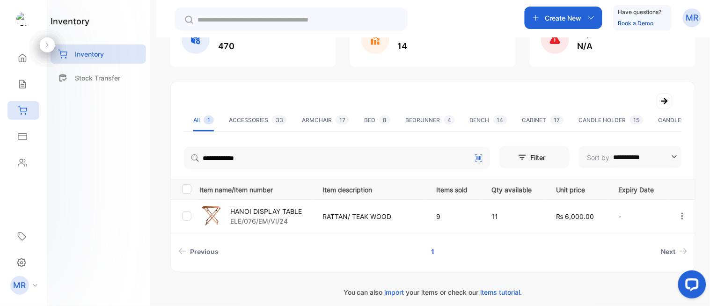
click at [212, 212] on img at bounding box center [210, 215] width 23 height 23
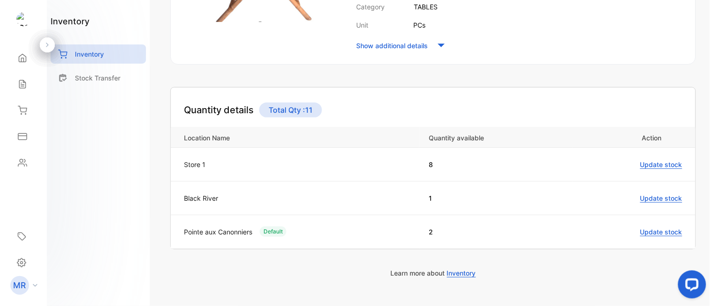
scroll to position [255, 0]
click at [93, 49] on p "Inventory" at bounding box center [89, 54] width 29 height 10
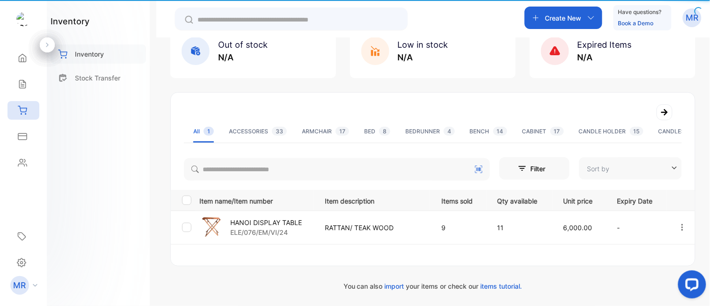
type input "**********"
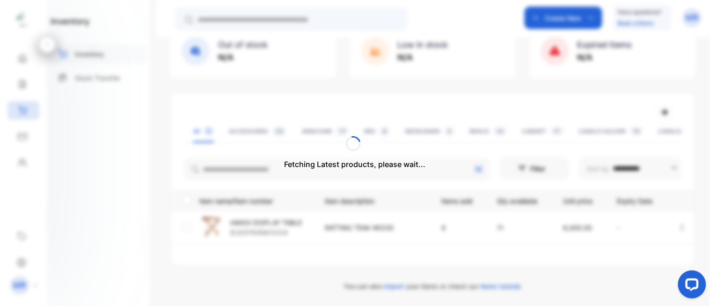
scroll to position [87, 0]
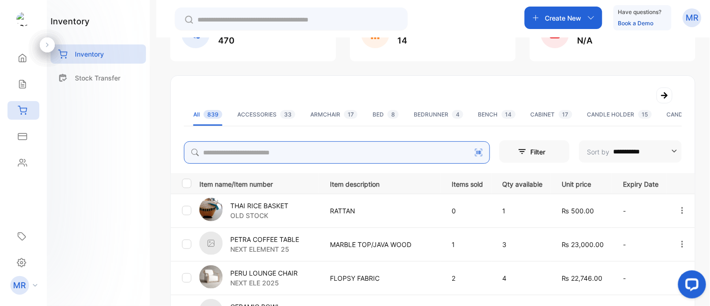
click at [232, 147] on input "search" at bounding box center [337, 152] width 306 height 22
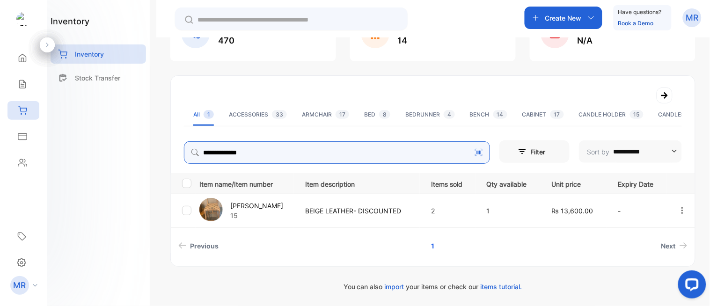
type input "**********"
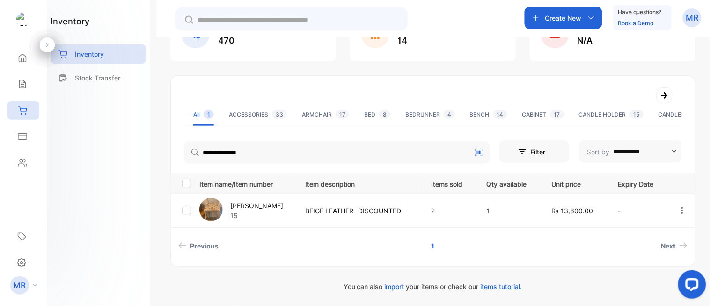
click at [267, 202] on p "HILDA BARSTOOL" at bounding box center [256, 206] width 53 height 10
click at [150, 193] on div "**********" at bounding box center [355, 181] width 710 height 362
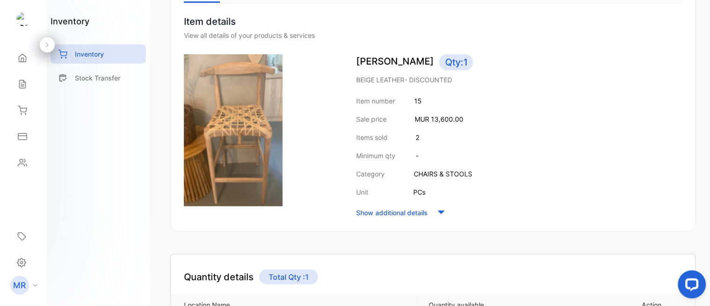
scroll to position [211, 0]
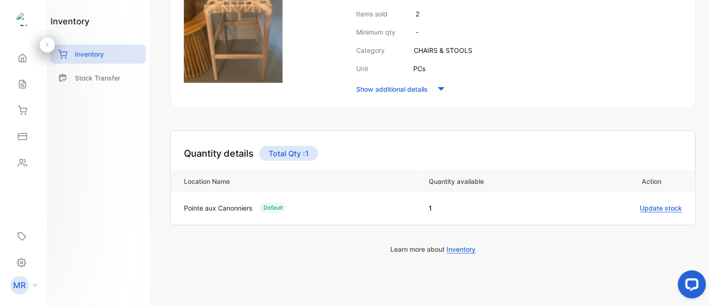
click at [84, 43] on div "inventory Inventory Stock Transfer" at bounding box center [98, 53] width 95 height 77
click at [90, 51] on p "Inventory" at bounding box center [89, 54] width 29 height 10
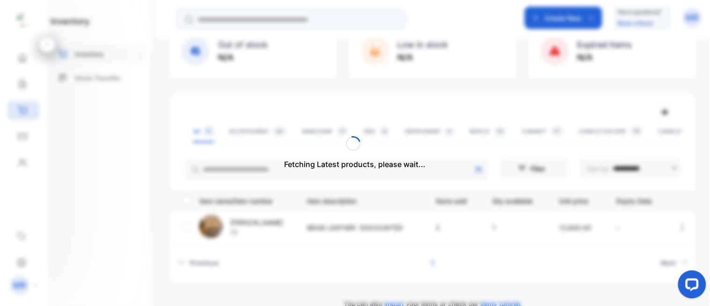
scroll to position [87, 0]
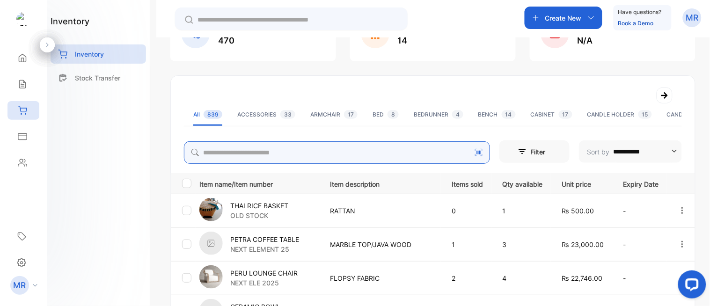
click at [239, 152] on input "search" at bounding box center [337, 152] width 306 height 22
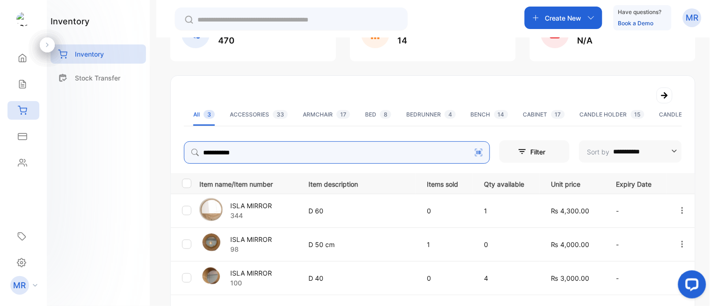
type input "**********"
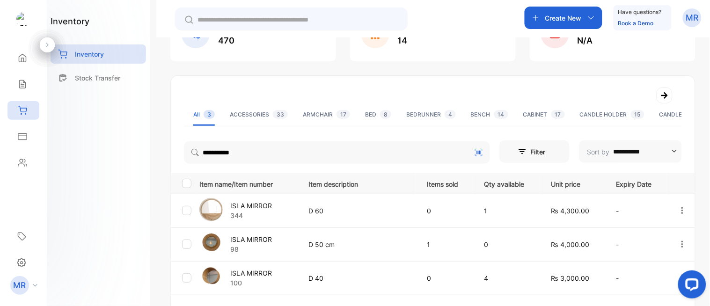
click at [264, 201] on p "ISLA MIRROR" at bounding box center [251, 206] width 42 height 10
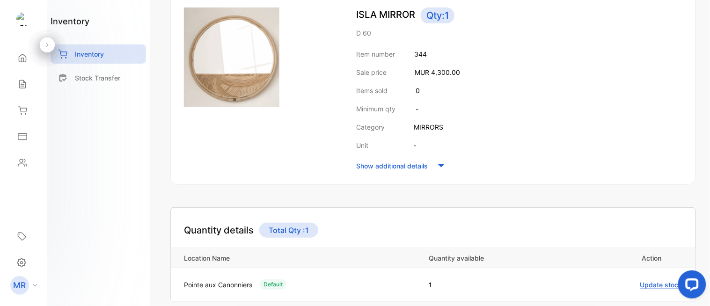
scroll to position [134, 0]
click at [85, 49] on p "Inventory" at bounding box center [89, 54] width 29 height 10
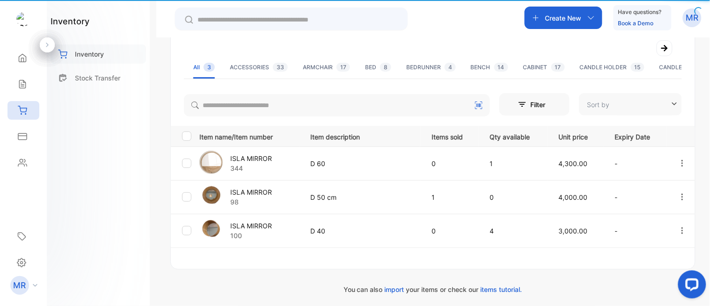
type input "**********"
click at [85, 49] on p "Inventory" at bounding box center [89, 54] width 29 height 10
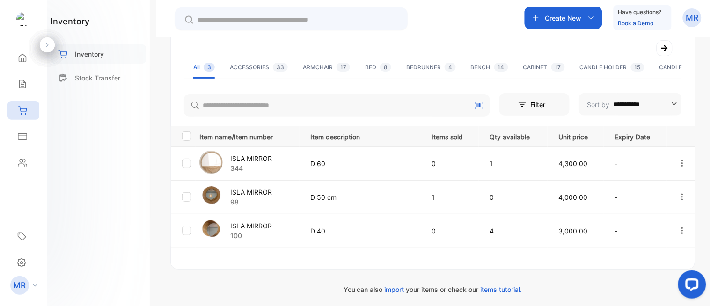
click at [85, 49] on p "Inventory" at bounding box center [89, 54] width 29 height 10
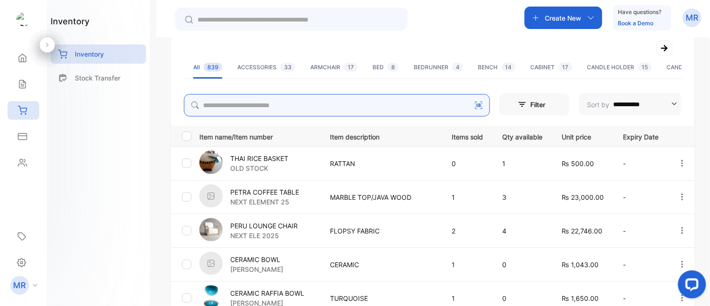
click at [296, 104] on input "search" at bounding box center [337, 105] width 306 height 22
type input "**********"
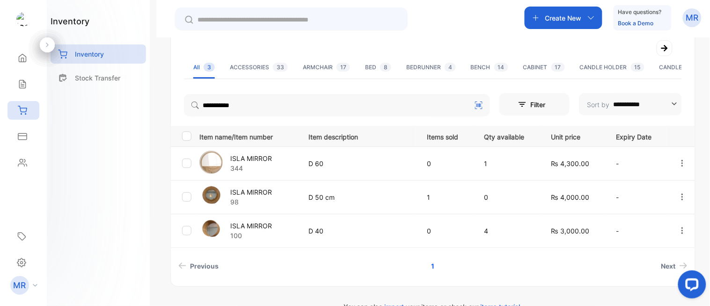
click at [268, 220] on div "ISLA MIRROR 100" at bounding box center [247, 231] width 97 height 26
click at [277, 225] on div "ISLA MIRROR 100" at bounding box center [247, 231] width 97 height 26
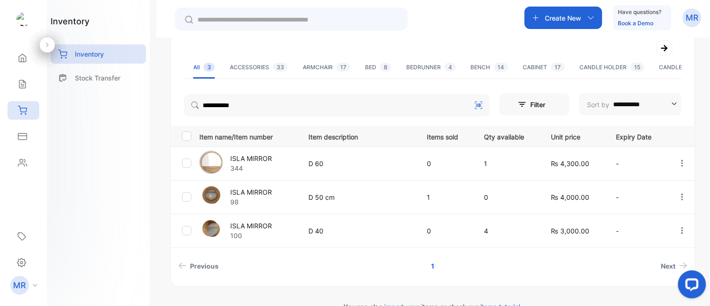
click at [213, 226] on img at bounding box center [210, 229] width 23 height 23
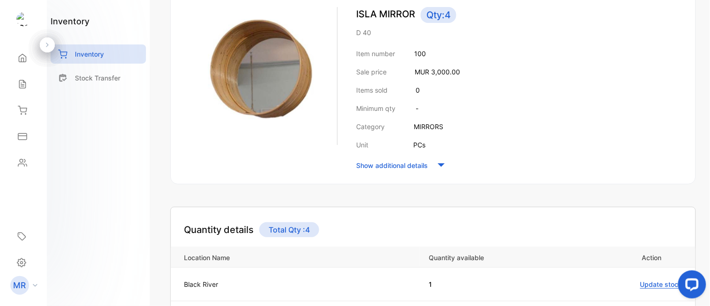
scroll to position [244, 0]
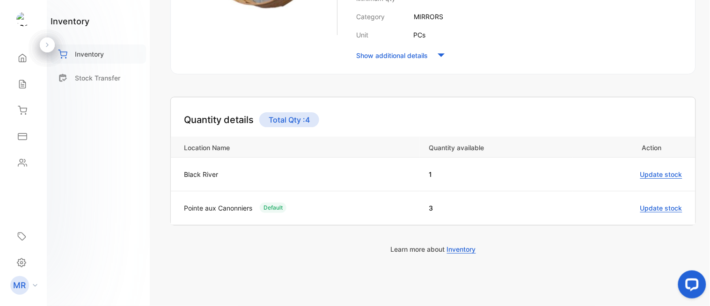
click at [108, 61] on div "Inventory" at bounding box center [98, 53] width 95 height 19
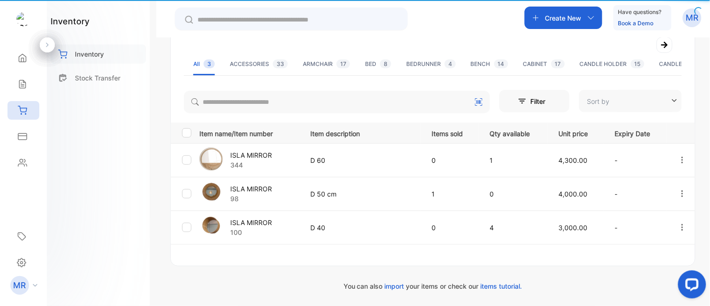
type input "**********"
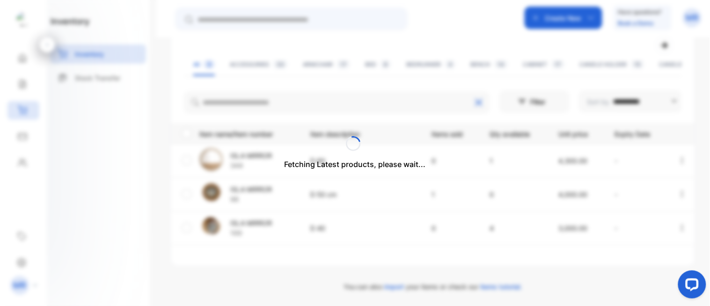
scroll to position [154, 0]
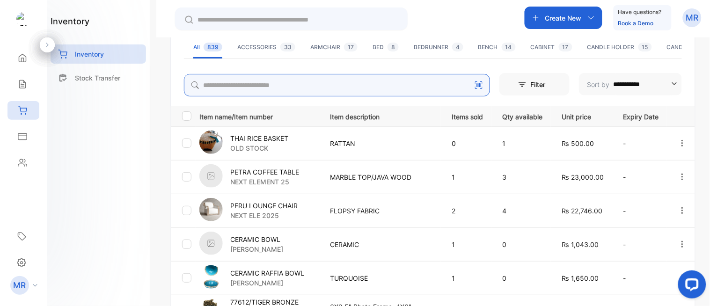
click at [249, 90] on input "search" at bounding box center [337, 85] width 306 height 22
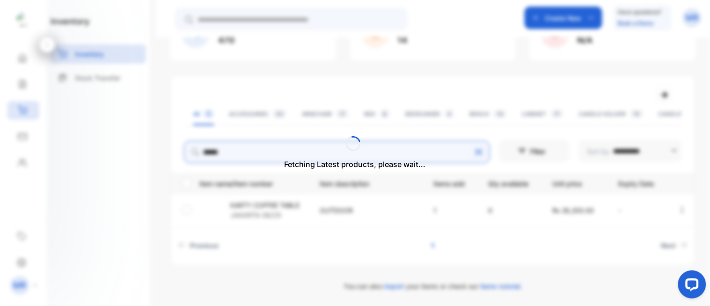
scroll to position [87, 0]
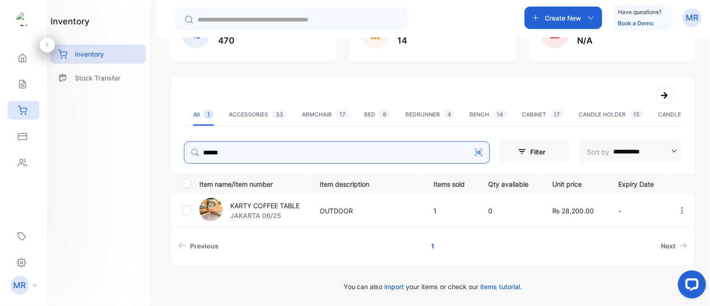
type input "*****"
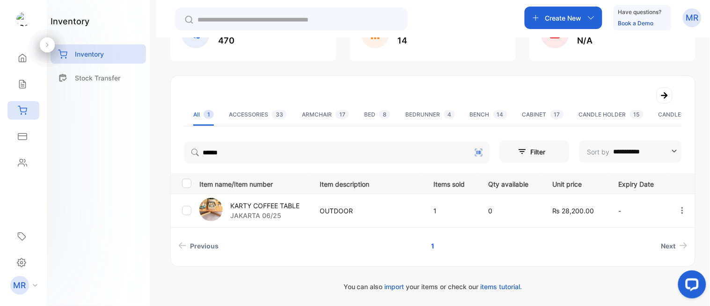
click at [213, 206] on img at bounding box center [210, 209] width 23 height 23
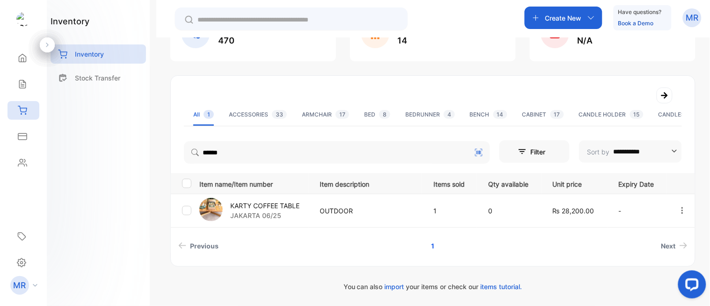
drag, startPoint x: 213, startPoint y: 206, endPoint x: 246, endPoint y: 197, distance: 33.8
click at [246, 198] on div "KARTY COFFEE TABLE JAKARTA 06/25" at bounding box center [253, 211] width 109 height 26
click at [211, 200] on img at bounding box center [210, 209] width 23 height 23
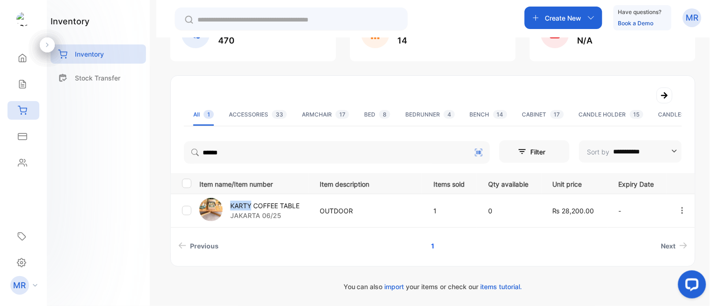
click at [211, 200] on img at bounding box center [210, 209] width 23 height 23
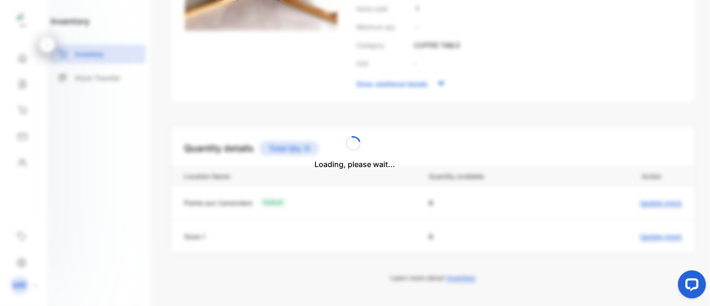
scroll to position [216, 0]
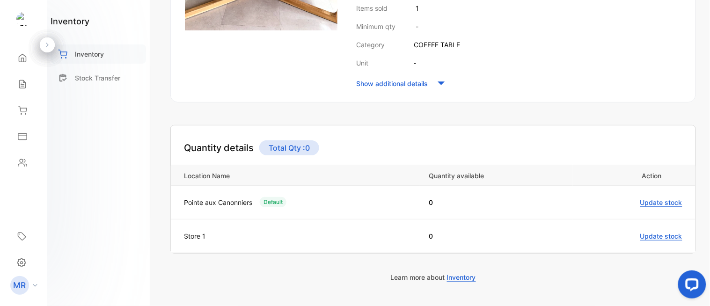
click at [119, 53] on div "Inventory" at bounding box center [98, 53] width 95 height 19
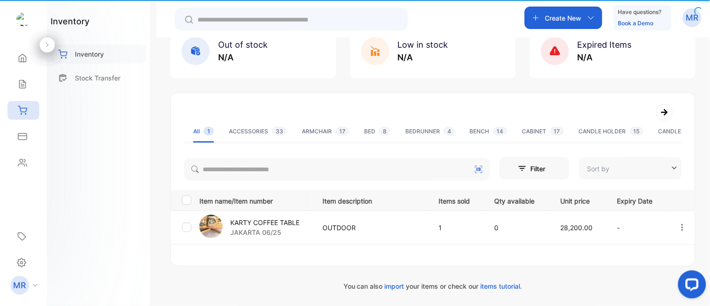
type input "**********"
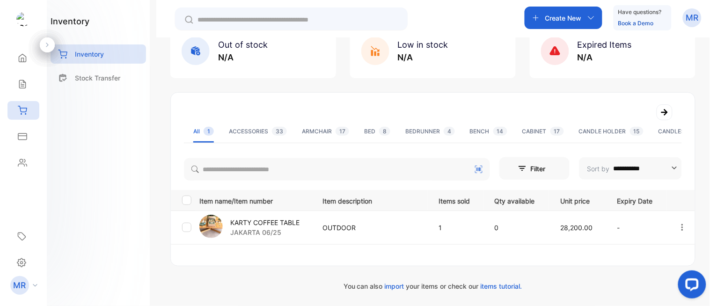
scroll to position [87, 0]
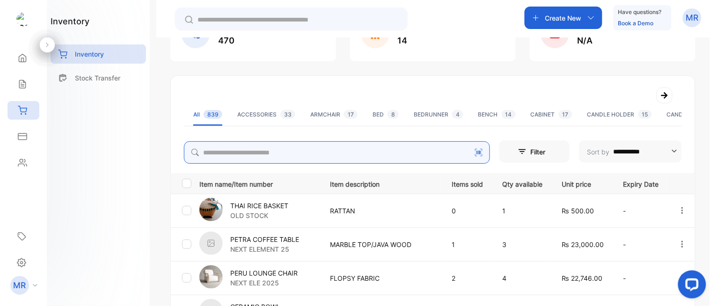
click at [278, 152] on input "search" at bounding box center [337, 152] width 306 height 22
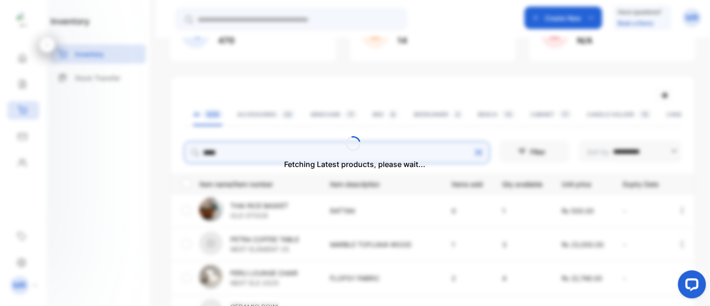
type input "**********"
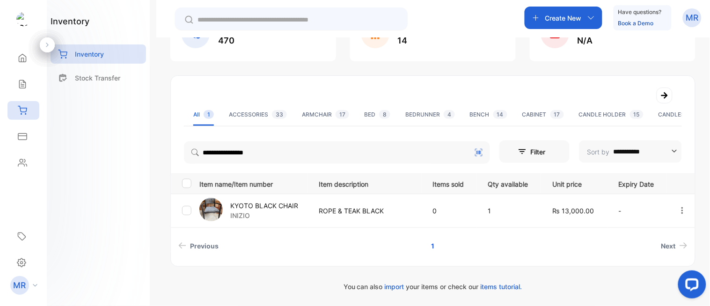
click at [250, 202] on p "KYOTO BLACK CHAIR" at bounding box center [264, 206] width 68 height 10
click at [153, 178] on div "**********" at bounding box center [355, 181] width 710 height 362
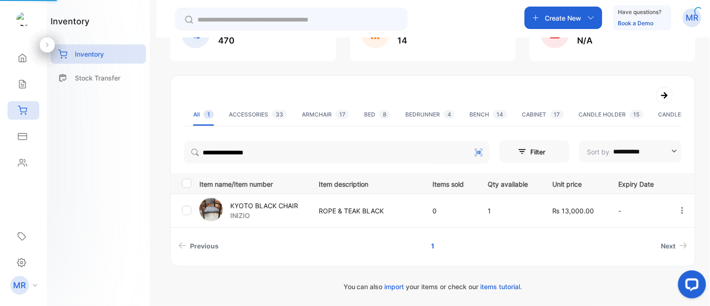
click at [217, 206] on img at bounding box center [210, 209] width 23 height 23
drag, startPoint x: 217, startPoint y: 206, endPoint x: 249, endPoint y: 203, distance: 32.5
click at [249, 203] on div "KYOTO BLACK CHAIR INIZIO" at bounding box center [253, 211] width 108 height 26
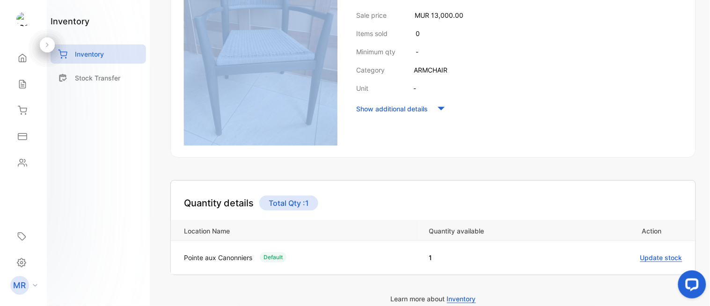
scroll to position [192, 0]
